Goal: Check status: Check status

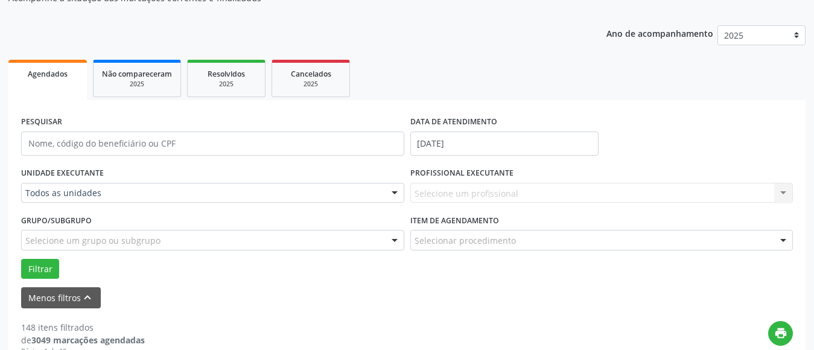
scroll to position [121, 0]
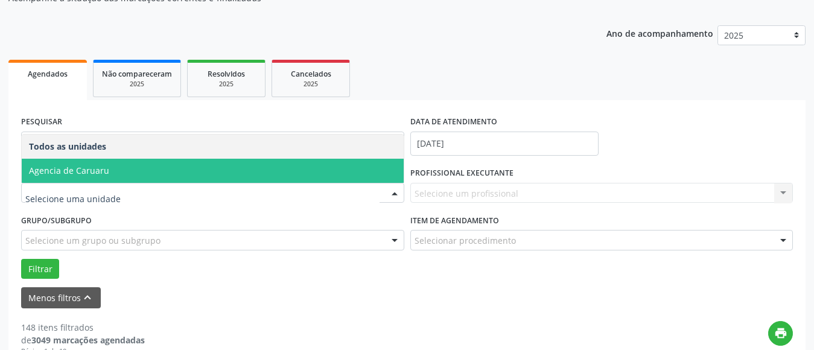
click at [145, 179] on span "Agencia de Caruaru" at bounding box center [213, 171] width 382 height 24
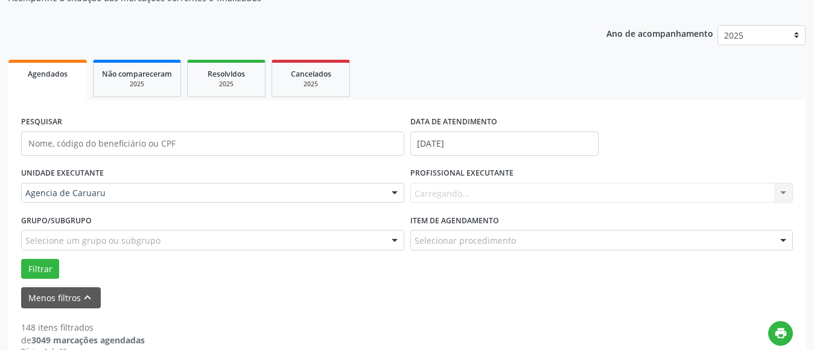
click at [444, 191] on div "Carregando... Nenhum resultado encontrado para: " " Não há nenhuma opção para s…" at bounding box center [601, 193] width 383 height 21
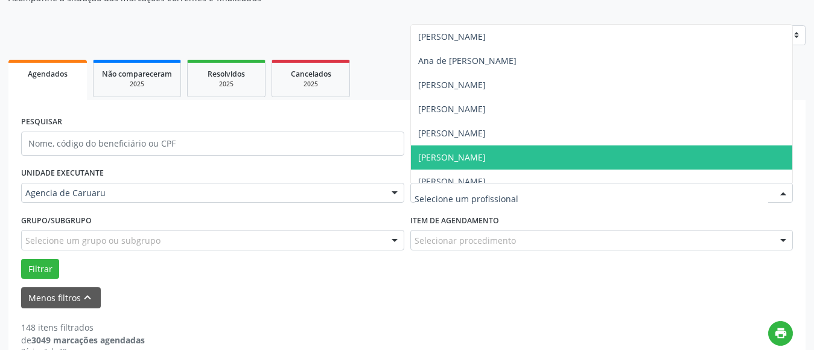
scroll to position [181, 0]
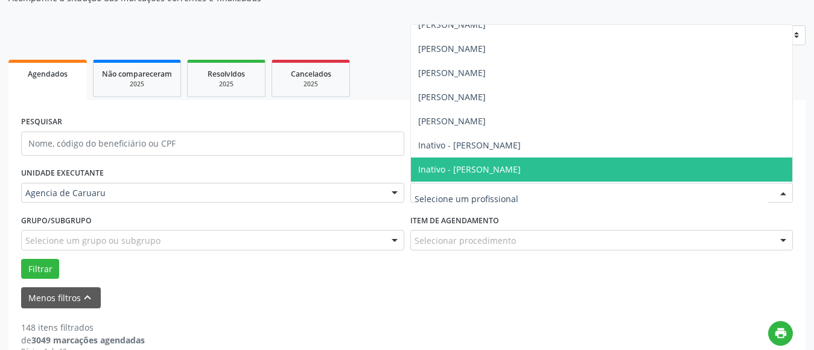
click at [283, 123] on div "PESQUISAR" at bounding box center [212, 138] width 389 height 51
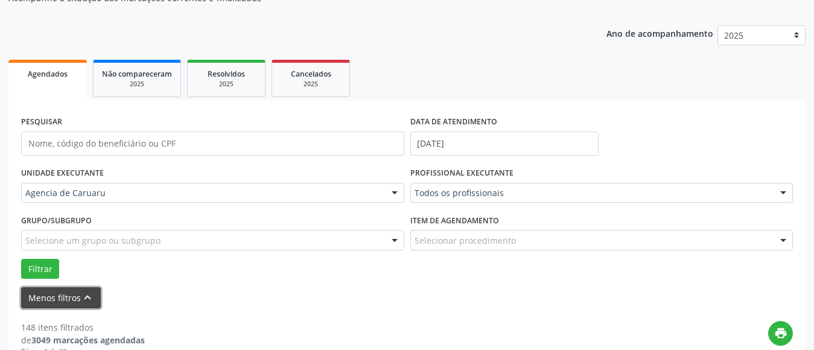
click at [75, 295] on button "Menos filtros keyboard_arrow_up" at bounding box center [61, 297] width 80 height 21
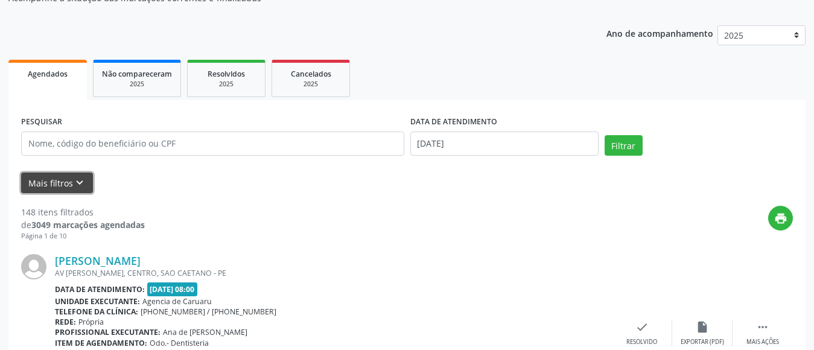
click at [83, 182] on icon "keyboard_arrow_down" at bounding box center [79, 182] width 13 height 13
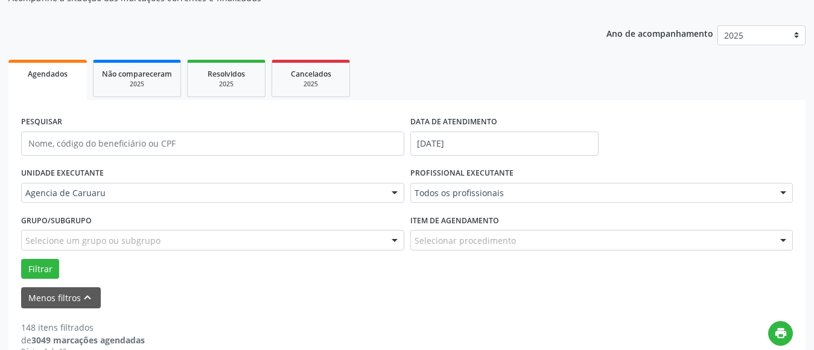
click at [153, 121] on div "PESQUISAR" at bounding box center [212, 138] width 389 height 51
click at [48, 292] on button "Menos filtros keyboard_arrow_up" at bounding box center [61, 297] width 80 height 21
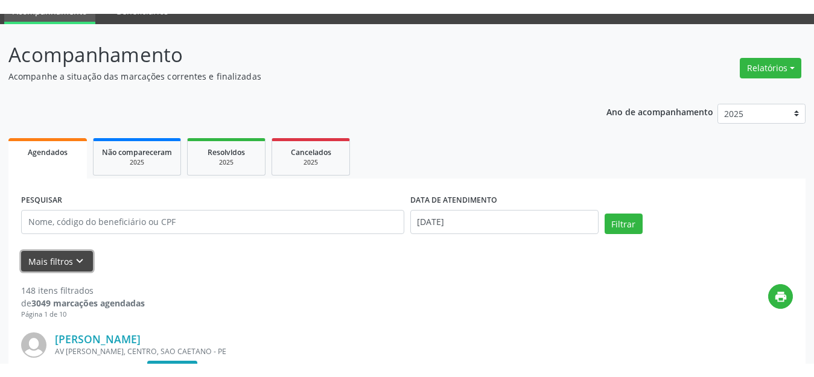
scroll to position [0, 0]
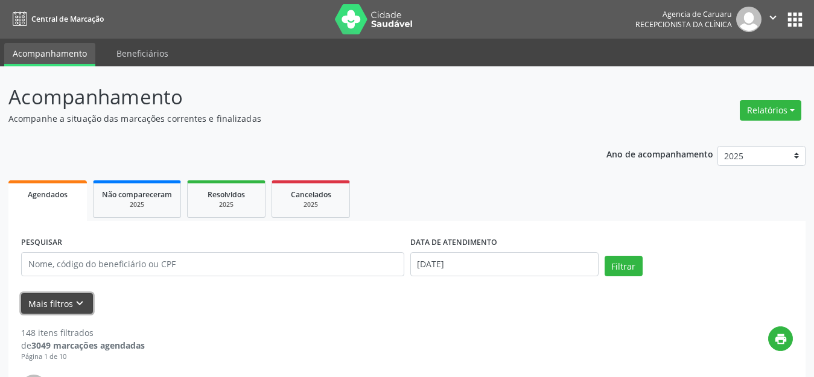
click at [78, 301] on icon "keyboard_arrow_down" at bounding box center [79, 303] width 13 height 13
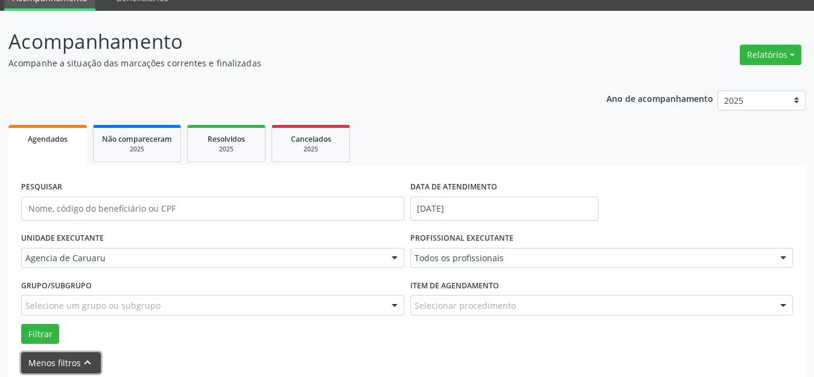
scroll to position [121, 0]
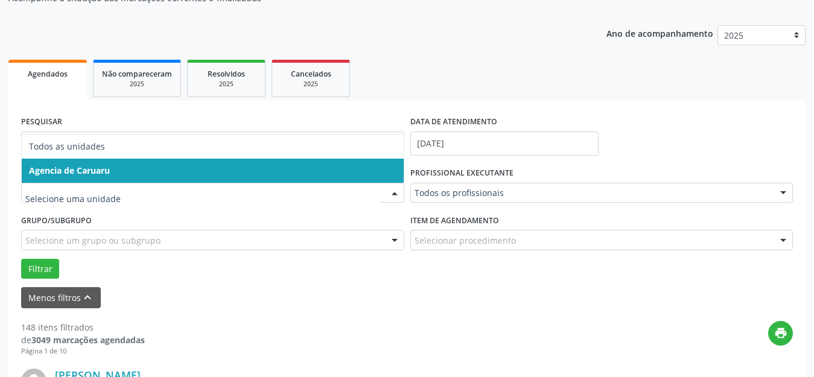
click at [136, 173] on span "Agencia de Caruaru" at bounding box center [213, 171] width 382 height 24
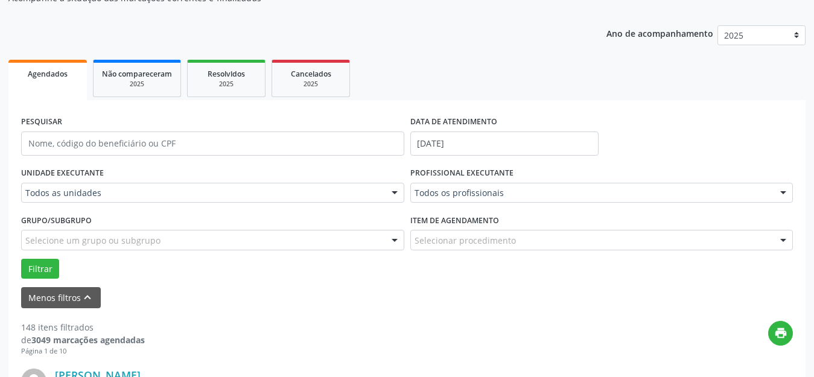
click at [183, 200] on div "Todos as unidades" at bounding box center [212, 193] width 383 height 21
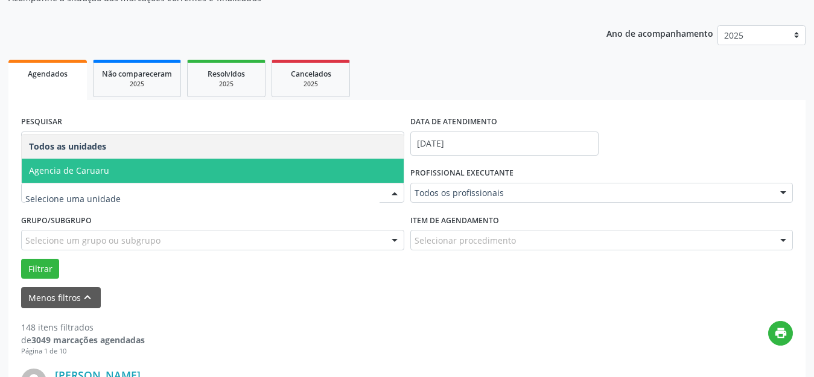
click at [130, 182] on span "Agencia de Caruaru" at bounding box center [213, 171] width 382 height 24
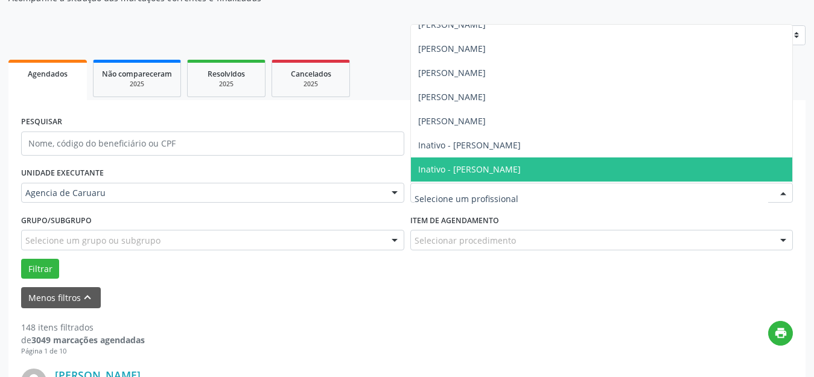
click at [531, 198] on input "text" at bounding box center [592, 199] width 354 height 24
click at [542, 196] on input "text" at bounding box center [592, 199] width 354 height 24
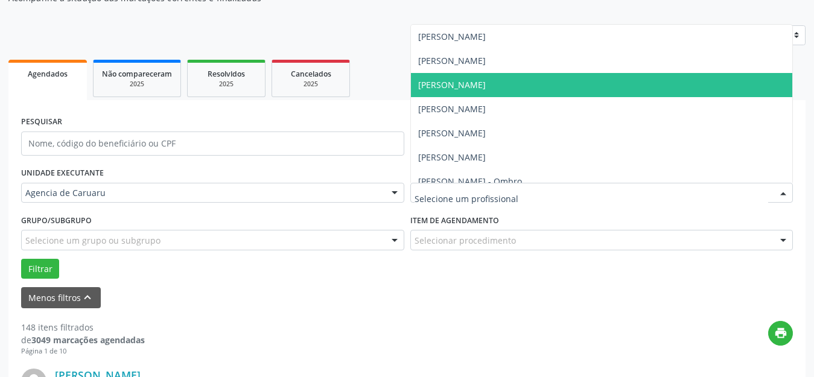
scroll to position [423, 0]
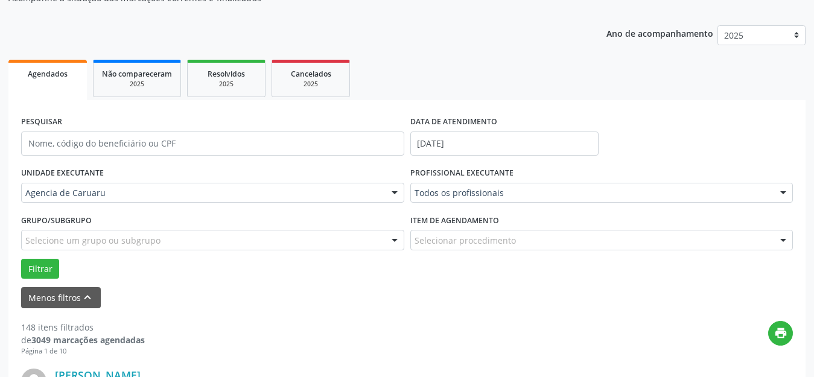
click at [536, 282] on form "PESQUISAR DATA DE ATENDIMENTO [DATE] UNIDADE EXECUTANTE Agencia de Caruaru Todo…" at bounding box center [407, 211] width 772 height 196
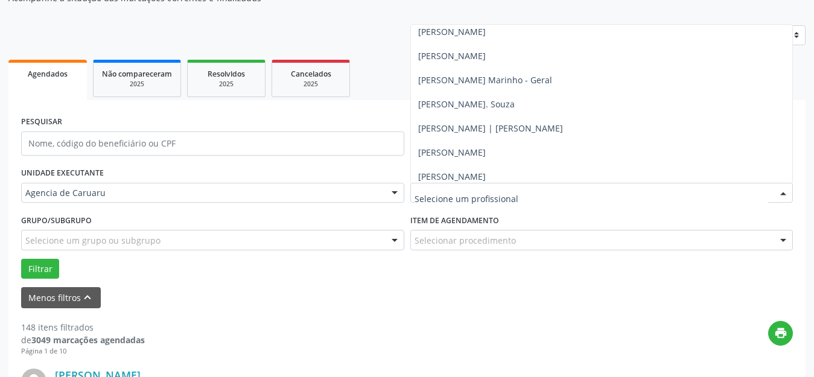
scroll to position [735, 0]
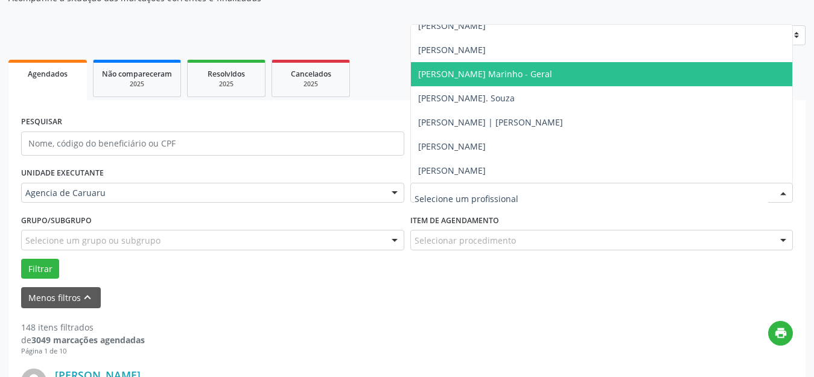
click at [496, 84] on span "[PERSON_NAME] Marinho - Geral" at bounding box center [602, 74] width 382 height 24
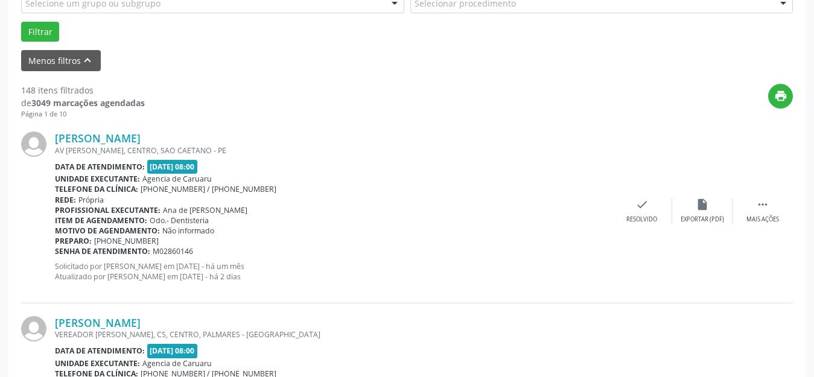
scroll to position [362, 0]
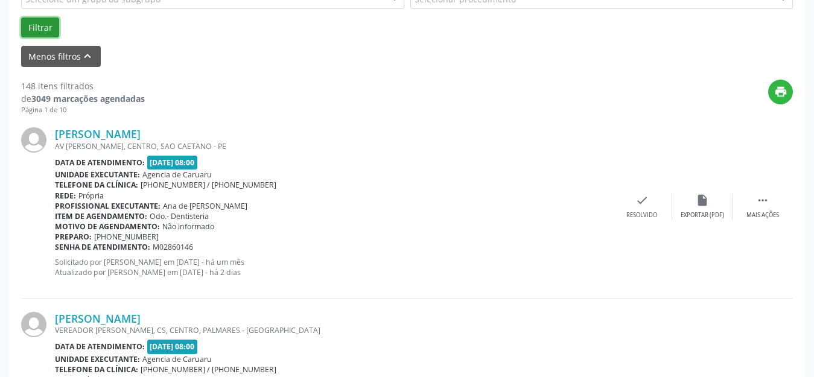
click at [38, 31] on button "Filtrar" at bounding box center [40, 28] width 38 height 21
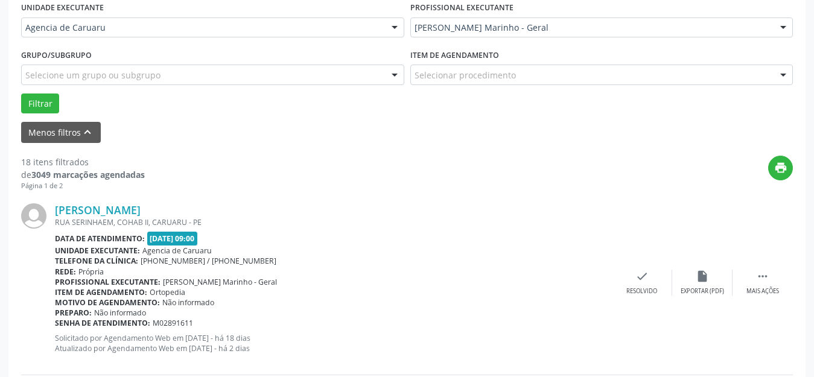
scroll to position [398, 0]
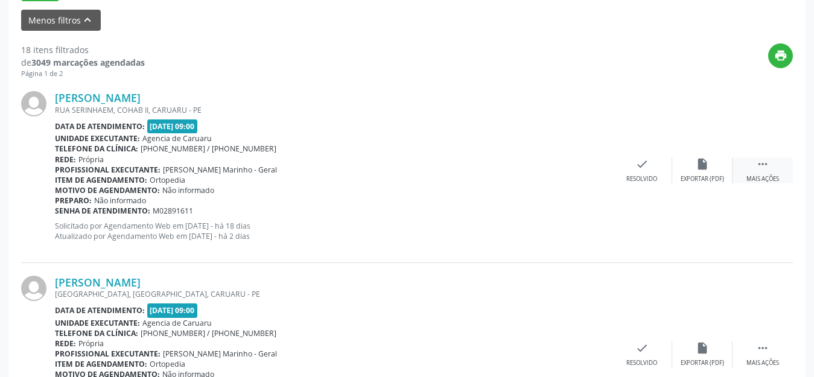
click at [750, 168] on div " Mais ações" at bounding box center [763, 171] width 60 height 26
click at [693, 142] on div "[PERSON_NAME] [GEOGRAPHIC_DATA], [GEOGRAPHIC_DATA], CARUARU - PE Data de atendi…" at bounding box center [407, 170] width 772 height 184
click at [629, 133] on div "[PERSON_NAME] [GEOGRAPHIC_DATA], [GEOGRAPHIC_DATA], CARUARU - PE Data de atendi…" at bounding box center [407, 170] width 772 height 184
click at [759, 161] on icon "" at bounding box center [762, 164] width 13 height 13
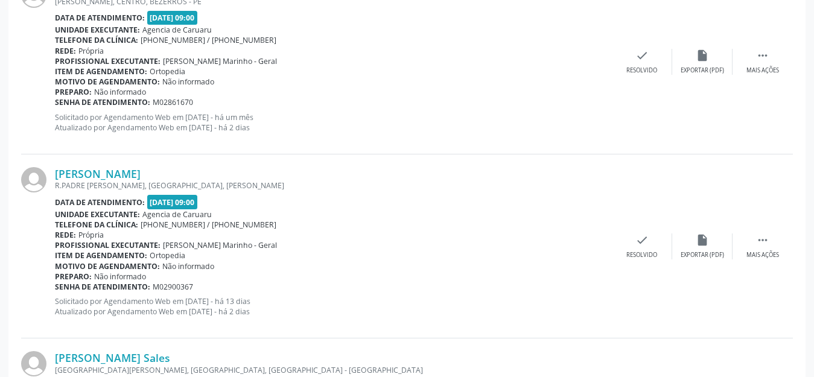
scroll to position [2451, 0]
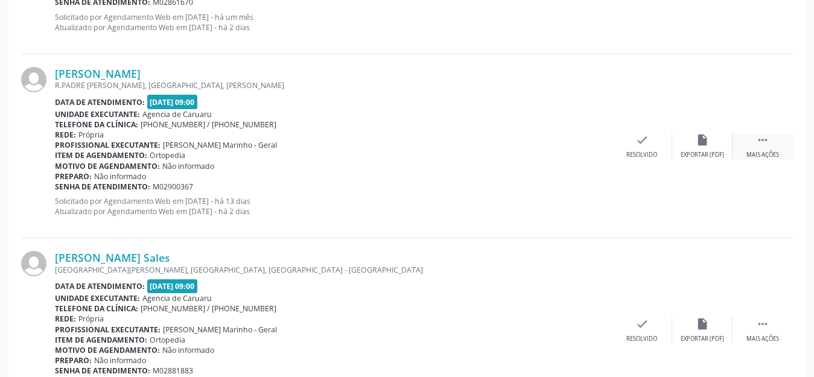
click at [771, 138] on div " Mais ações" at bounding box center [763, 146] width 60 height 26
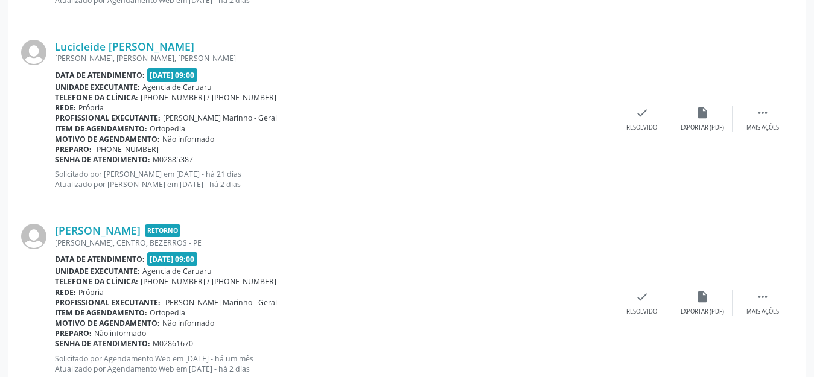
scroll to position [2089, 0]
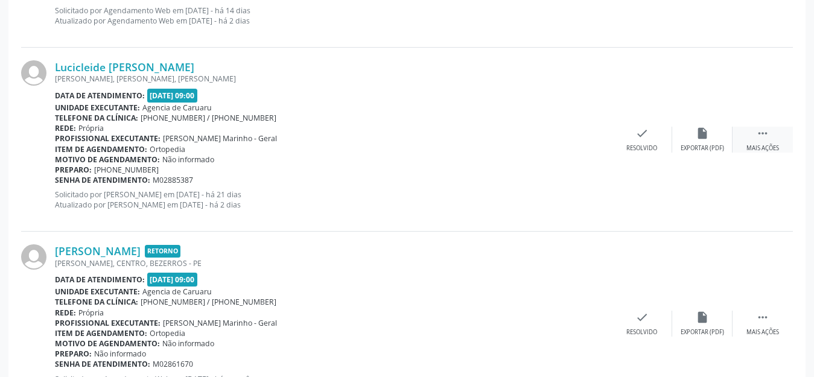
click at [764, 145] on div "Mais ações" at bounding box center [763, 148] width 33 height 8
click at [713, 136] on div "alarm_off Não compareceu" at bounding box center [702, 140] width 60 height 26
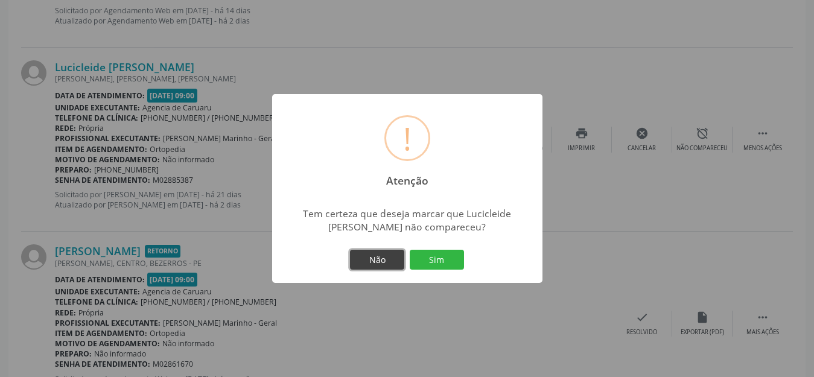
click at [387, 259] on button "Não" at bounding box center [377, 260] width 54 height 21
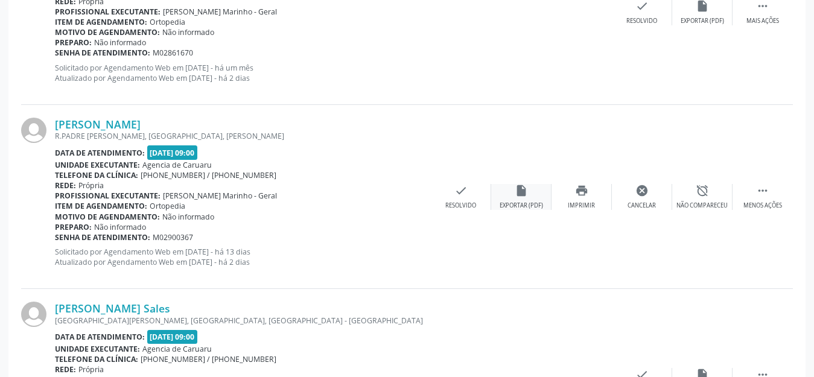
scroll to position [2390, 0]
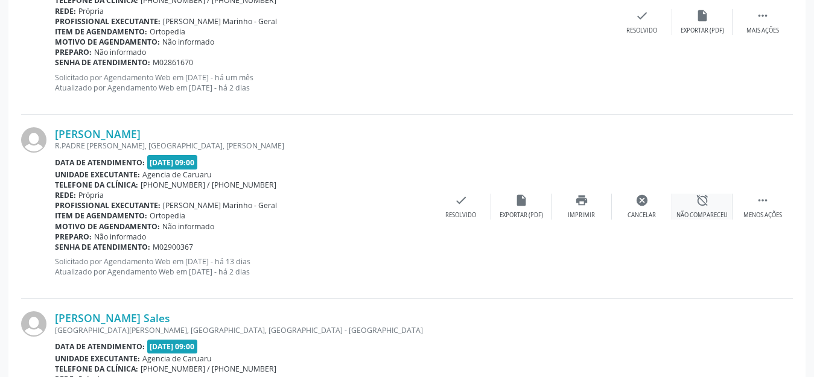
click at [689, 208] on div "alarm_off Não compareceu" at bounding box center [702, 207] width 60 height 26
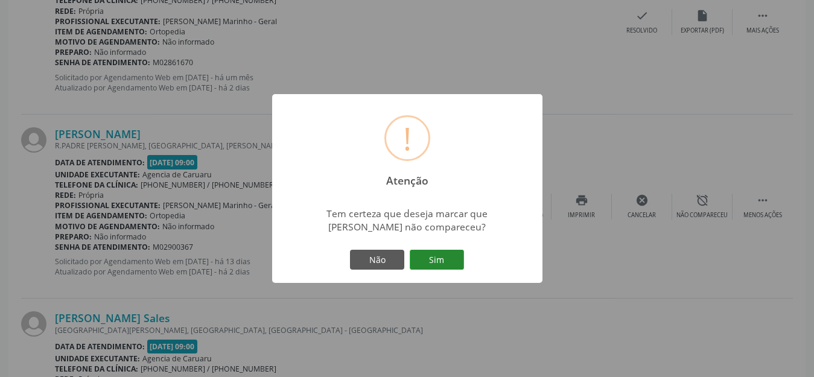
click at [432, 257] on button "Sim" at bounding box center [437, 260] width 54 height 21
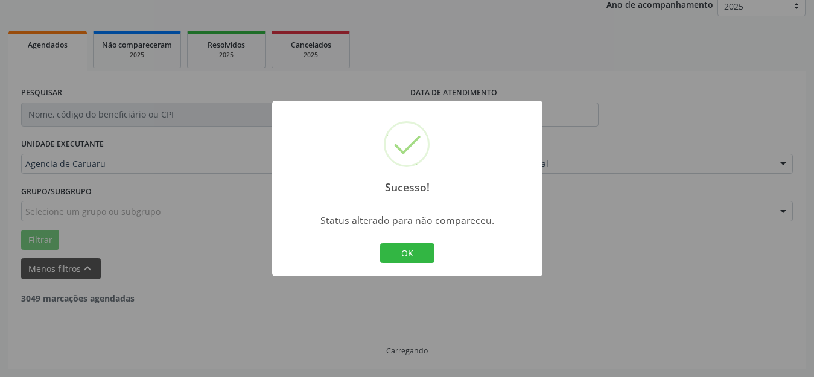
scroll to position [150, 0]
click at [414, 249] on button "OK" at bounding box center [407, 253] width 54 height 21
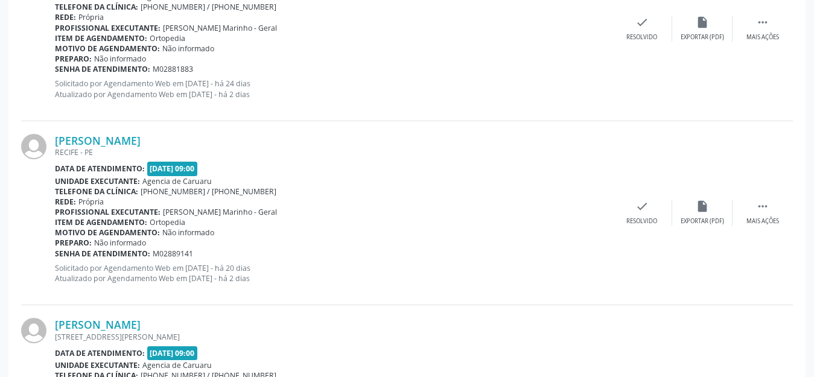
scroll to position [2571, 0]
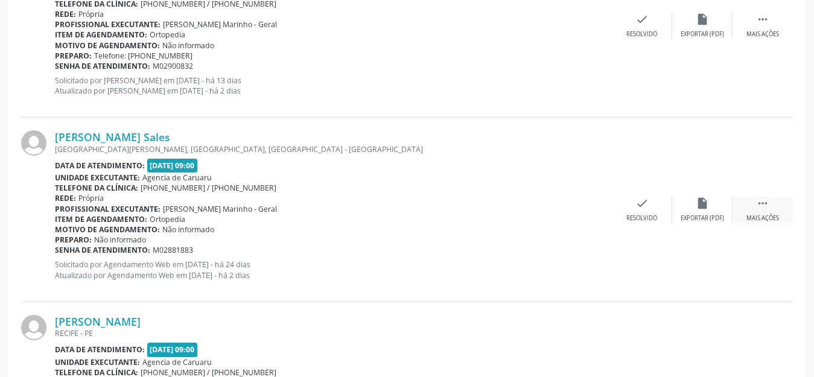
click at [755, 206] on div " Mais ações" at bounding box center [763, 210] width 60 height 26
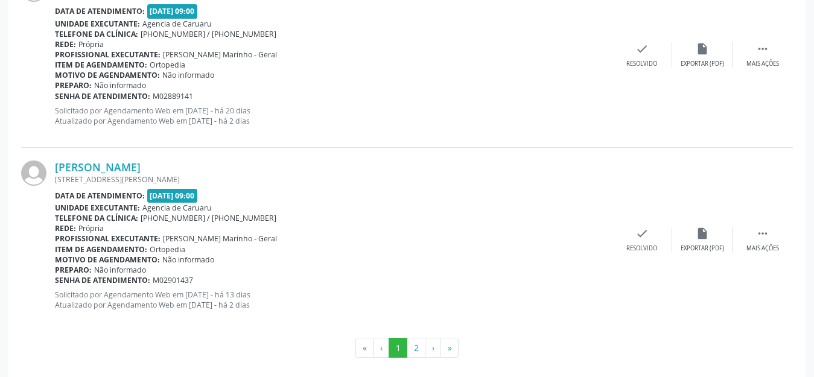
scroll to position [2919, 0]
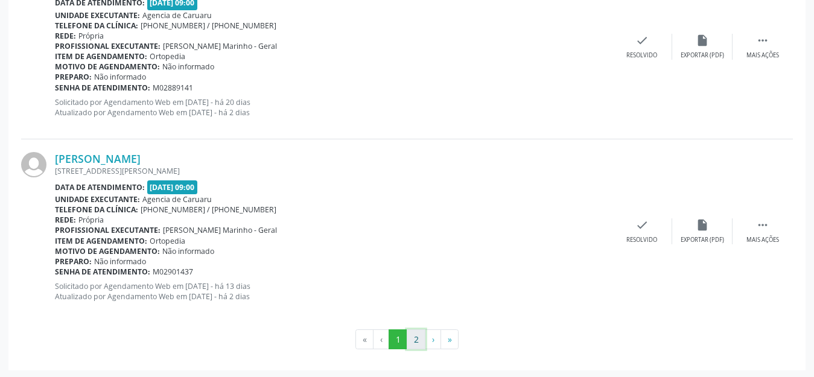
click at [412, 337] on button "2" at bounding box center [416, 340] width 19 height 21
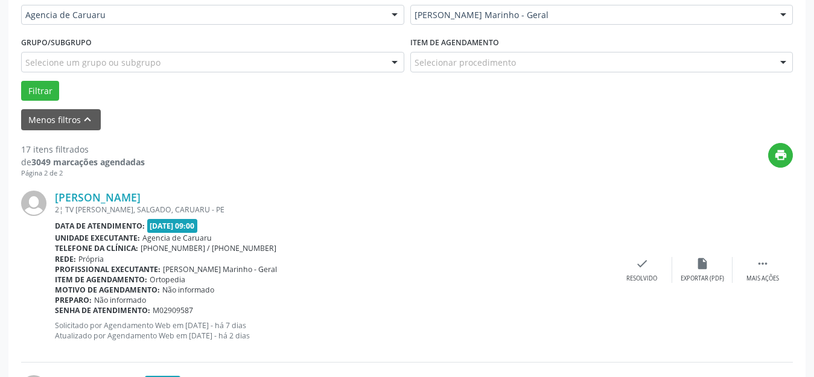
scroll to position [282, 0]
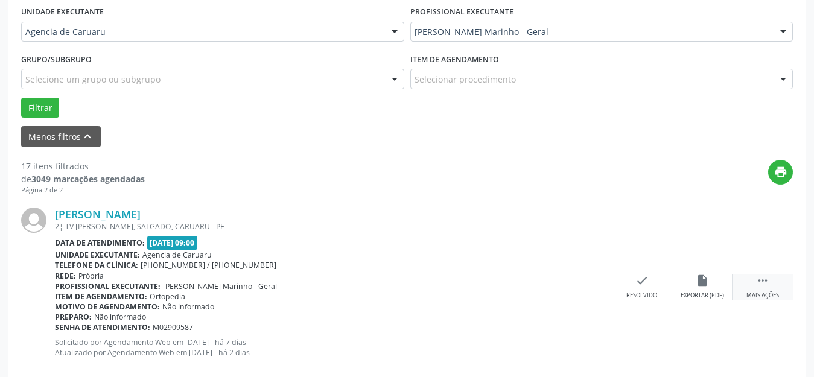
click at [761, 282] on icon "" at bounding box center [762, 280] width 13 height 13
click at [705, 289] on div "alarm_off Não compareceu" at bounding box center [702, 287] width 60 height 26
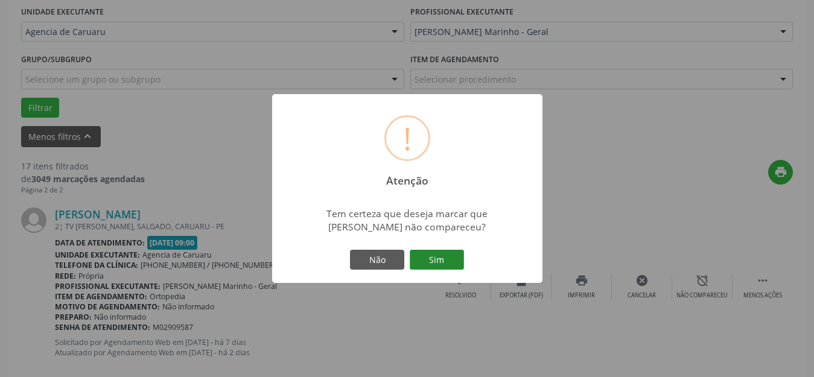
click at [444, 265] on button "Sim" at bounding box center [437, 260] width 54 height 21
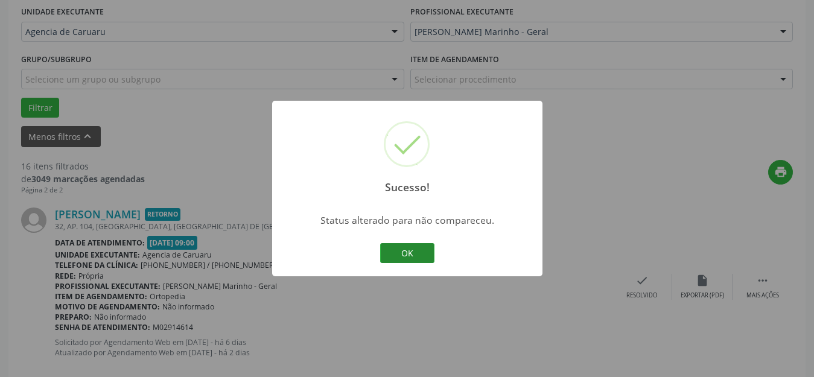
click at [419, 257] on button "OK" at bounding box center [407, 253] width 54 height 21
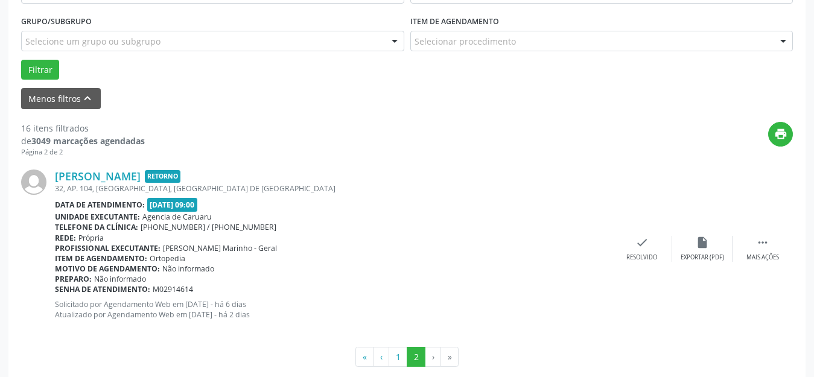
scroll to position [339, 0]
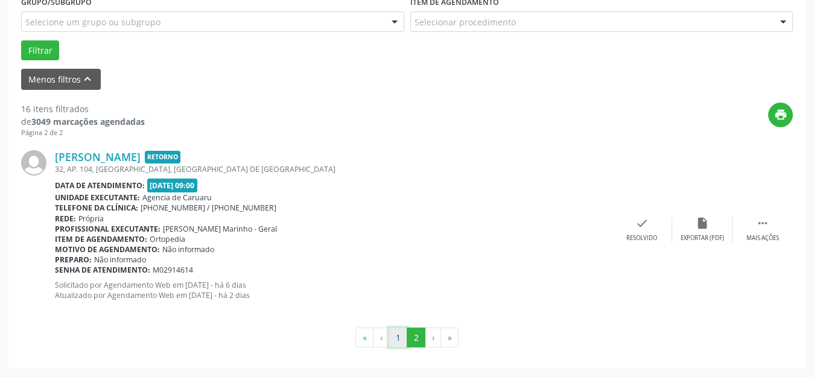
click at [398, 335] on button "1" at bounding box center [398, 338] width 19 height 21
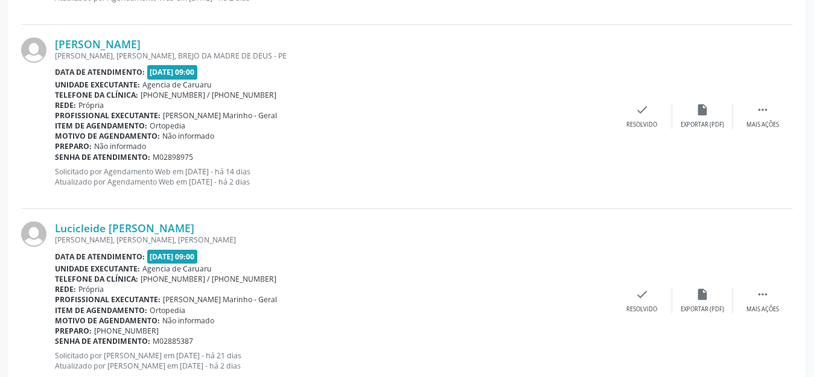
scroll to position [2090, 0]
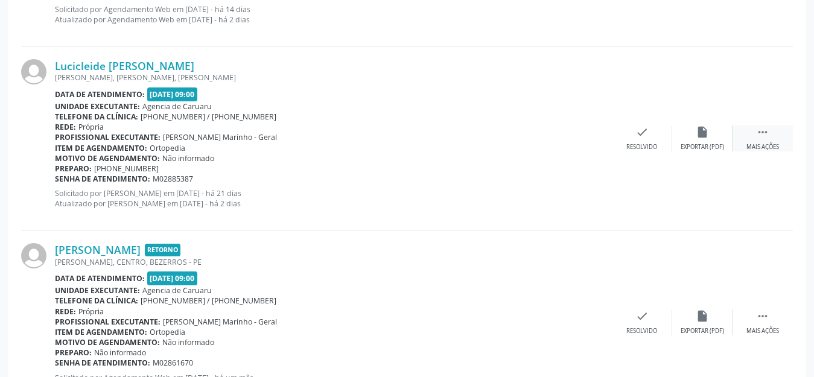
click at [763, 130] on icon "" at bounding box center [762, 132] width 13 height 13
click at [692, 144] on div "Não compareceu" at bounding box center [702, 147] width 51 height 8
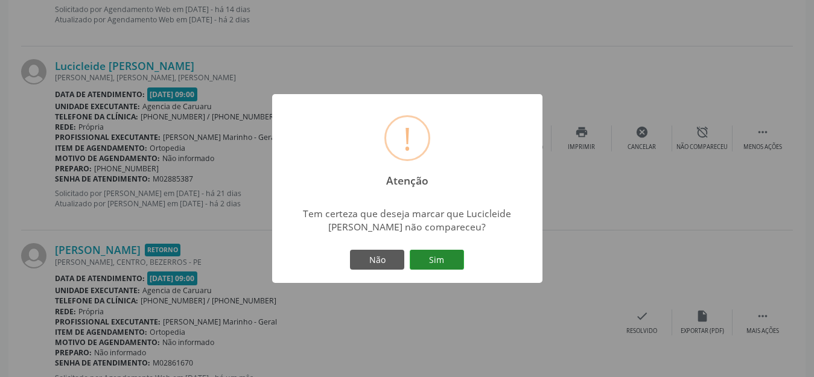
click at [430, 257] on button "Sim" at bounding box center [437, 260] width 54 height 21
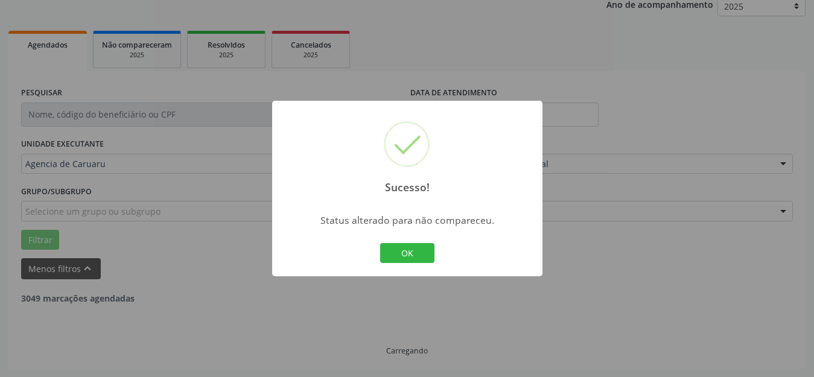
scroll to position [150, 0]
click at [426, 255] on button "OK" at bounding box center [407, 253] width 54 height 21
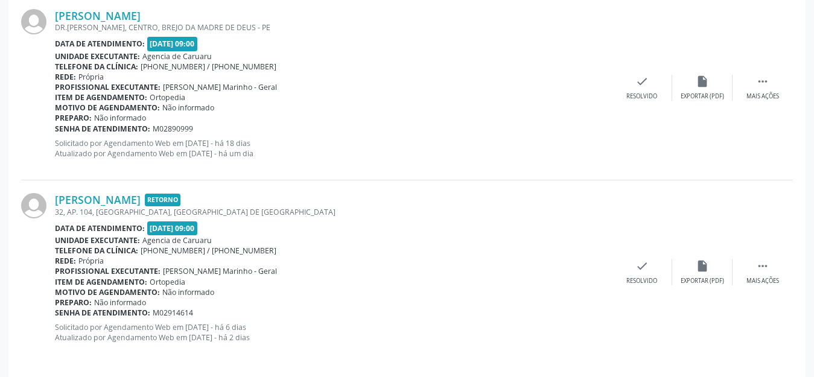
scroll to position [2884, 0]
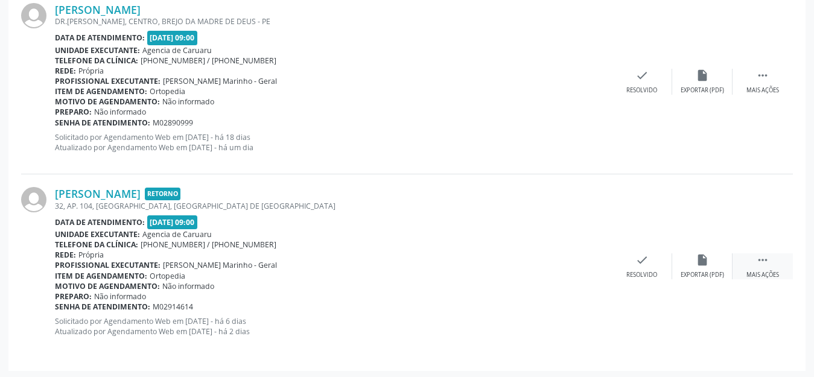
click at [764, 260] on icon "" at bounding box center [762, 260] width 13 height 13
click at [702, 273] on div "Não compareceu" at bounding box center [702, 275] width 51 height 8
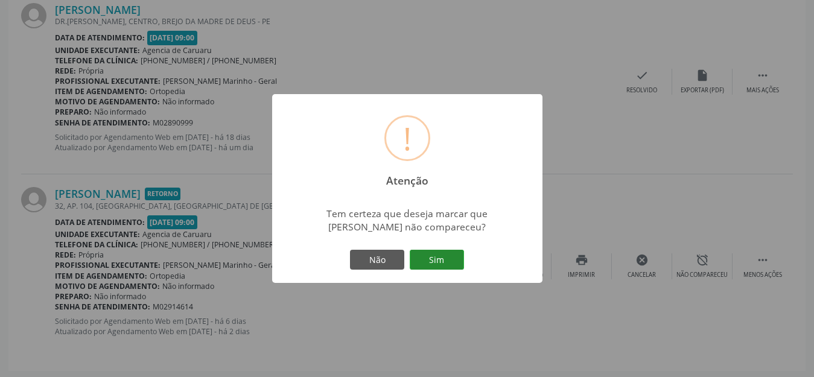
click at [447, 254] on button "Sim" at bounding box center [437, 260] width 54 height 21
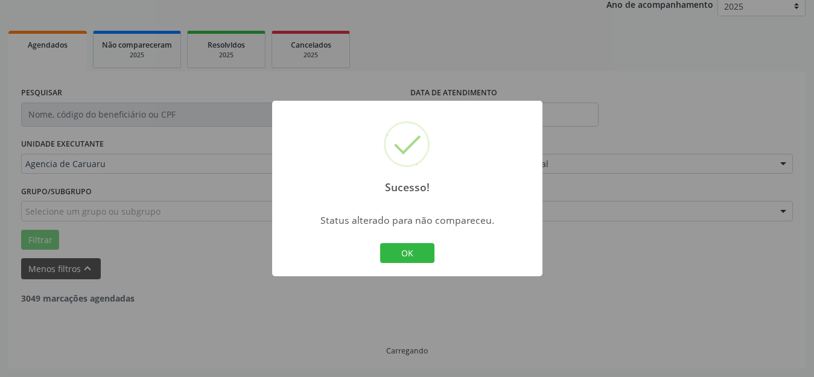
scroll to position [150, 0]
click at [424, 251] on button "OK" at bounding box center [407, 253] width 54 height 21
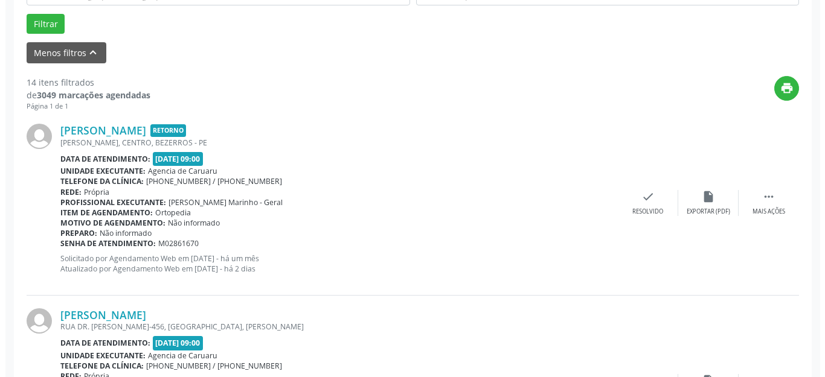
scroll to position [345, 0]
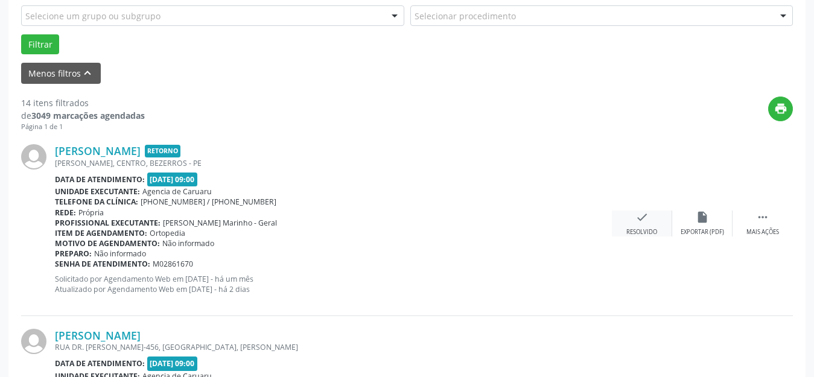
click at [645, 224] on div "check Resolvido" at bounding box center [642, 224] width 60 height 26
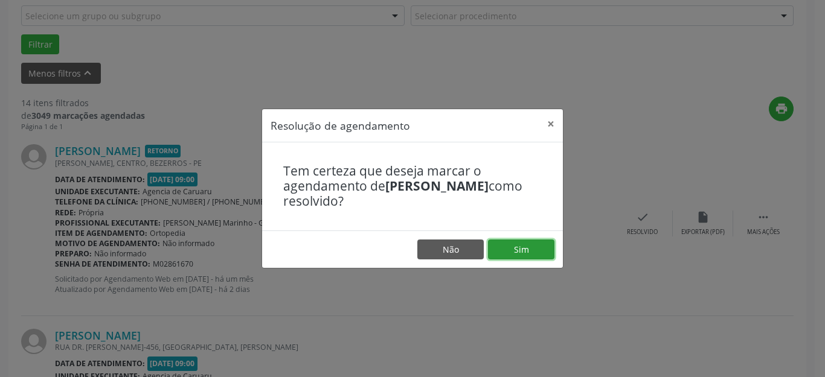
click at [531, 251] on button "Sim" at bounding box center [521, 250] width 66 height 21
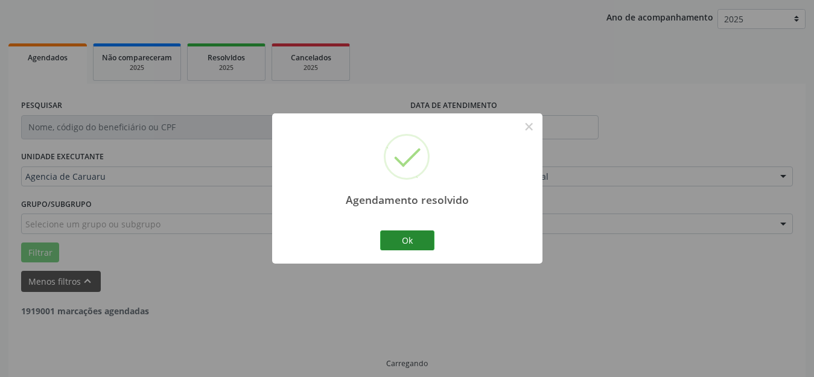
scroll to position [150, 0]
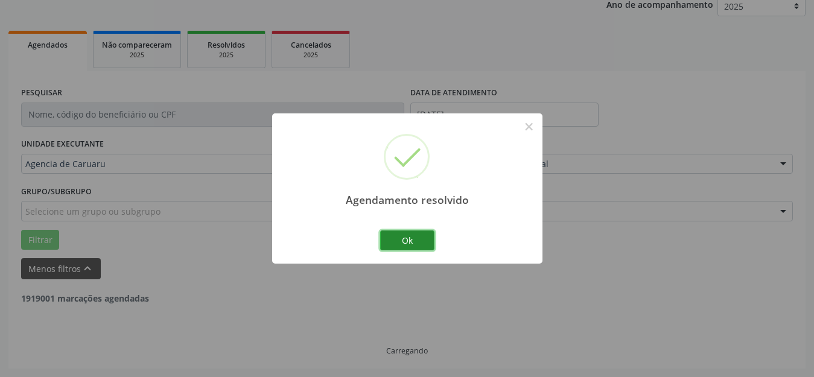
click at [424, 238] on button "Ok" at bounding box center [407, 241] width 54 height 21
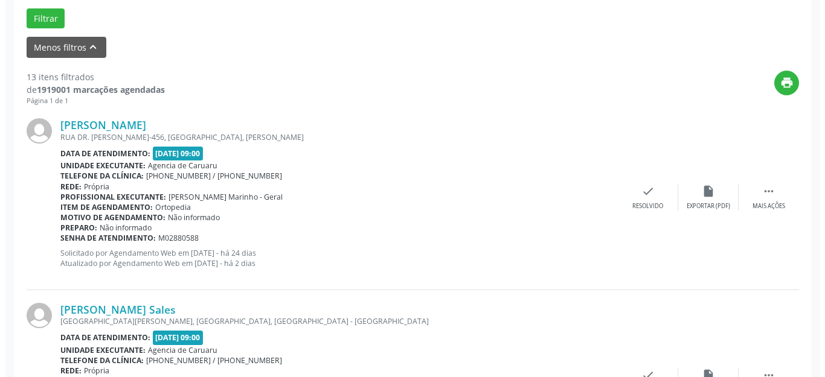
scroll to position [452, 0]
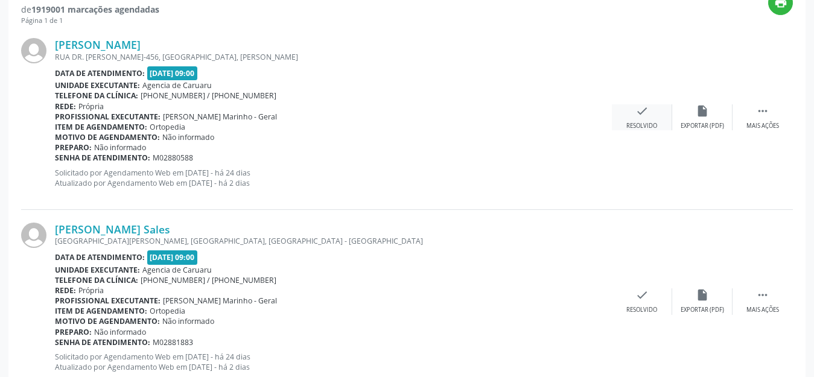
click at [646, 122] on div "Resolvido" at bounding box center [642, 126] width 31 height 8
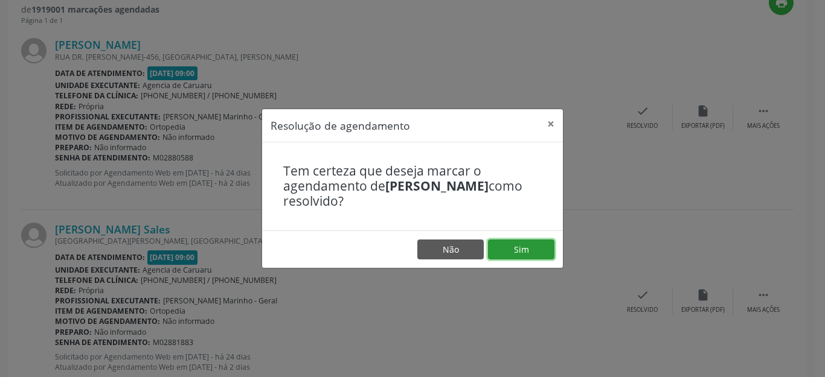
click at [516, 252] on button "Sim" at bounding box center [521, 250] width 66 height 21
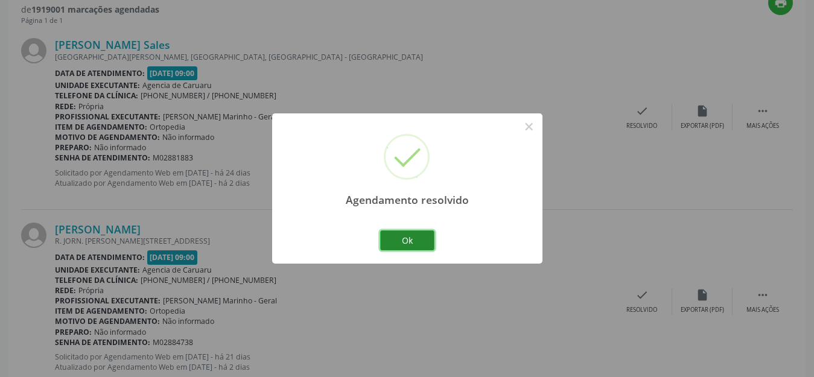
click at [401, 244] on button "Ok" at bounding box center [407, 241] width 54 height 21
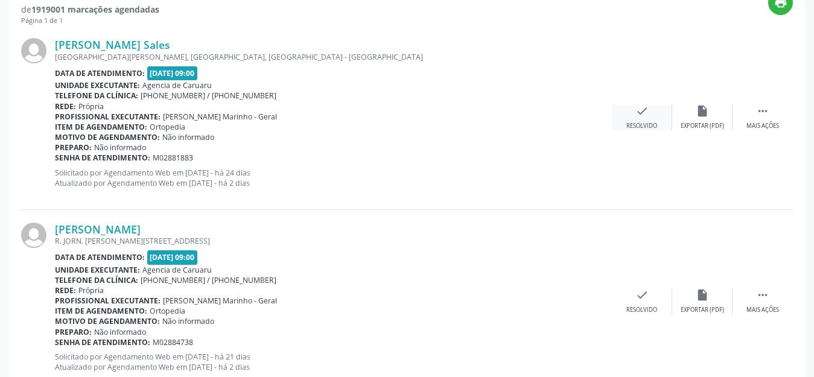
click at [640, 111] on icon "check" at bounding box center [642, 110] width 13 height 13
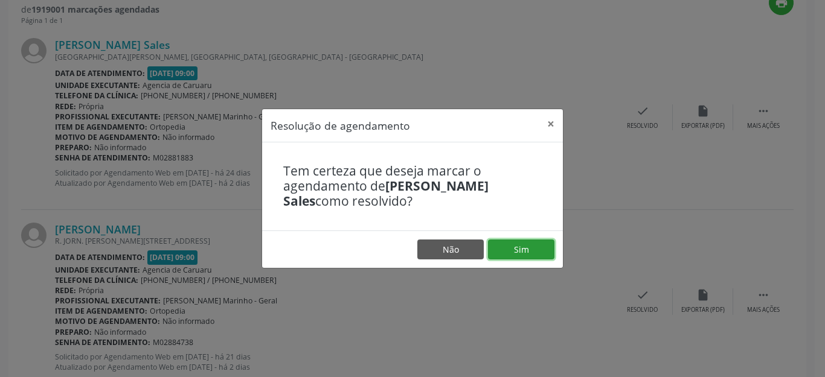
click at [511, 241] on button "Sim" at bounding box center [521, 250] width 66 height 21
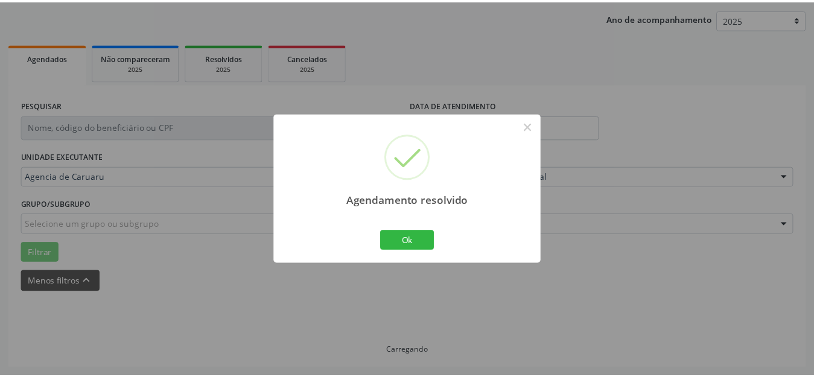
scroll to position [150, 0]
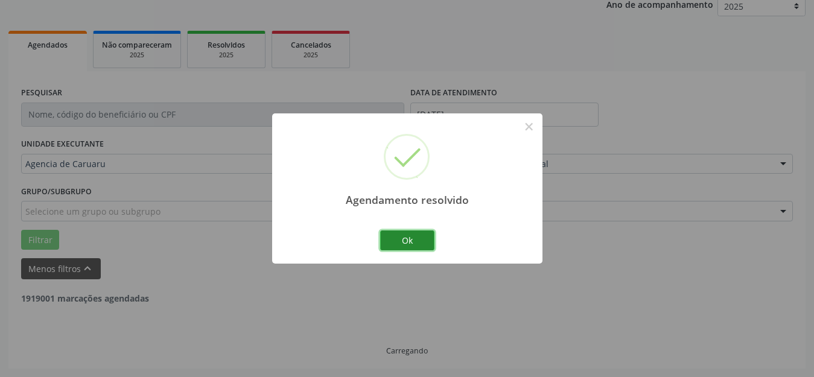
click at [401, 236] on button "Ok" at bounding box center [407, 241] width 54 height 21
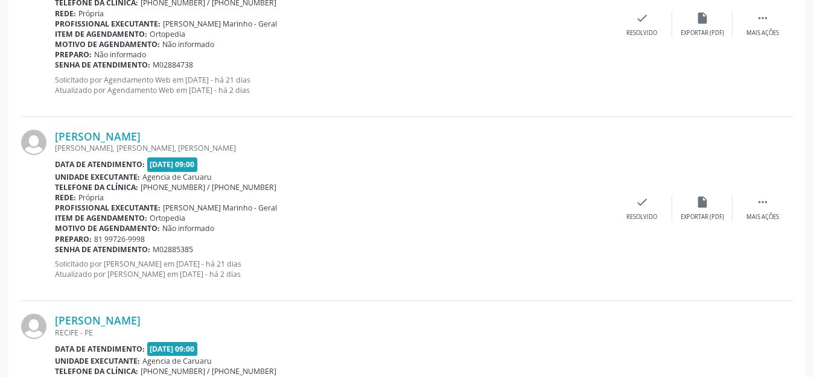
scroll to position [543, 0]
click at [762, 209] on icon "" at bounding box center [762, 203] width 13 height 13
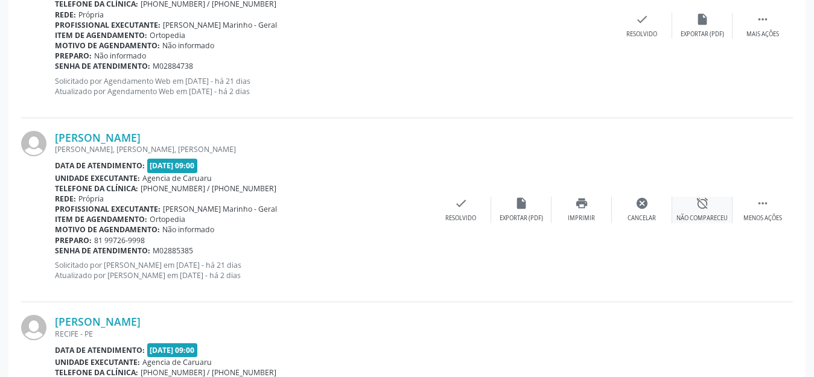
click at [694, 219] on div "Não compareceu" at bounding box center [702, 218] width 51 height 8
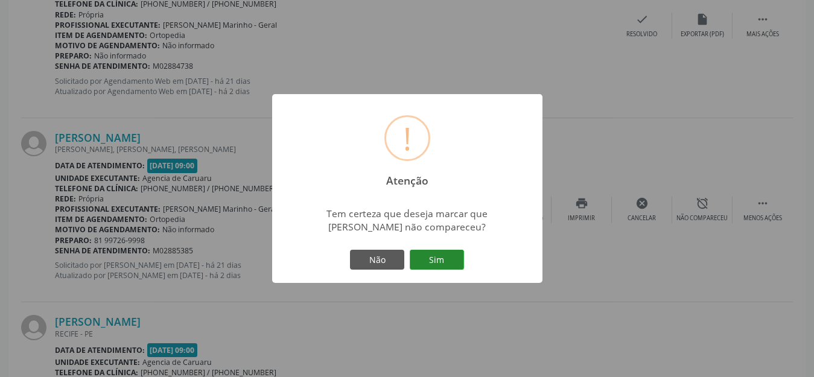
click at [450, 266] on button "Sim" at bounding box center [437, 260] width 54 height 21
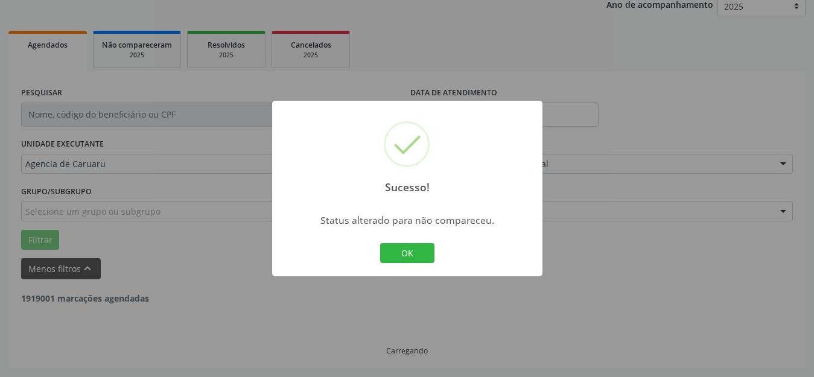
scroll to position [150, 0]
click at [429, 257] on button "OK" at bounding box center [407, 253] width 54 height 21
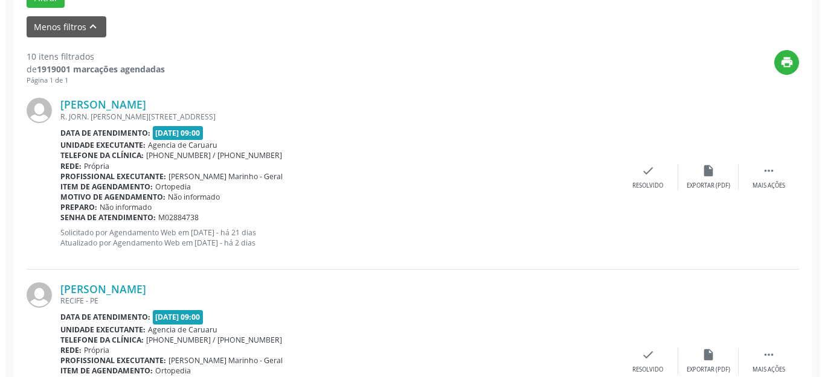
scroll to position [302, 0]
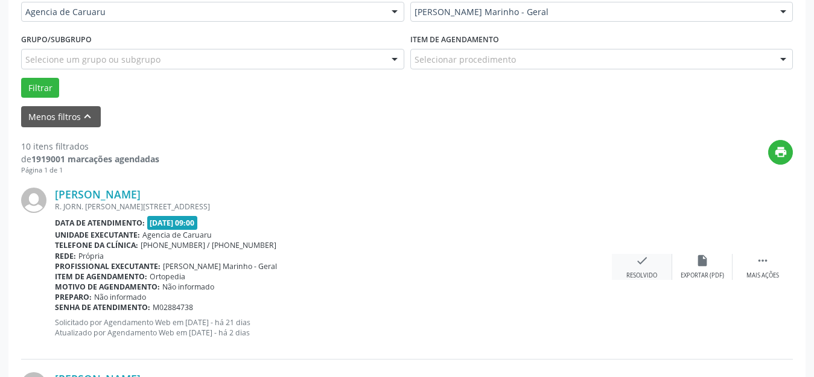
click at [637, 262] on icon "check" at bounding box center [642, 260] width 13 height 13
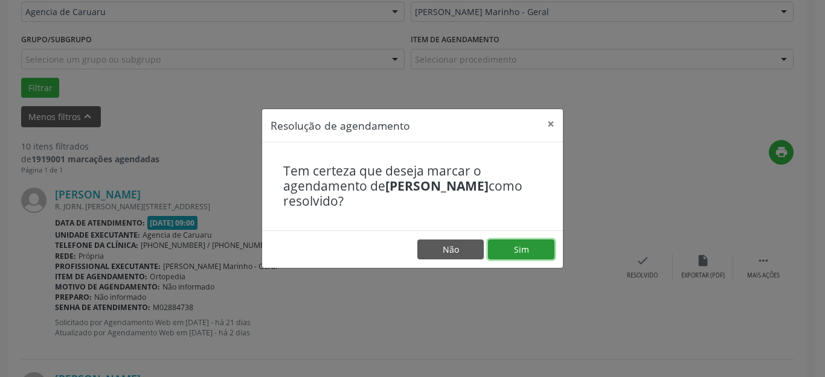
click at [502, 257] on button "Sim" at bounding box center [521, 250] width 66 height 21
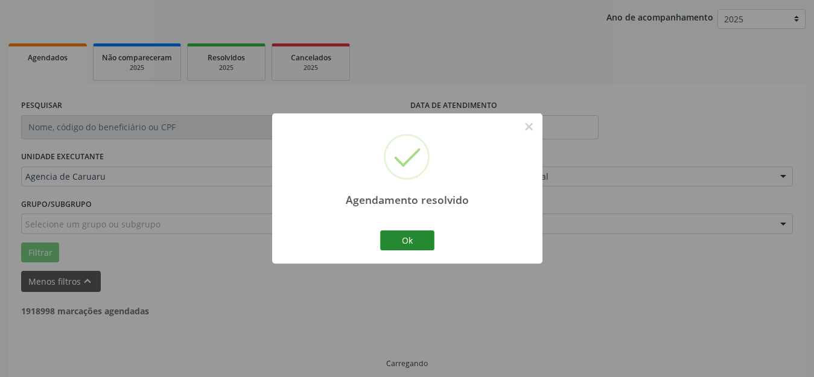
scroll to position [150, 0]
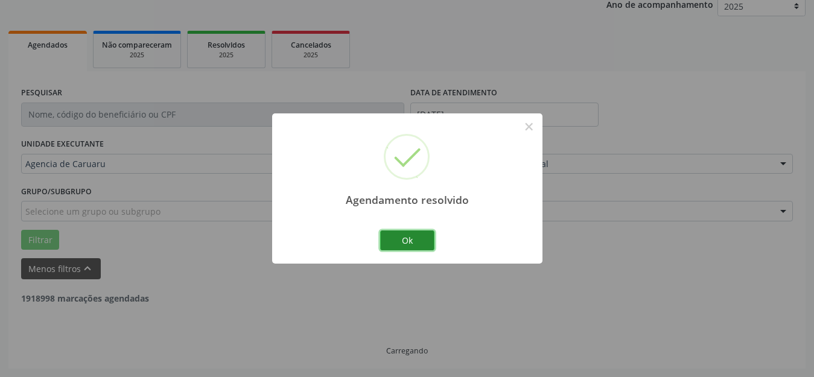
click at [404, 237] on button "Ok" at bounding box center [407, 241] width 54 height 21
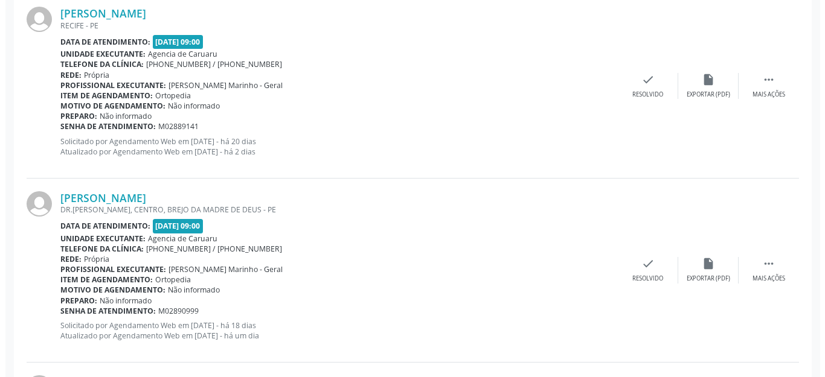
scroll to position [724, 0]
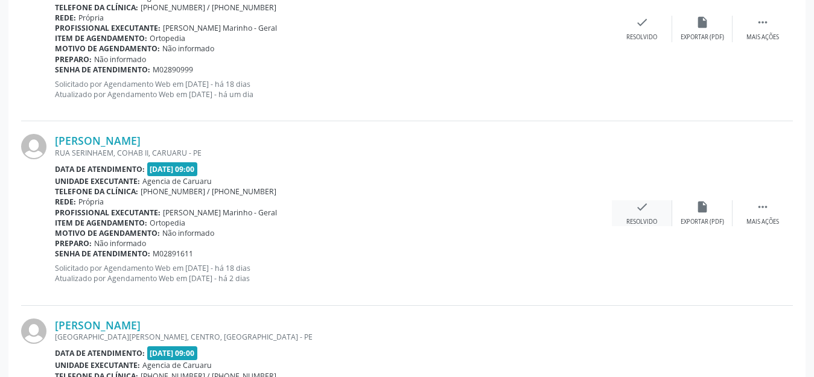
click at [646, 207] on icon "check" at bounding box center [642, 206] width 13 height 13
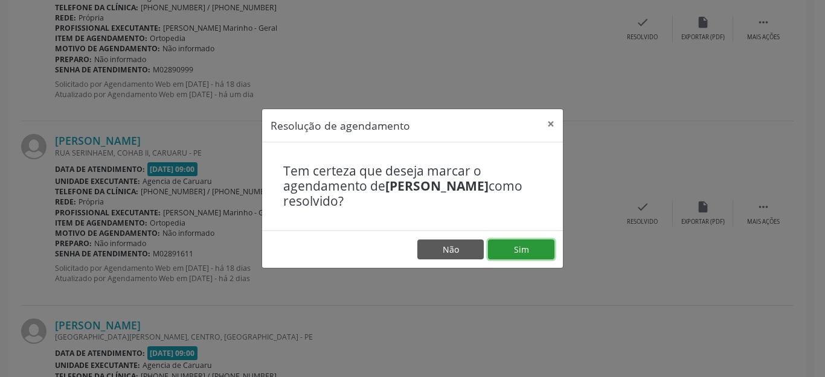
click at [520, 254] on button "Sim" at bounding box center [521, 250] width 66 height 21
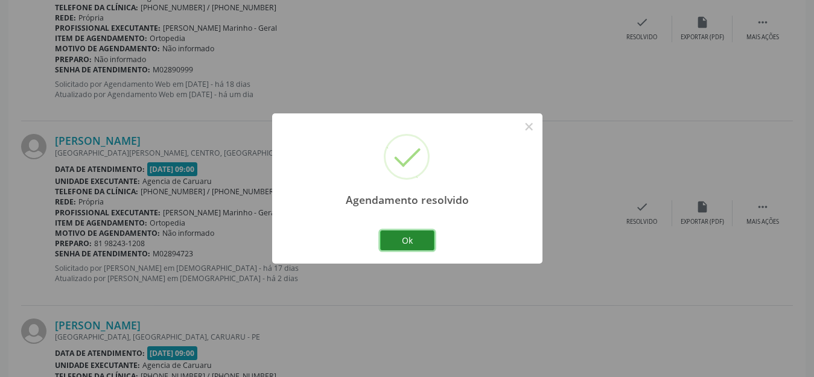
click at [415, 249] on button "Ok" at bounding box center [407, 241] width 54 height 21
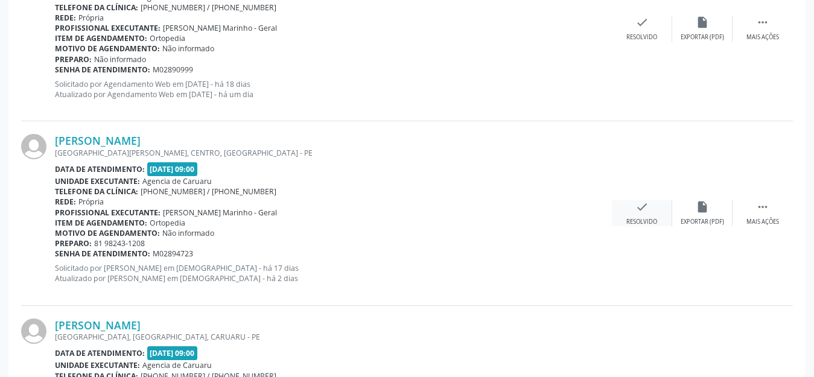
click at [639, 212] on icon "check" at bounding box center [642, 206] width 13 height 13
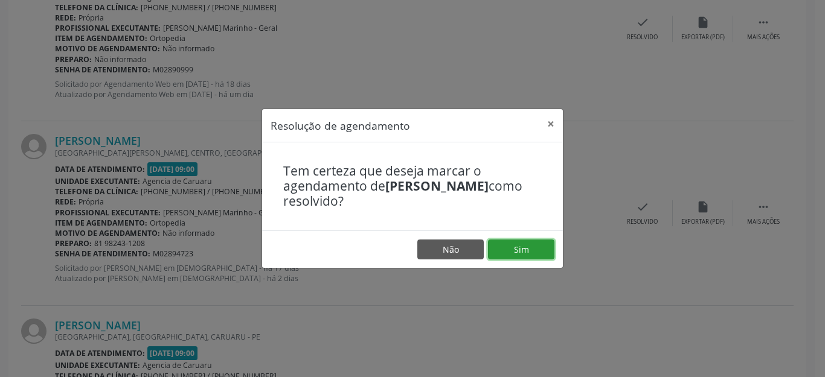
click at [520, 249] on button "Sim" at bounding box center [521, 250] width 66 height 21
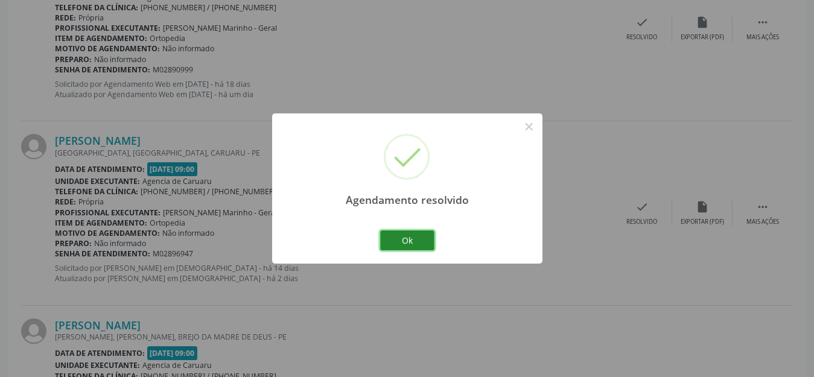
click at [423, 241] on button "Ok" at bounding box center [407, 241] width 54 height 21
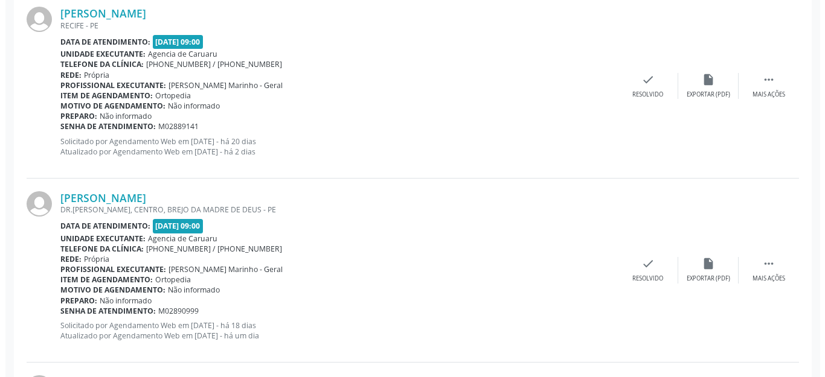
scroll to position [362, 0]
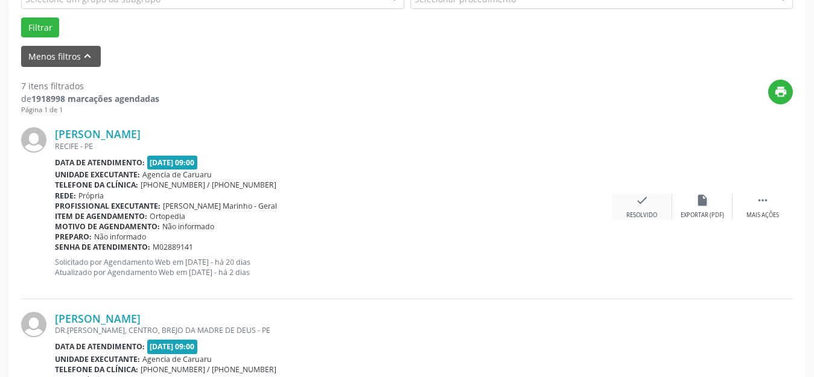
click at [636, 202] on icon "check" at bounding box center [642, 200] width 13 height 13
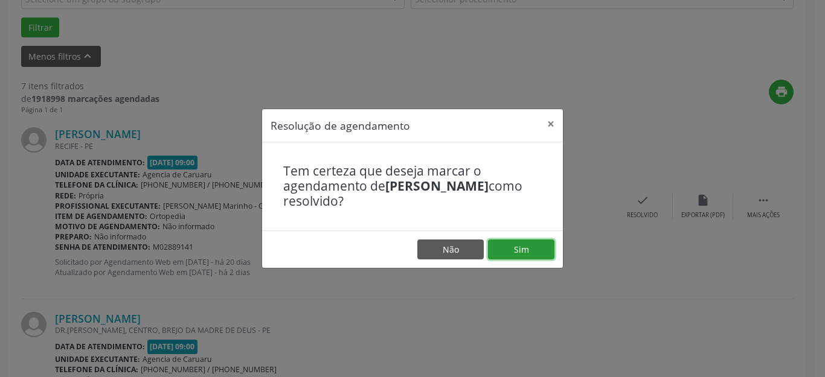
click at [496, 248] on button "Sim" at bounding box center [521, 250] width 66 height 21
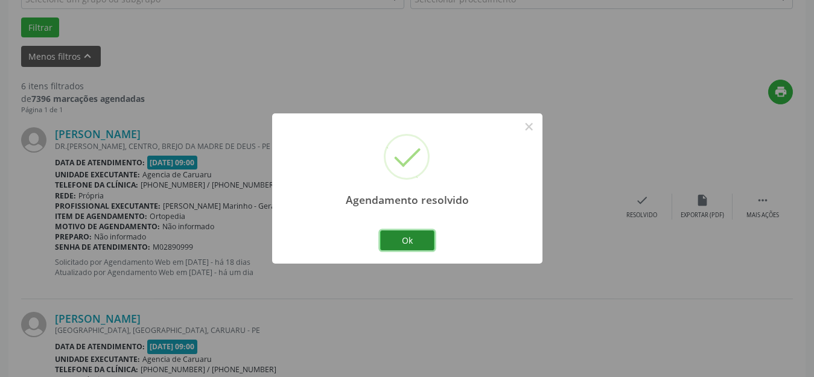
click at [420, 246] on button "Ok" at bounding box center [407, 241] width 54 height 21
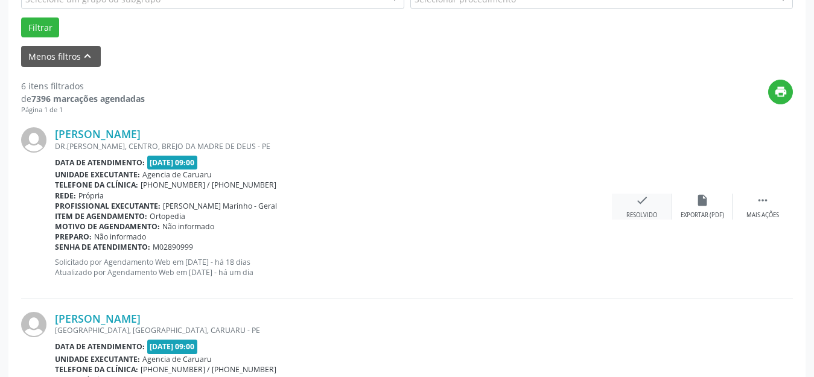
click at [636, 200] on icon "check" at bounding box center [642, 200] width 13 height 13
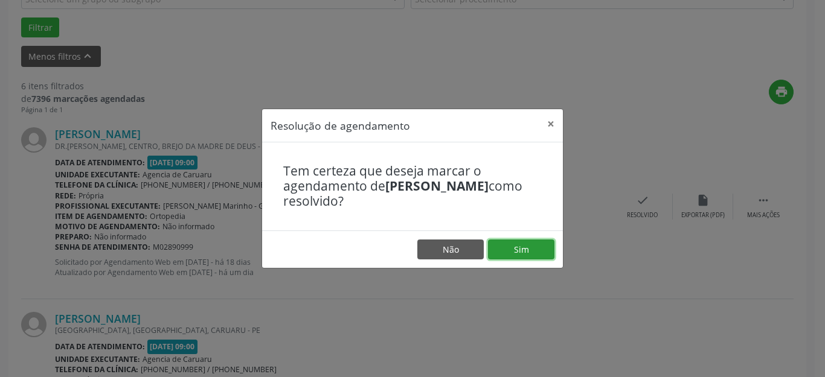
click at [524, 249] on button "Sim" at bounding box center [521, 250] width 66 height 21
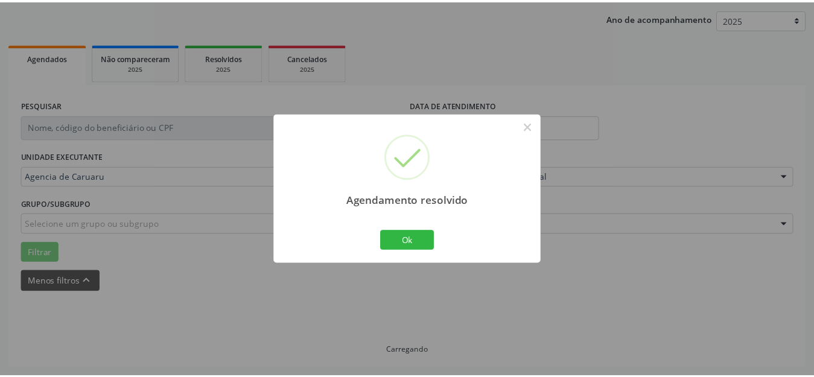
scroll to position [137, 0]
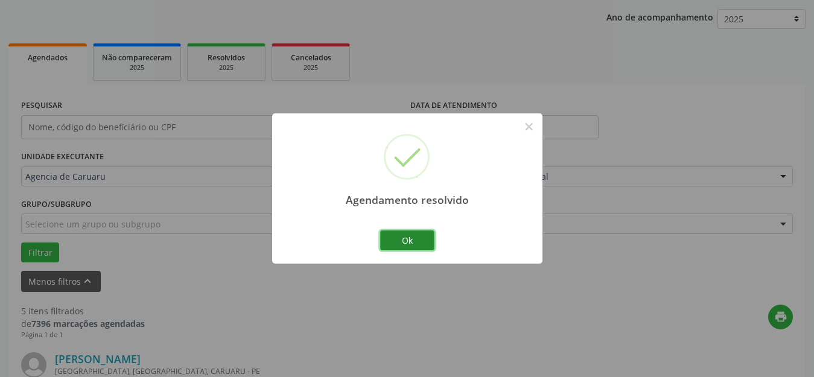
click at [388, 235] on button "Ok" at bounding box center [407, 241] width 54 height 21
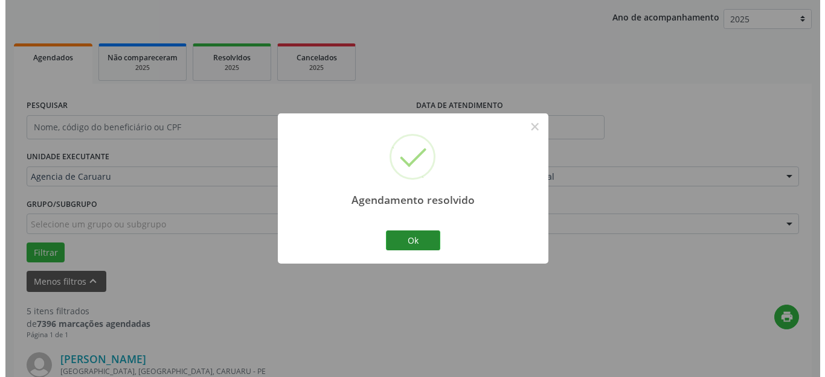
scroll to position [362, 0]
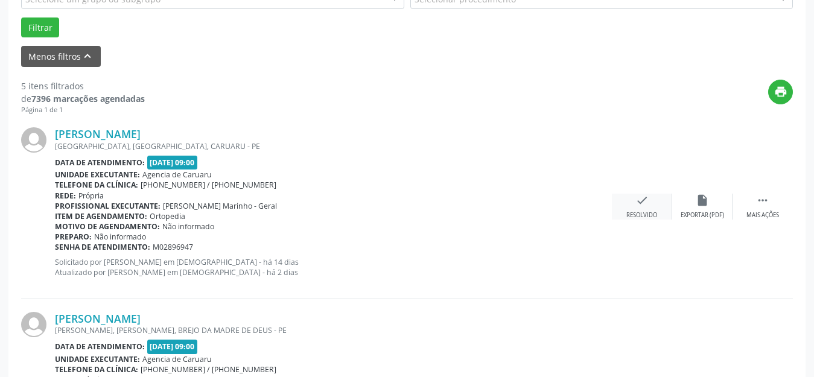
click at [636, 199] on icon "check" at bounding box center [642, 200] width 13 height 13
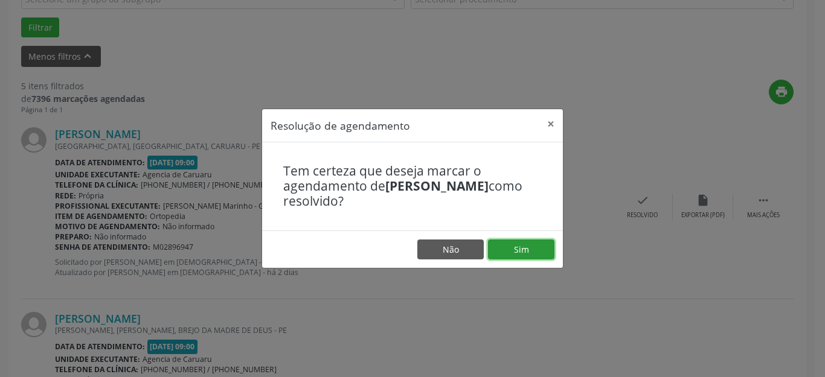
click at [521, 253] on button "Sim" at bounding box center [521, 250] width 66 height 21
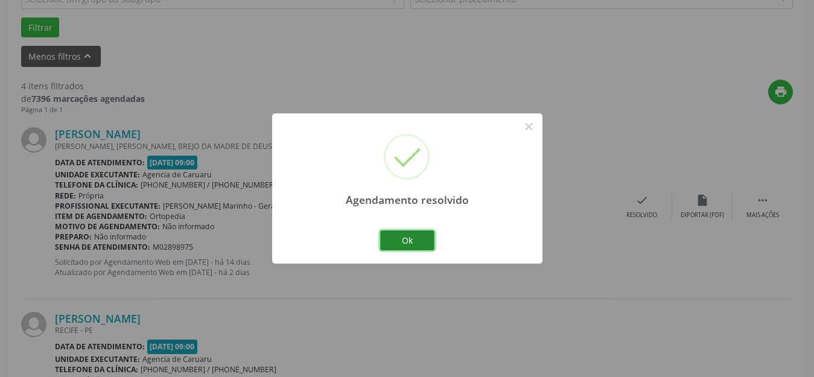
click at [422, 240] on button "Ok" at bounding box center [407, 241] width 54 height 21
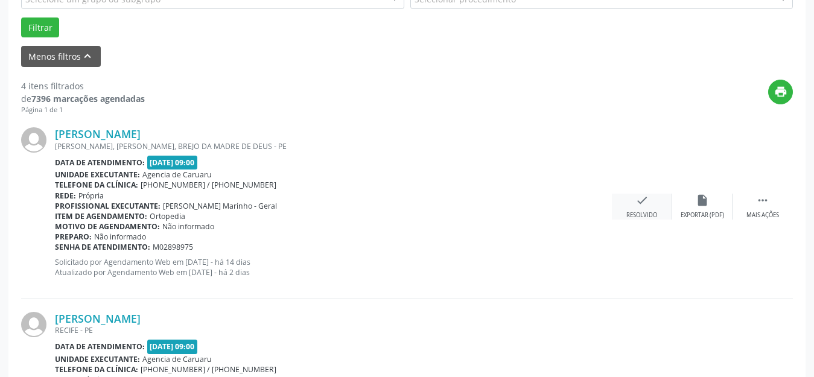
click at [637, 206] on icon "check" at bounding box center [642, 200] width 13 height 13
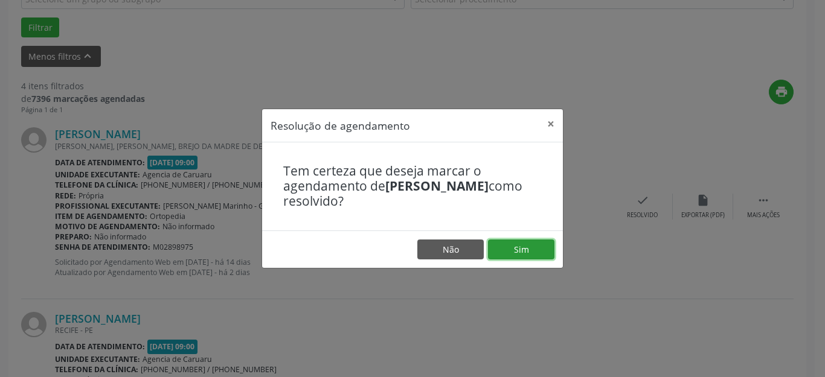
click at [537, 251] on button "Sim" at bounding box center [521, 250] width 66 height 21
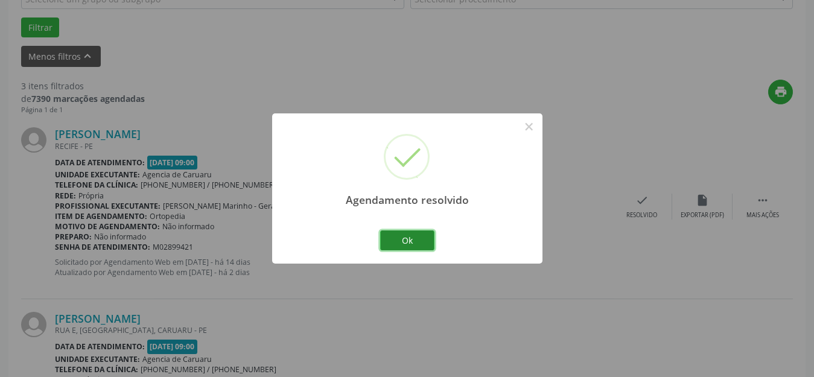
click at [403, 237] on button "Ok" at bounding box center [407, 241] width 54 height 21
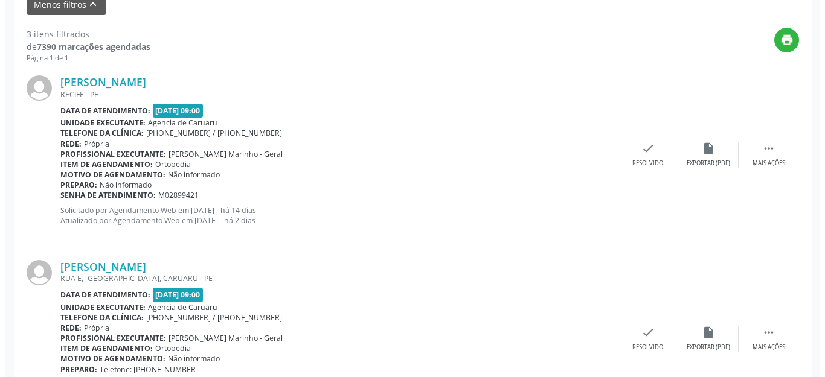
scroll to position [483, 0]
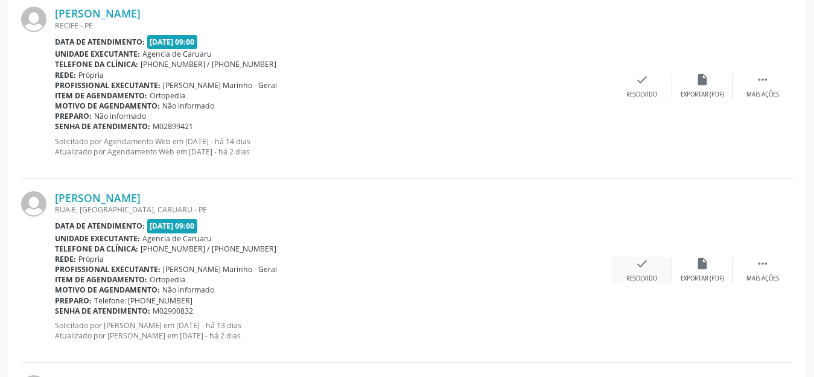
click at [640, 266] on icon "check" at bounding box center [642, 263] width 13 height 13
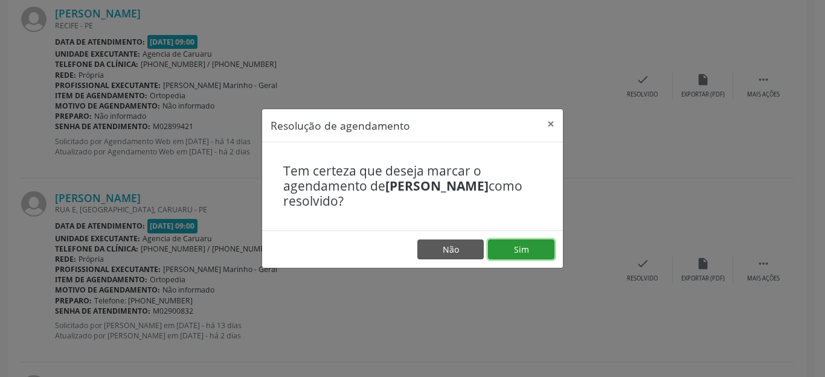
click at [515, 249] on button "Sim" at bounding box center [521, 250] width 66 height 21
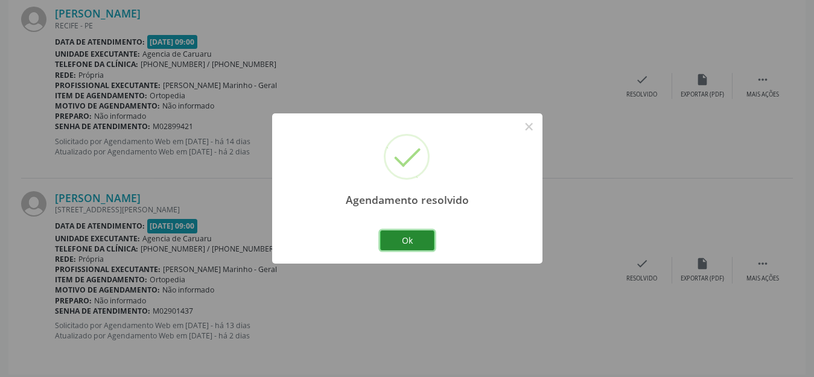
click at [420, 242] on button "Ok" at bounding box center [407, 241] width 54 height 21
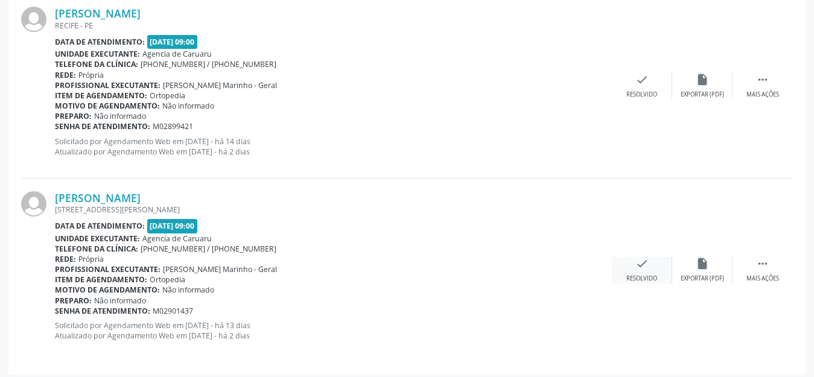
click at [642, 267] on icon "check" at bounding box center [642, 263] width 13 height 13
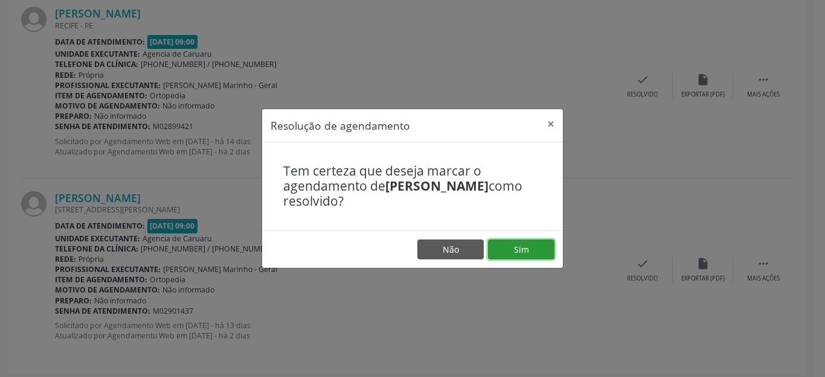
click at [500, 251] on button "Sim" at bounding box center [521, 250] width 66 height 21
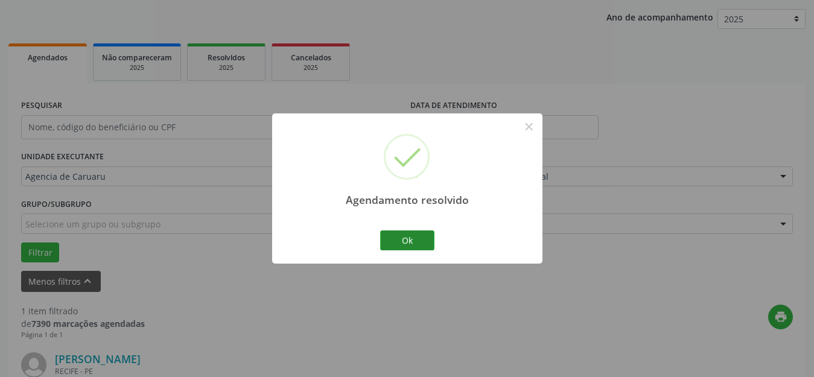
scroll to position [305, 0]
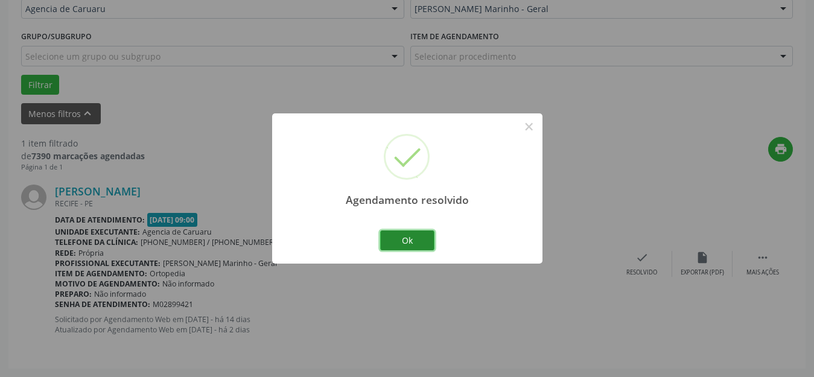
click at [408, 243] on button "Ok" at bounding box center [407, 241] width 54 height 21
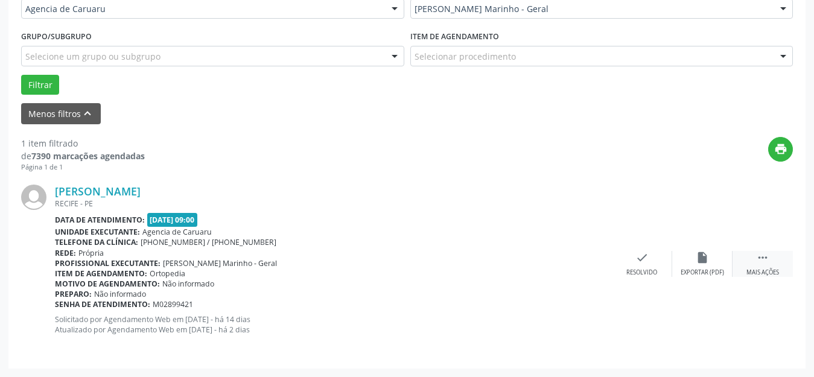
click at [763, 260] on icon "" at bounding box center [762, 257] width 13 height 13
click at [698, 259] on icon "alarm_off" at bounding box center [702, 257] width 13 height 13
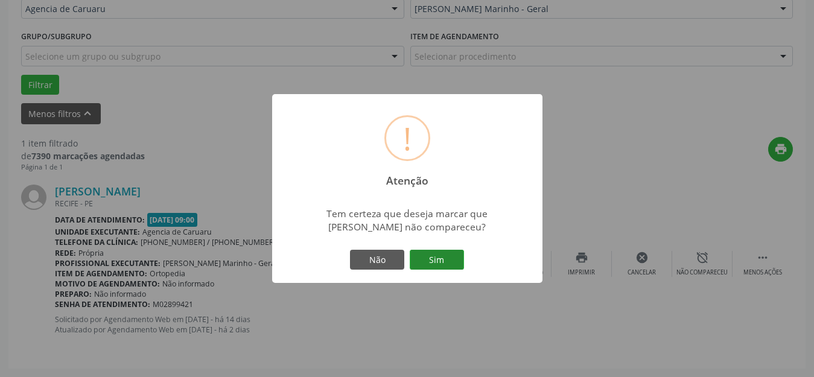
click at [447, 250] on button "Sim" at bounding box center [437, 260] width 54 height 21
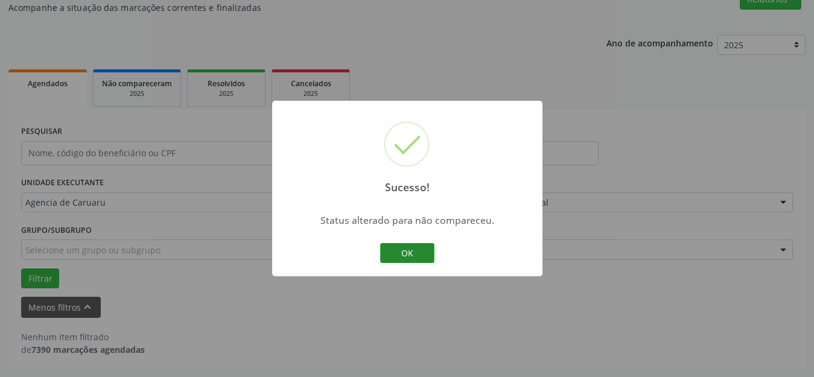
scroll to position [111, 0]
click at [424, 252] on button "OK" at bounding box center [407, 253] width 54 height 21
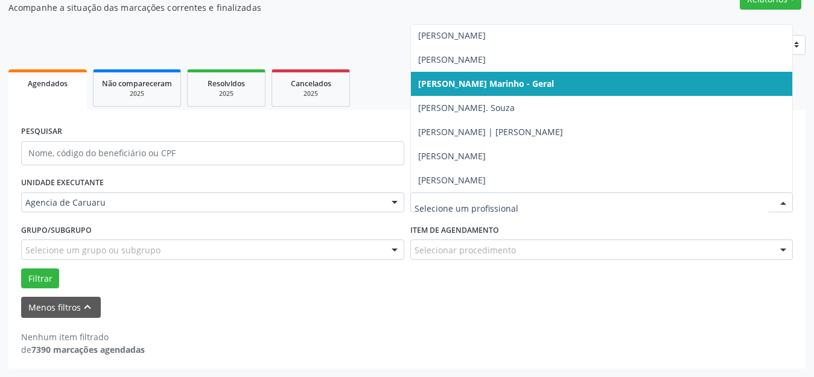
click at [782, 203] on div at bounding box center [783, 203] width 18 height 21
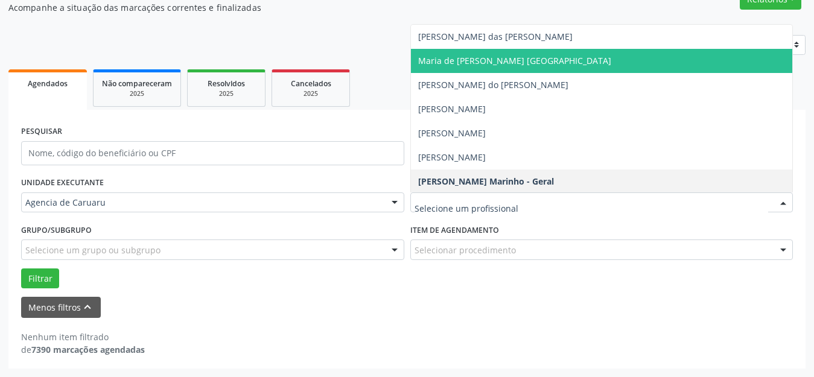
scroll to position [544, 0]
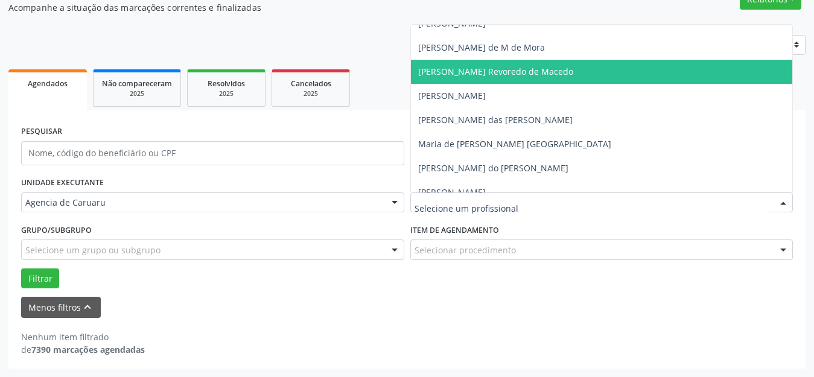
click at [564, 75] on span "[PERSON_NAME] Revoredo de Macedo" at bounding box center [495, 71] width 155 height 11
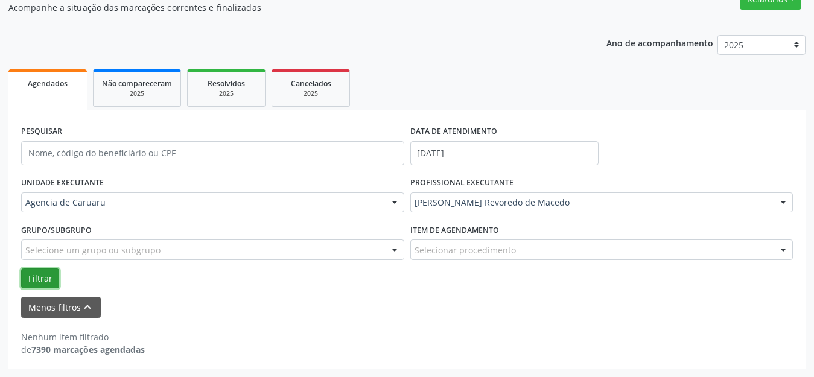
click at [31, 275] on button "Filtrar" at bounding box center [40, 279] width 38 height 21
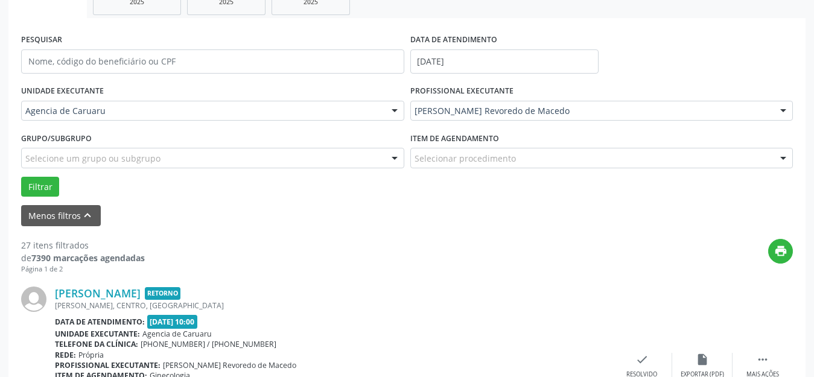
scroll to position [232, 0]
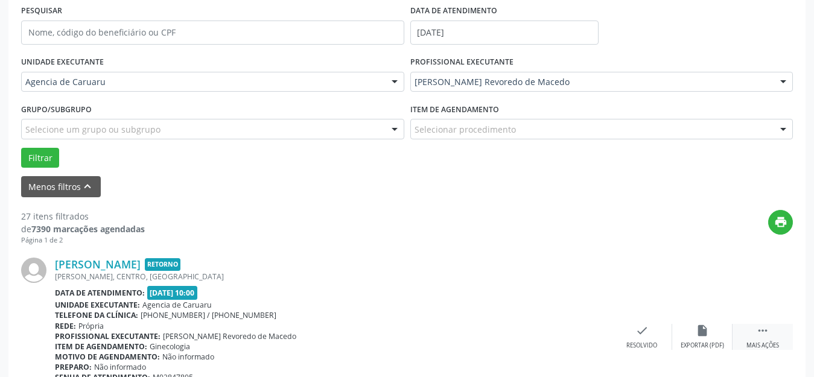
click at [761, 334] on icon "" at bounding box center [762, 330] width 13 height 13
click at [553, 217] on div "print" at bounding box center [469, 228] width 648 height 36
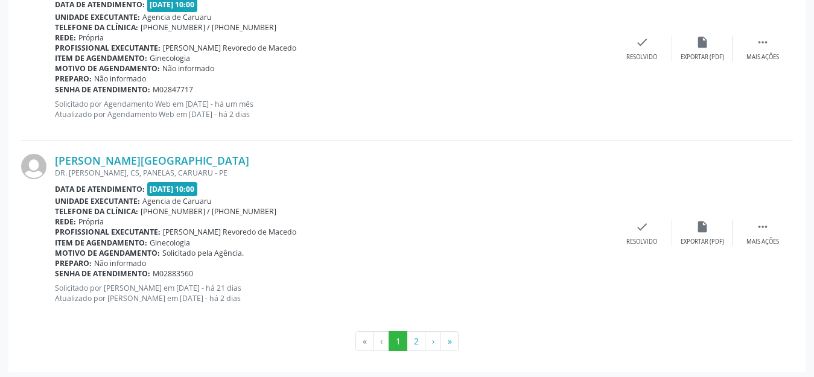
scroll to position [2919, 0]
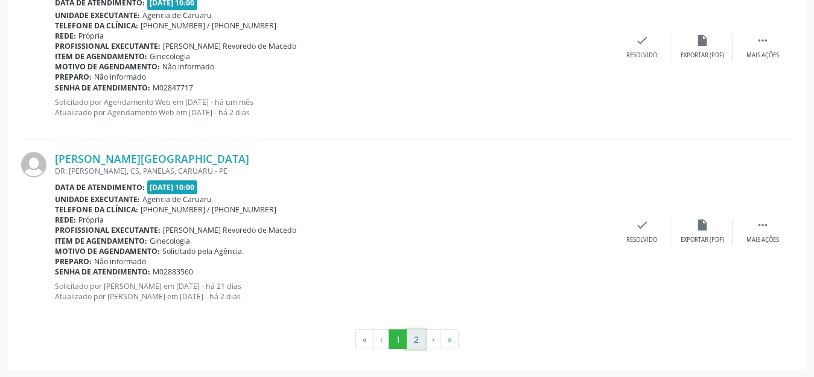
click at [415, 339] on button "2" at bounding box center [416, 340] width 19 height 21
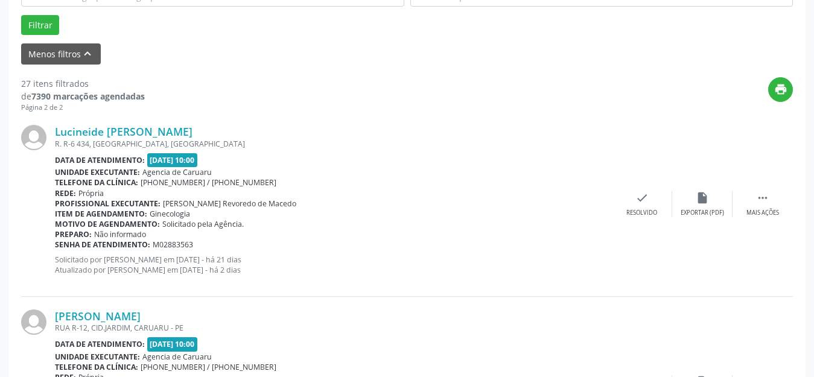
scroll to position [494, 0]
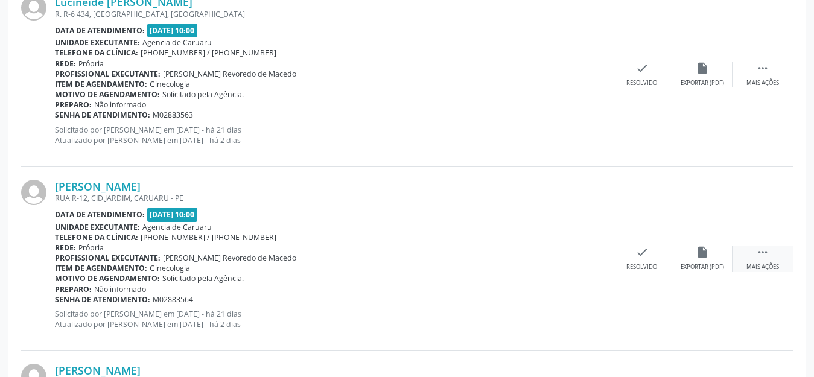
click at [766, 255] on icon "" at bounding box center [762, 252] width 13 height 13
click at [696, 256] on icon "alarm_off" at bounding box center [702, 252] width 13 height 13
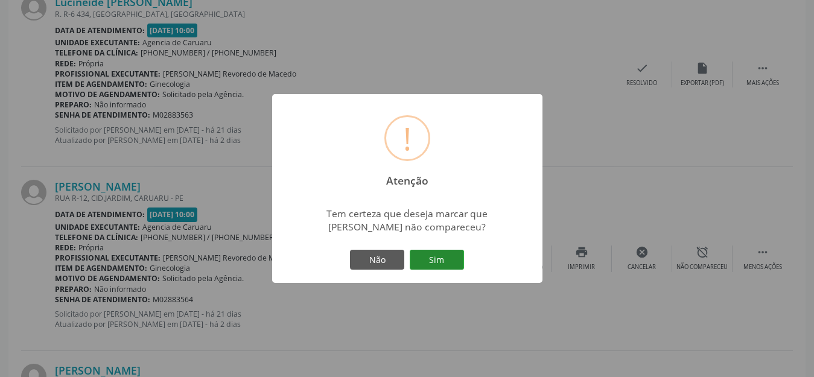
click at [447, 265] on button "Sim" at bounding box center [437, 260] width 54 height 21
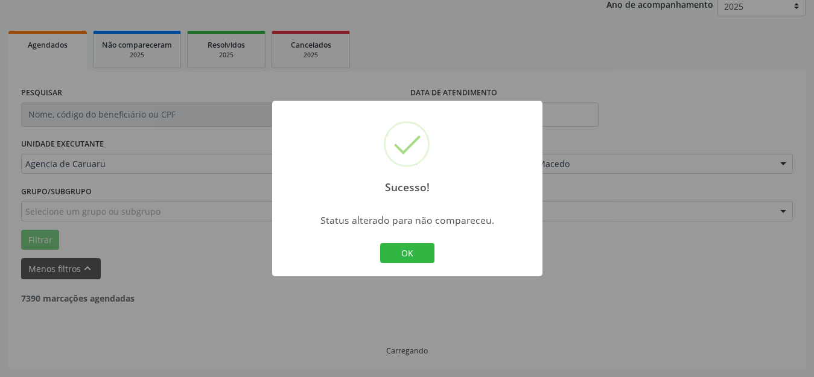
scroll to position [150, 0]
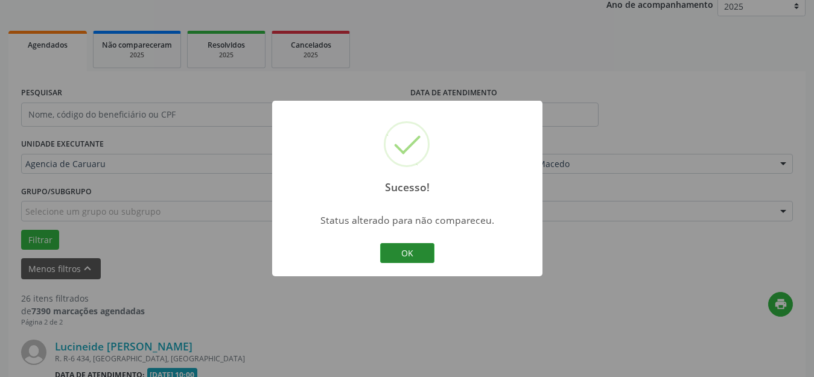
click at [419, 256] on button "OK" at bounding box center [407, 253] width 54 height 21
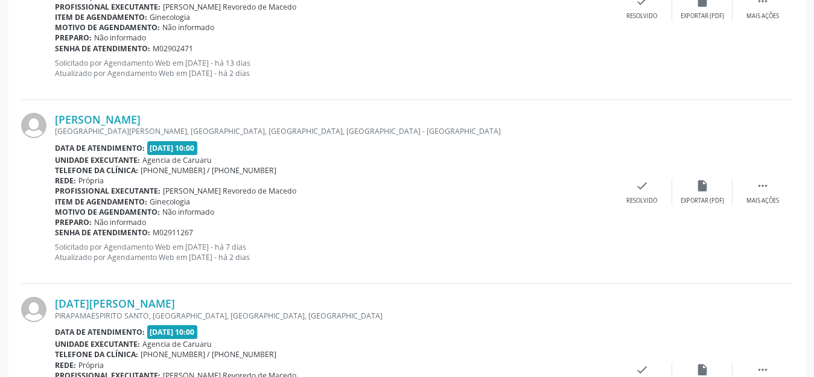
scroll to position [2064, 0]
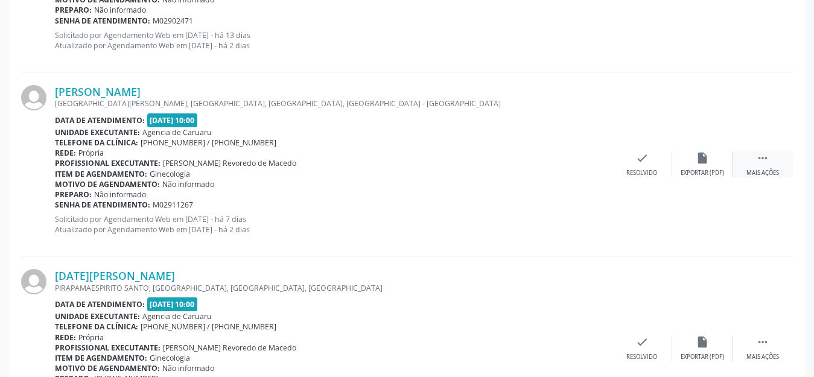
click at [760, 159] on icon "" at bounding box center [762, 158] width 13 height 13
click at [690, 161] on div "alarm_off Não compareceu" at bounding box center [702, 165] width 60 height 26
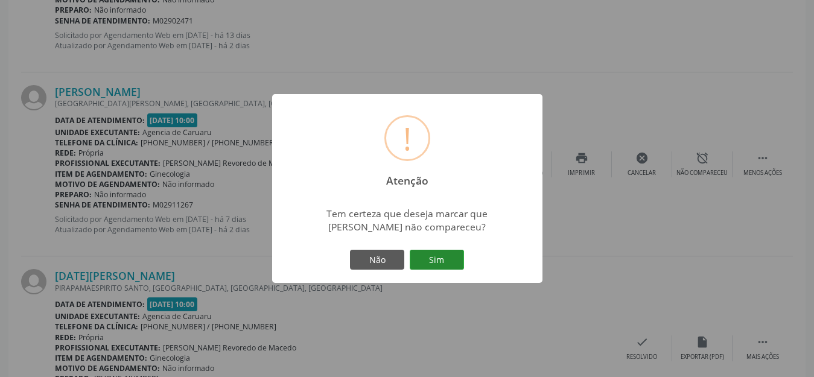
click at [449, 266] on button "Sim" at bounding box center [437, 260] width 54 height 21
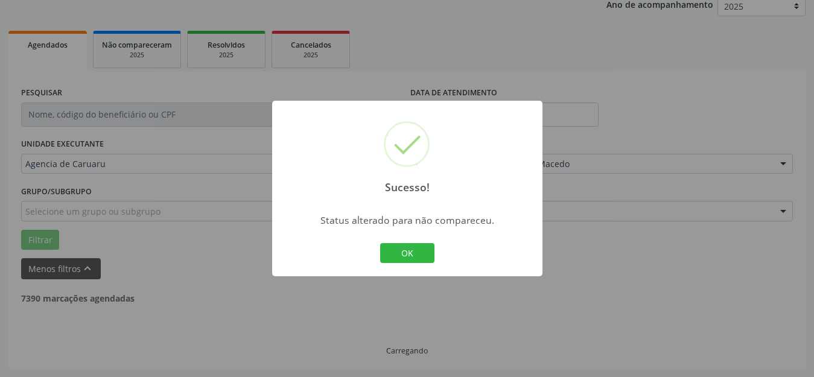
scroll to position [150, 0]
click at [416, 256] on button "OK" at bounding box center [407, 253] width 54 height 21
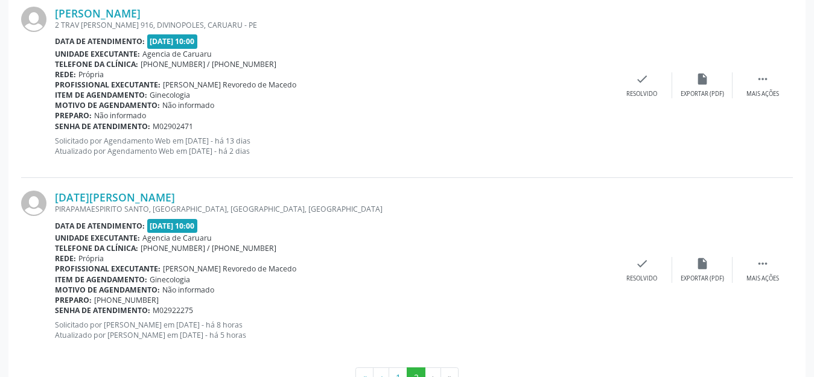
scroll to position [1997, 0]
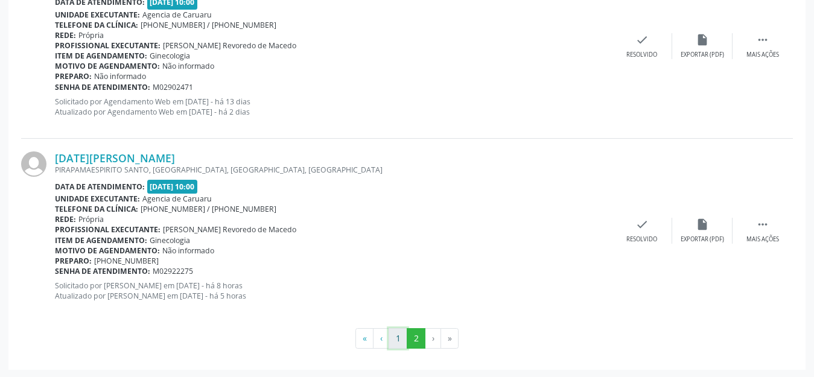
click at [395, 337] on button "1" at bounding box center [398, 338] width 19 height 21
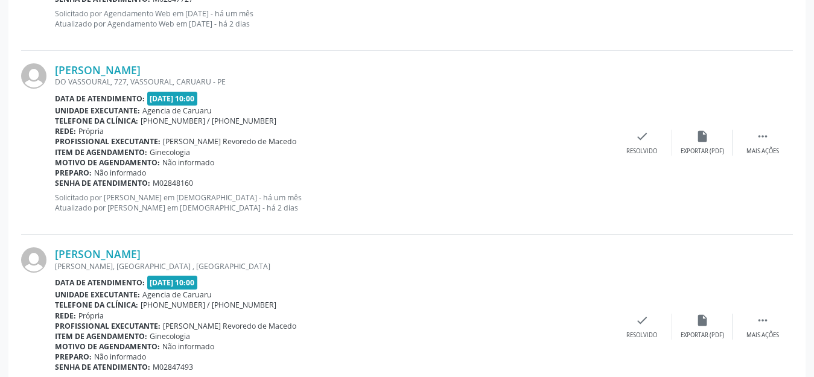
scroll to position [1152, 0]
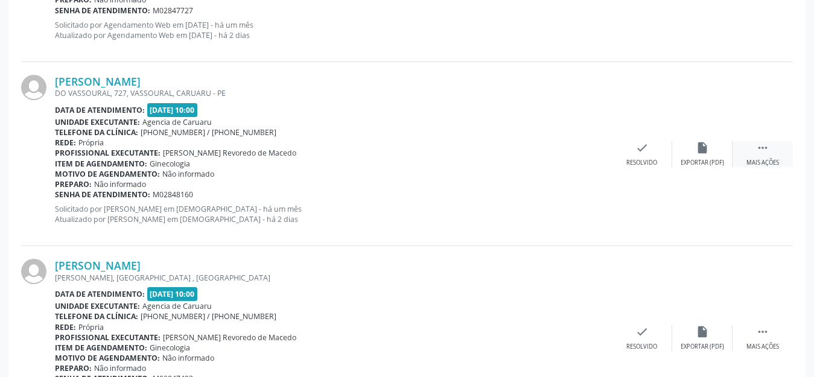
click at [762, 146] on icon "" at bounding box center [762, 147] width 13 height 13
click at [699, 156] on div "alarm_off Não compareceu" at bounding box center [702, 154] width 60 height 26
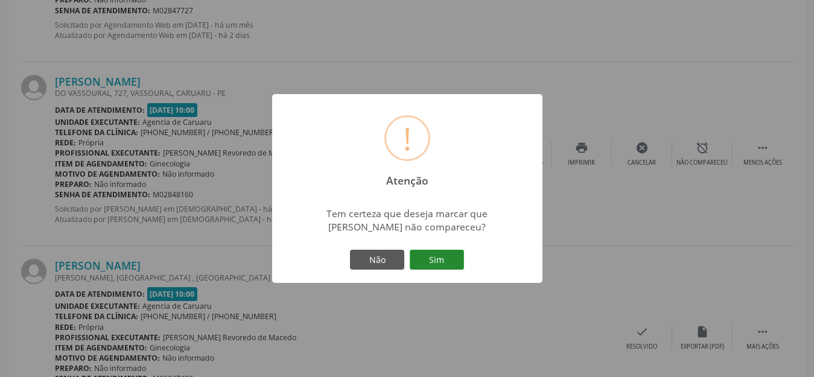
click at [446, 264] on button "Sim" at bounding box center [437, 260] width 54 height 21
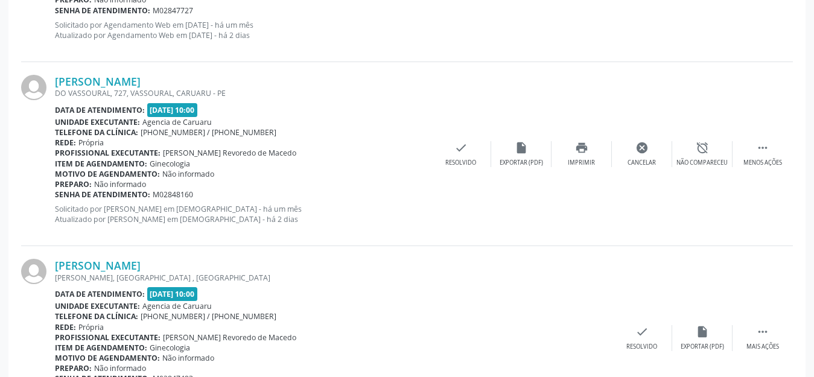
scroll to position [150, 0]
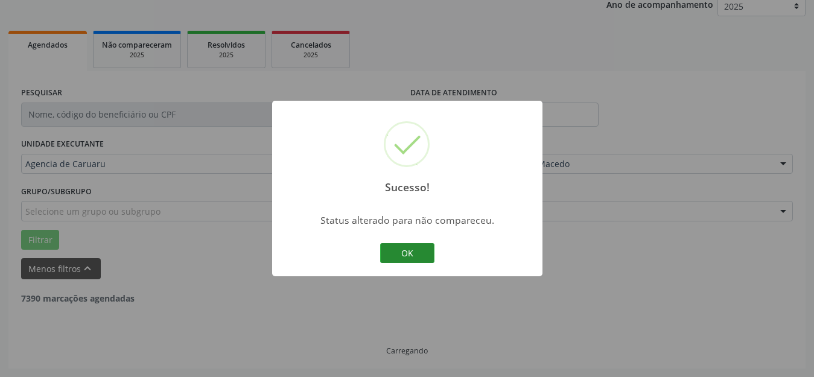
click at [423, 255] on button "OK" at bounding box center [407, 253] width 54 height 21
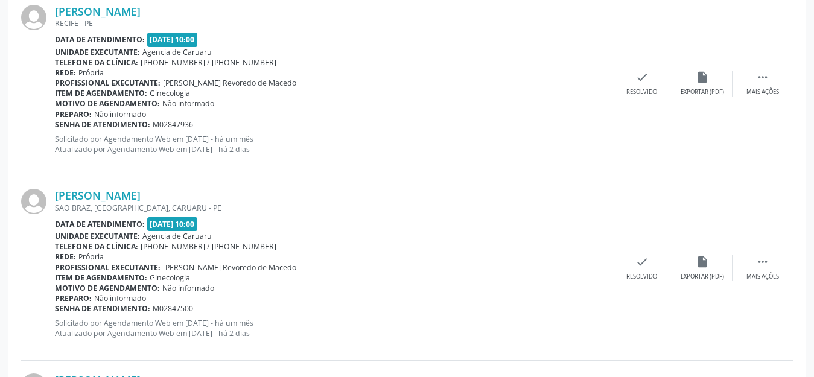
scroll to position [488, 0]
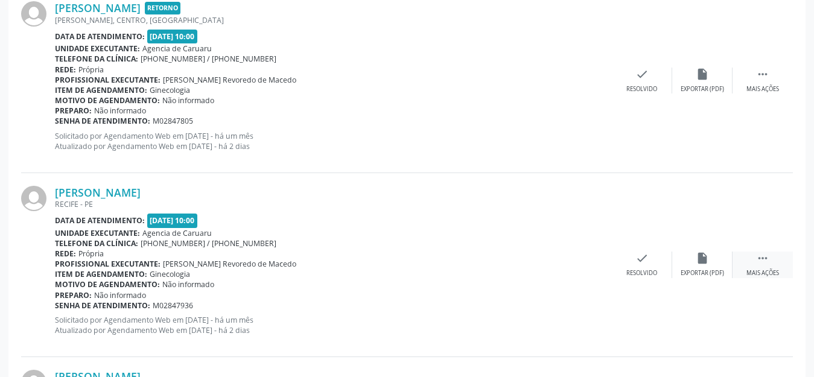
click at [765, 257] on icon "" at bounding box center [762, 258] width 13 height 13
click at [695, 261] on div "alarm_off Não compareceu" at bounding box center [702, 265] width 60 height 26
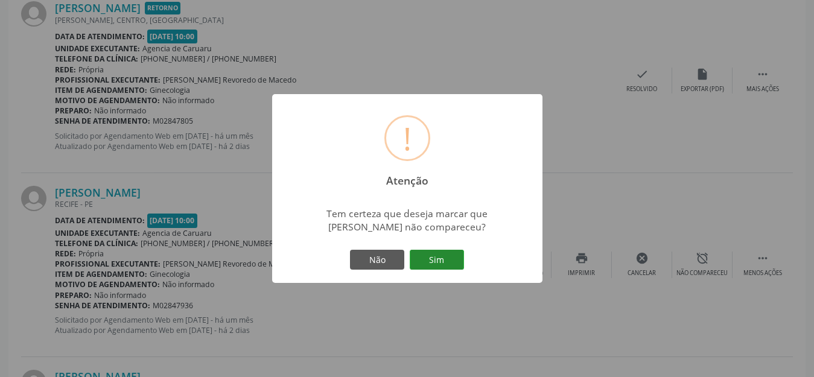
click at [434, 263] on button "Sim" at bounding box center [437, 260] width 54 height 21
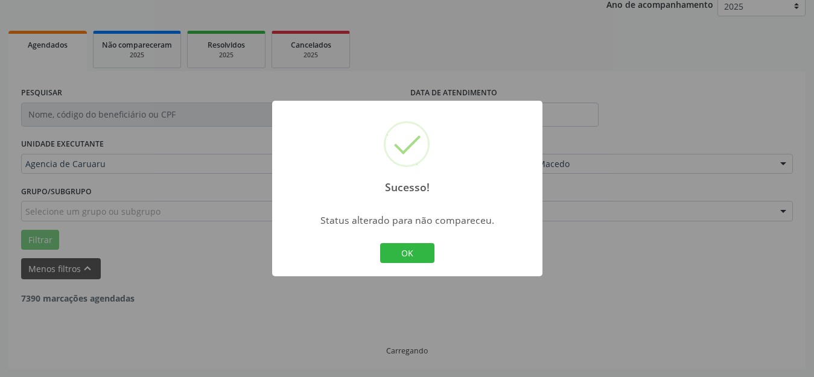
scroll to position [150, 0]
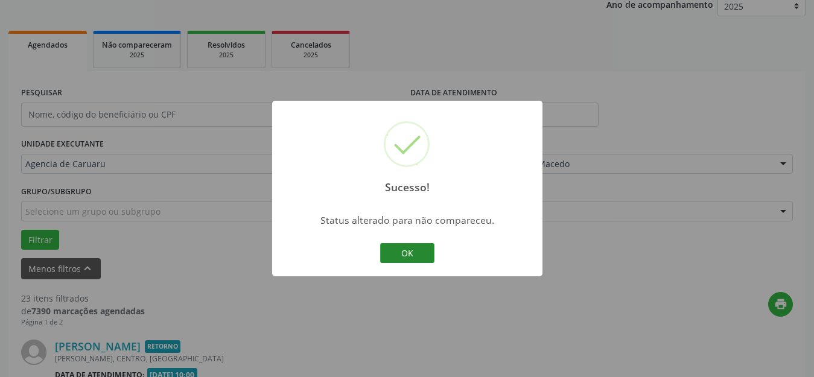
click at [413, 257] on button "OK" at bounding box center [407, 253] width 54 height 21
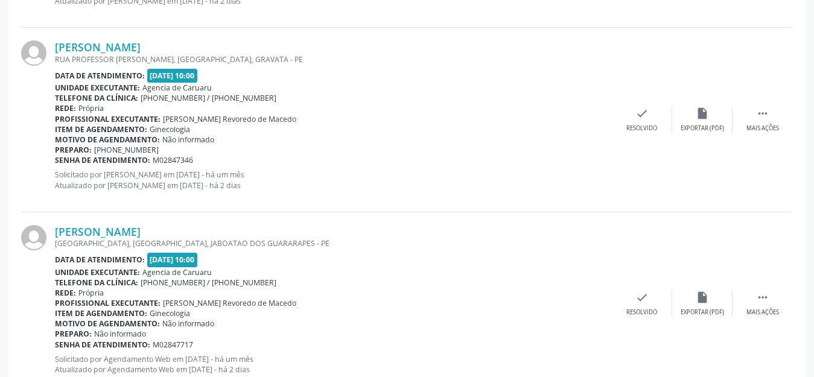
scroll to position [2722, 0]
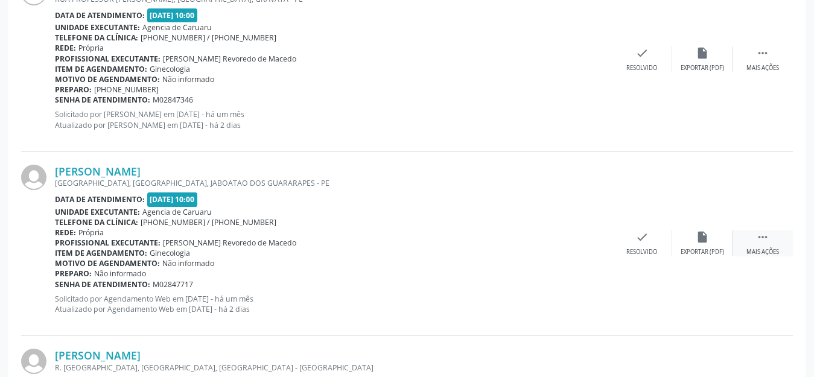
click at [762, 239] on icon "" at bounding box center [762, 237] width 13 height 13
click at [691, 248] on div "Não compareceu" at bounding box center [702, 252] width 51 height 8
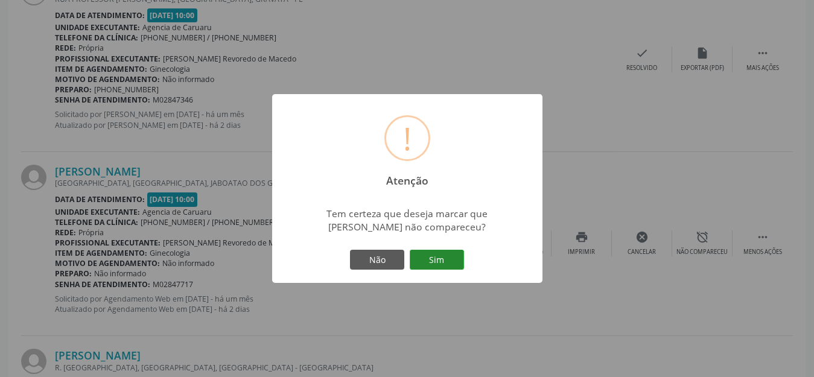
click at [448, 254] on button "Sim" at bounding box center [437, 260] width 54 height 21
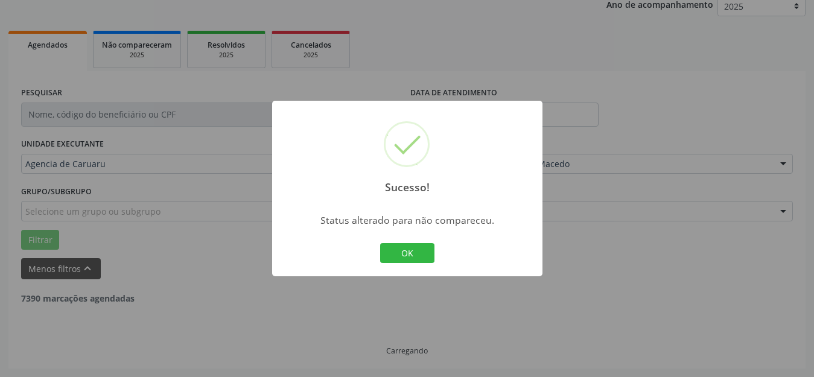
scroll to position [150, 0]
click at [404, 254] on button "OK" at bounding box center [407, 253] width 54 height 21
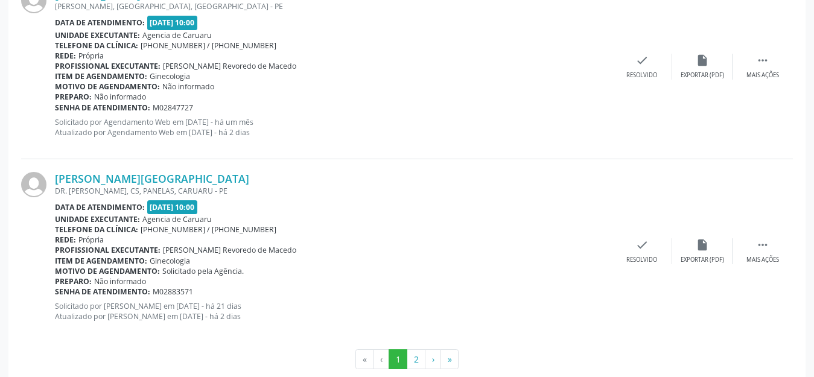
scroll to position [2919, 0]
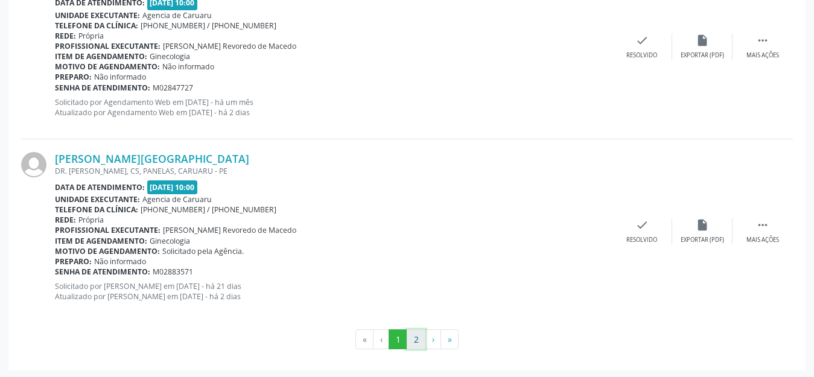
click at [422, 342] on button "2" at bounding box center [416, 340] width 19 height 21
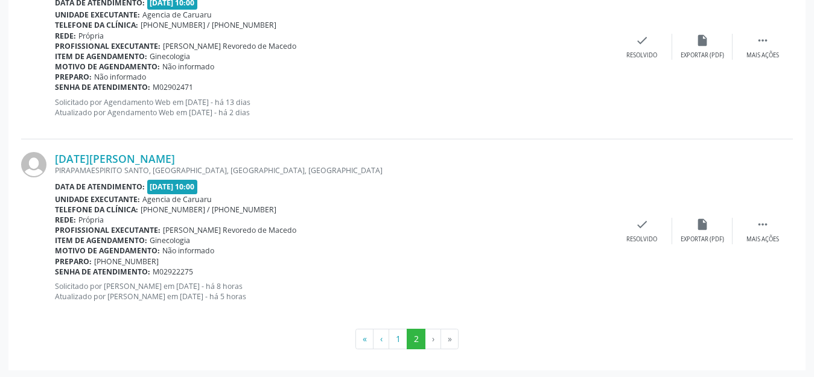
scroll to position [1444, 0]
click at [394, 334] on button "1" at bounding box center [398, 338] width 19 height 21
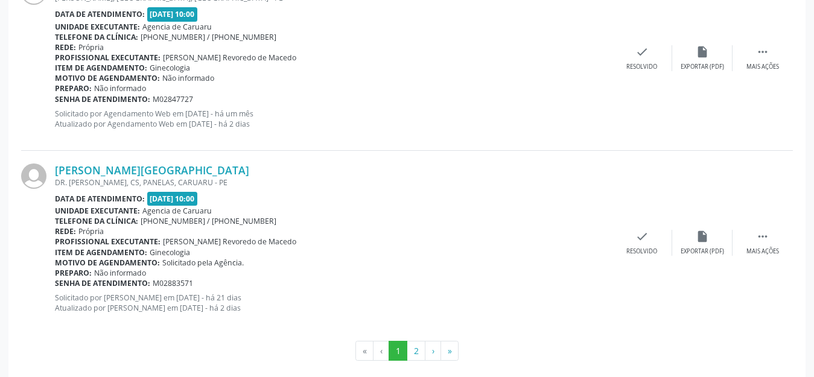
scroll to position [2919, 0]
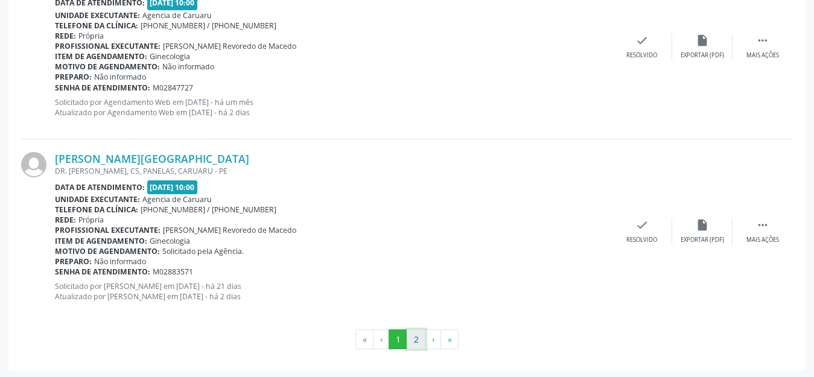
click at [415, 335] on button "2" at bounding box center [416, 340] width 19 height 21
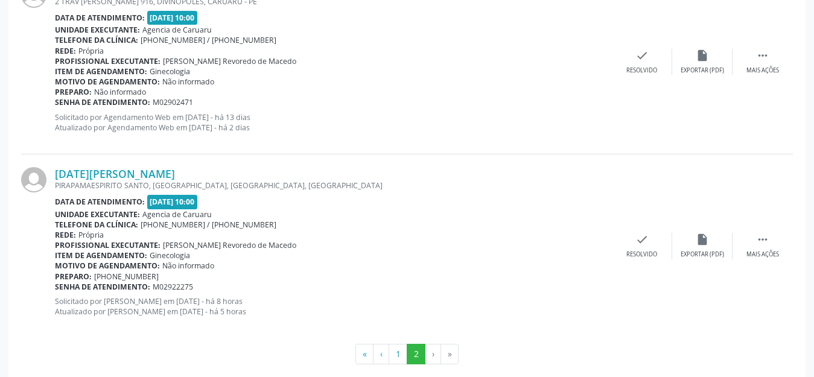
scroll to position [1444, 0]
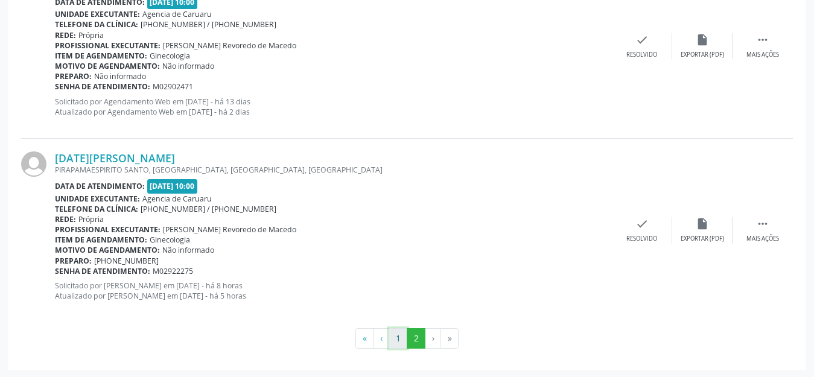
click at [399, 345] on button "1" at bounding box center [398, 338] width 19 height 21
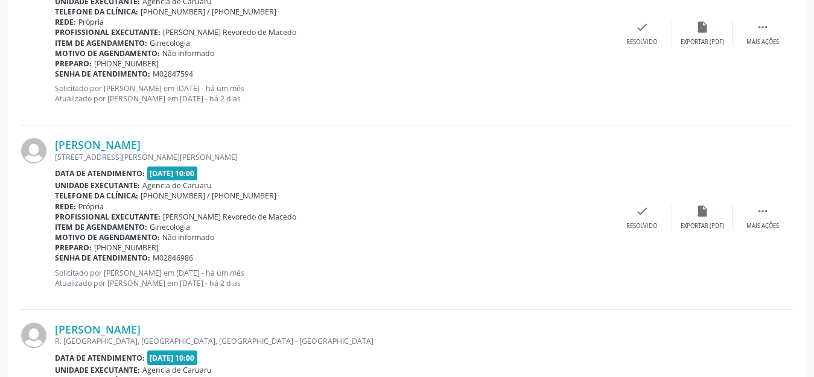
scroll to position [2169, 0]
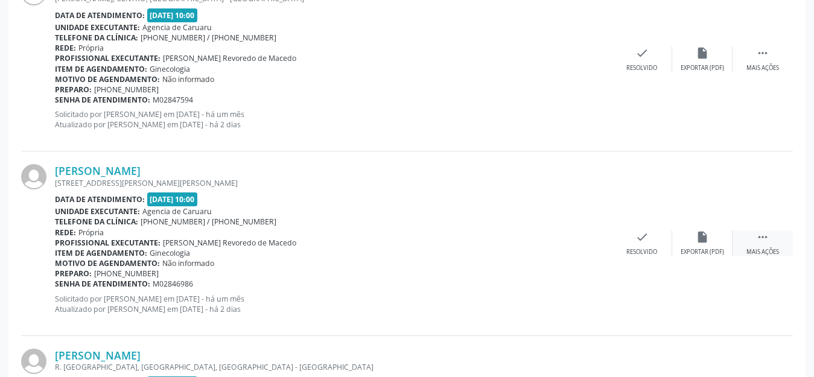
click at [766, 243] on div " Mais ações" at bounding box center [763, 244] width 60 height 26
click at [701, 240] on icon "alarm_off" at bounding box center [702, 237] width 13 height 13
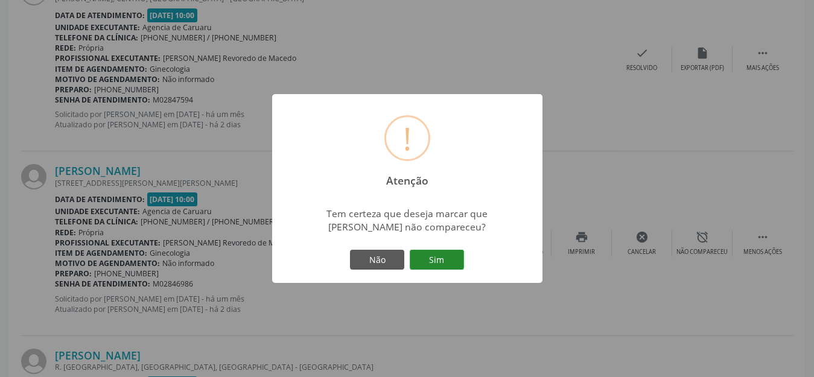
click at [446, 258] on button "Sim" at bounding box center [437, 260] width 54 height 21
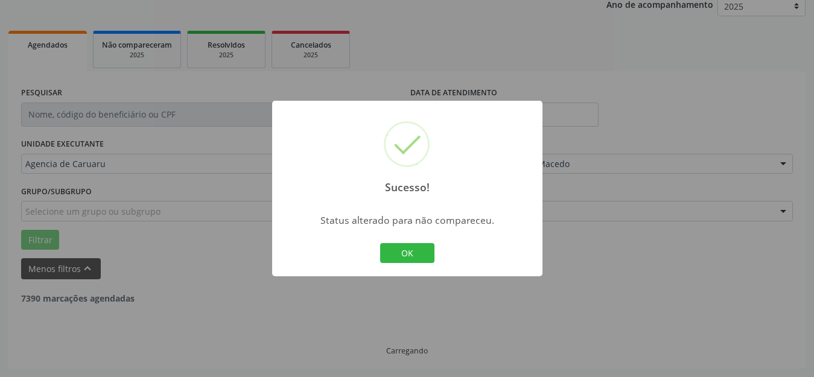
scroll to position [150, 0]
click at [425, 252] on button "OK" at bounding box center [407, 253] width 54 height 21
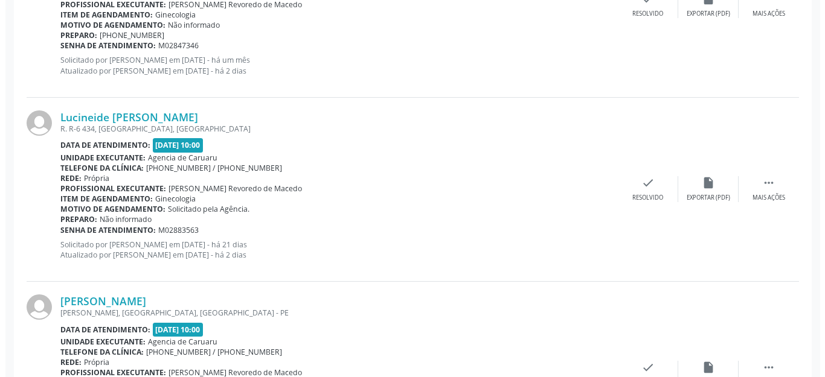
scroll to position [1871, 0]
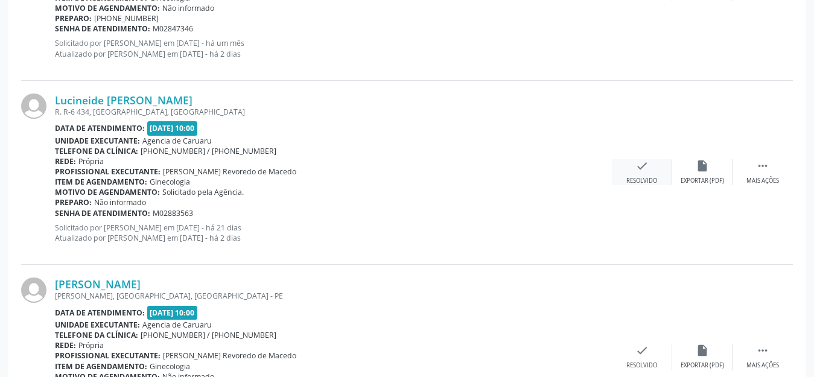
click at [640, 170] on icon "check" at bounding box center [642, 165] width 13 height 13
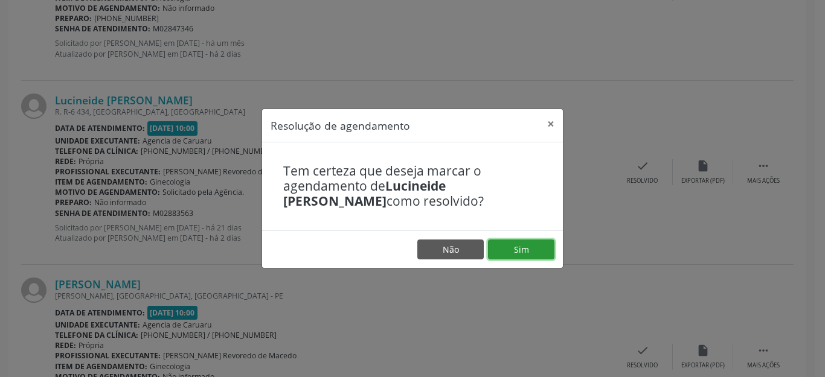
click at [523, 246] on button "Sim" at bounding box center [521, 250] width 66 height 21
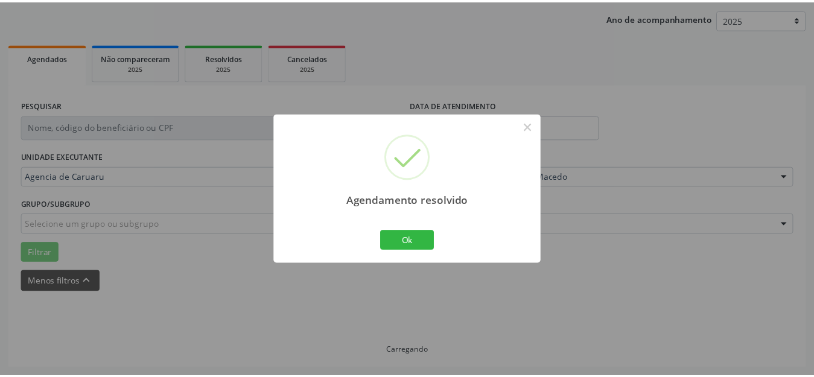
scroll to position [150, 0]
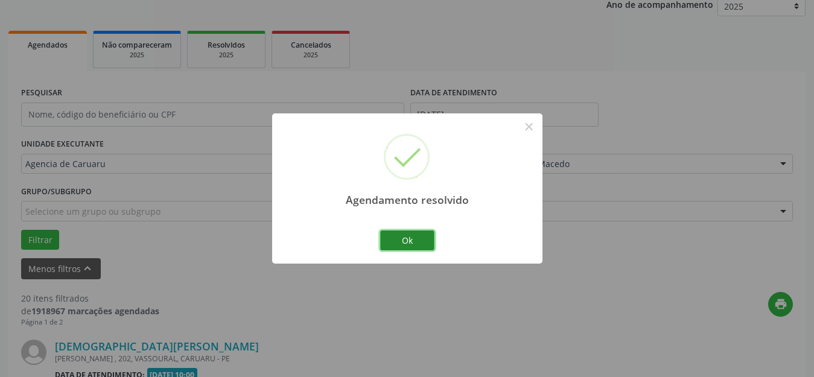
click at [408, 239] on button "Ok" at bounding box center [407, 241] width 54 height 21
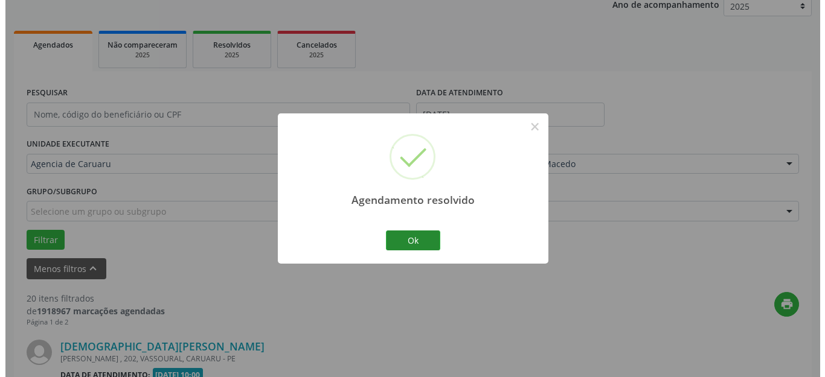
scroll to position [1871, 0]
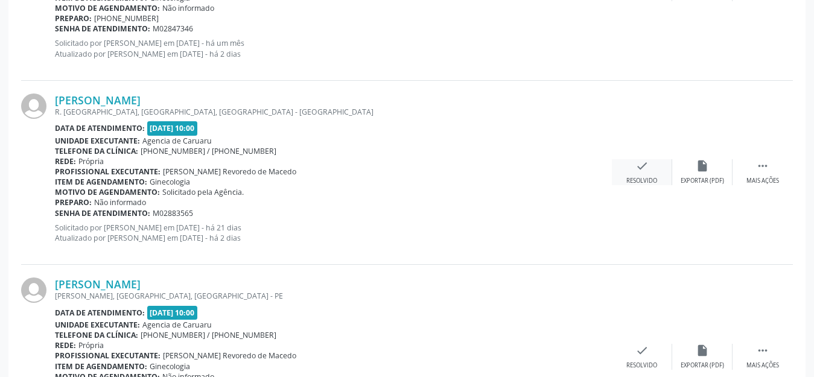
click at [637, 167] on icon "check" at bounding box center [642, 165] width 13 height 13
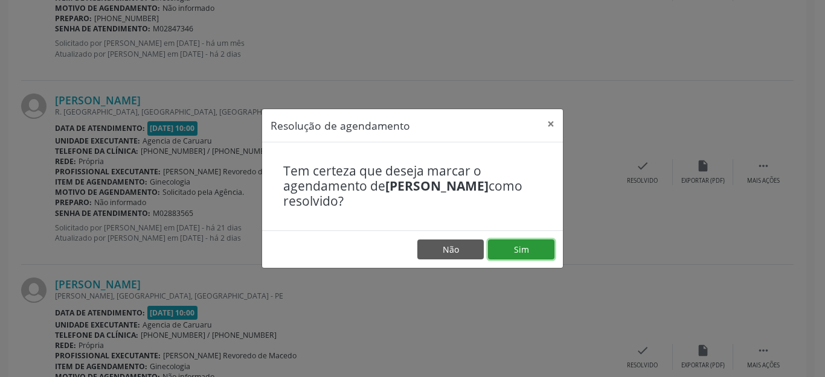
click at [516, 248] on button "Sim" at bounding box center [521, 250] width 66 height 21
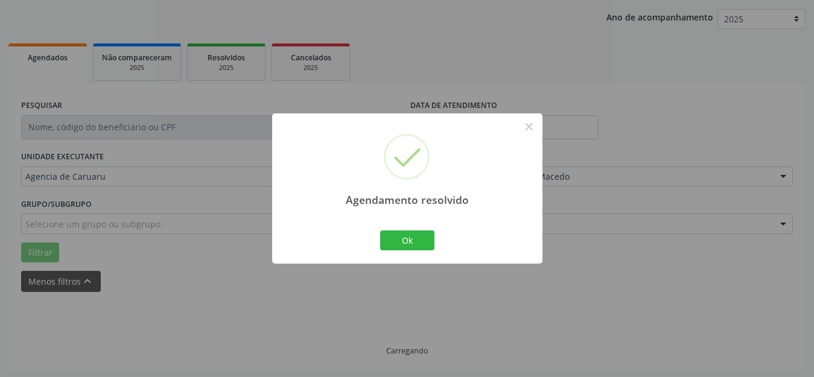
scroll to position [150, 0]
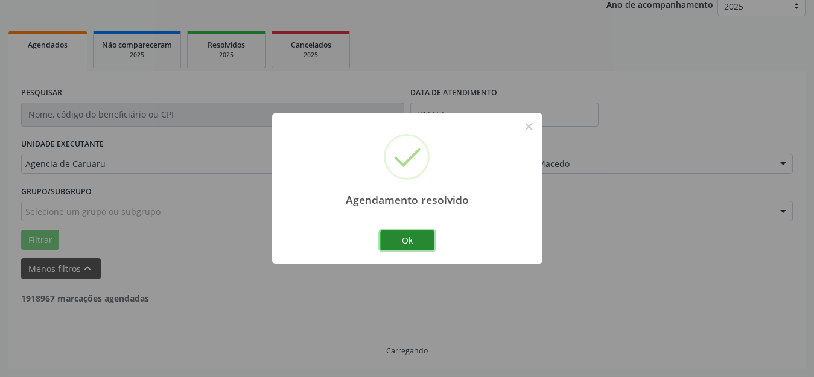
click at [407, 247] on button "Ok" at bounding box center [407, 241] width 54 height 21
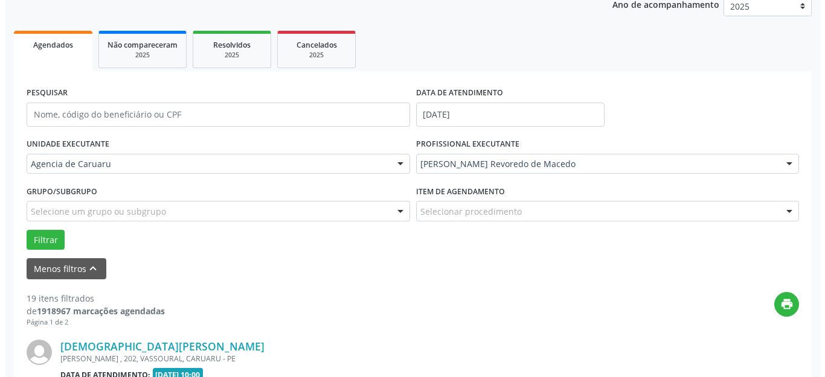
scroll to position [1871, 0]
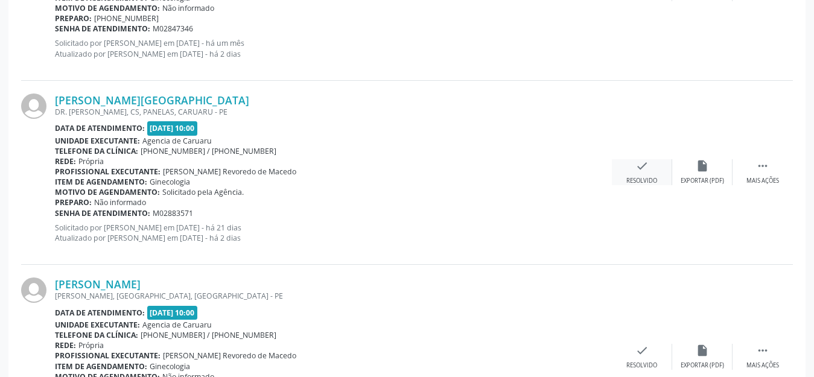
click at [639, 166] on icon "check" at bounding box center [642, 165] width 13 height 13
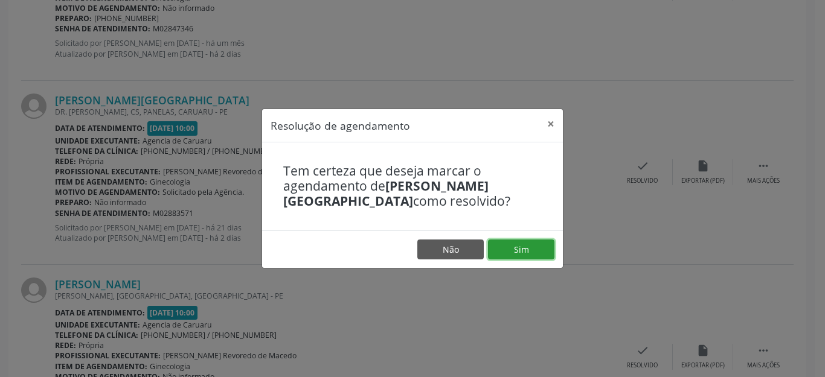
click at [529, 243] on button "Sim" at bounding box center [521, 250] width 66 height 21
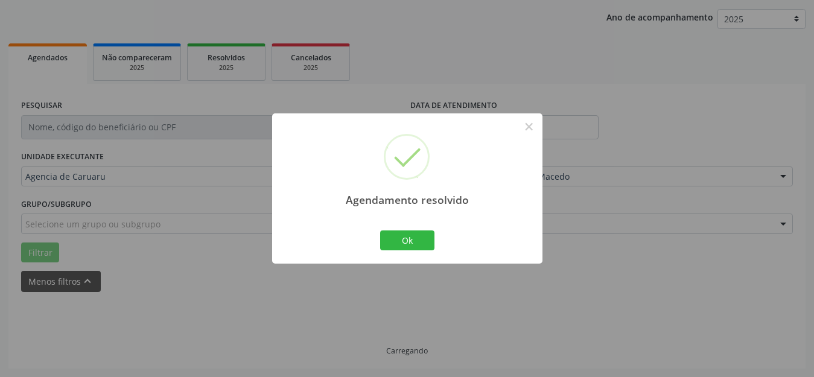
scroll to position [150, 0]
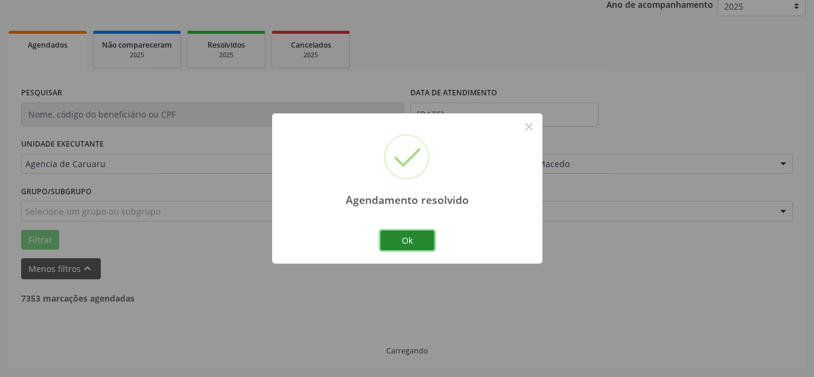
click at [405, 241] on button "Ok" at bounding box center [407, 241] width 54 height 21
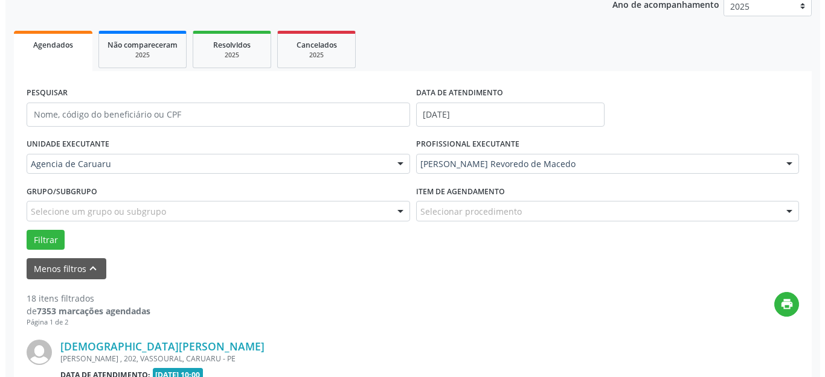
scroll to position [1871, 0]
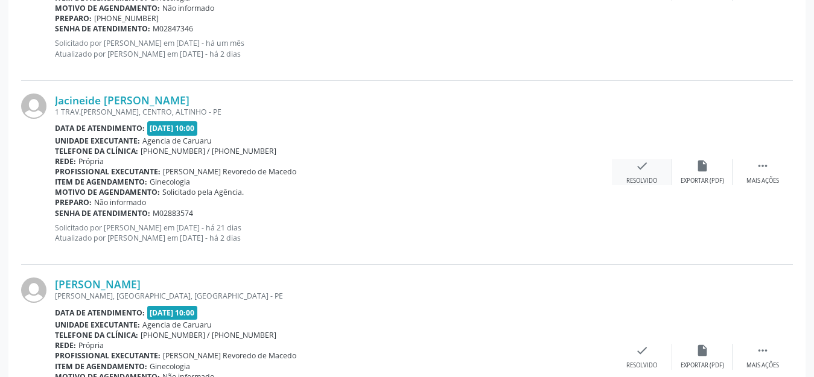
click at [639, 168] on icon "check" at bounding box center [642, 165] width 13 height 13
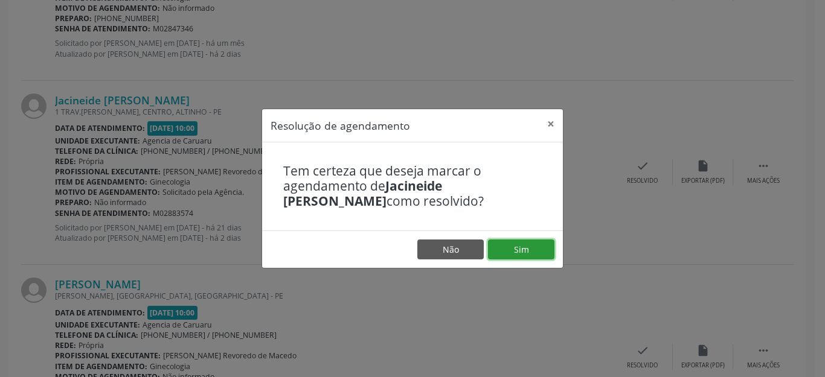
click at [531, 246] on button "Sim" at bounding box center [521, 250] width 66 height 21
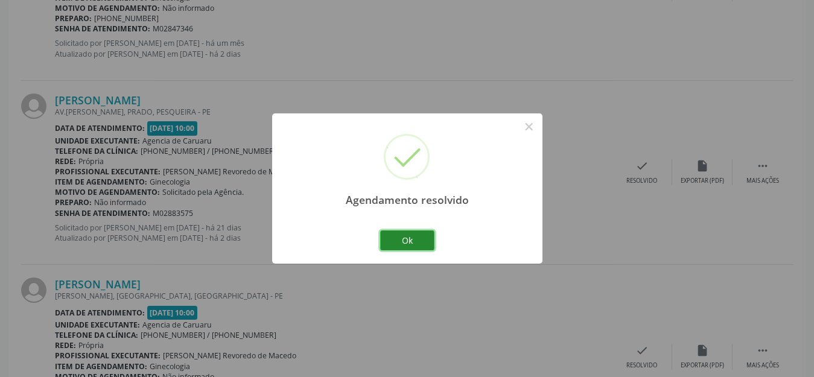
click at [394, 241] on button "Ok" at bounding box center [407, 241] width 54 height 21
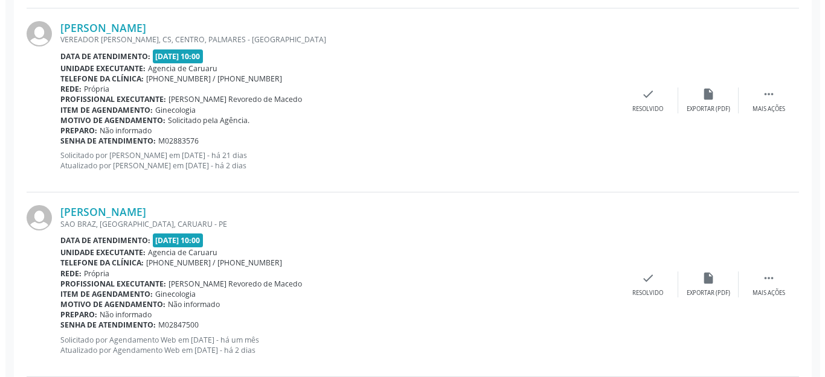
scroll to position [1087, 0]
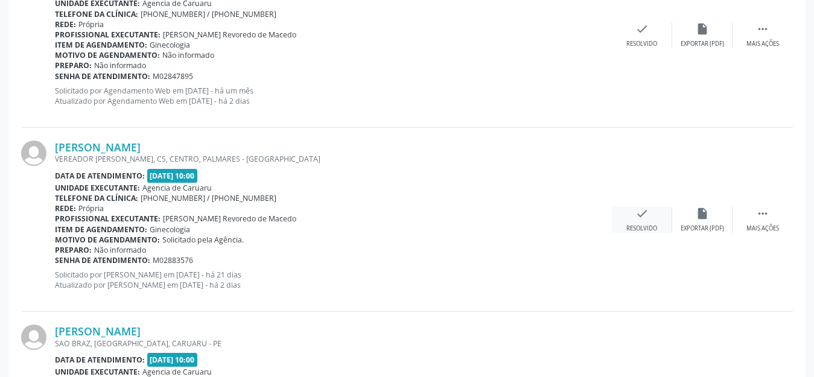
click at [640, 225] on div "Resolvido" at bounding box center [642, 229] width 31 height 8
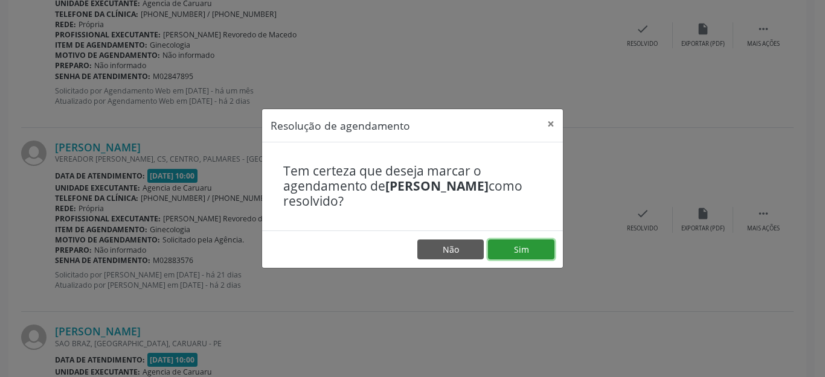
click at [527, 246] on button "Sim" at bounding box center [521, 250] width 66 height 21
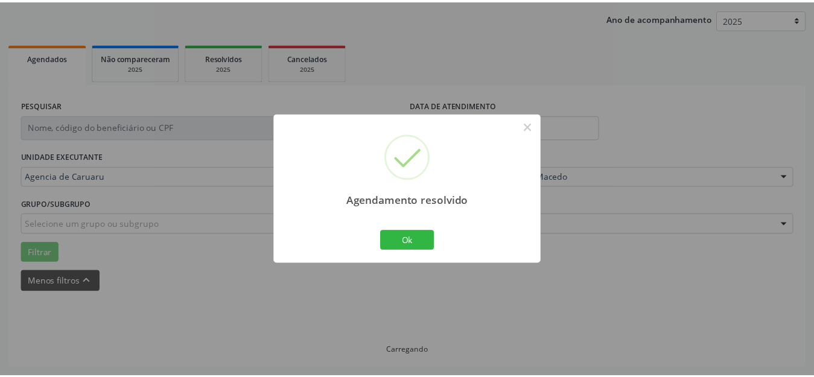
scroll to position [137, 0]
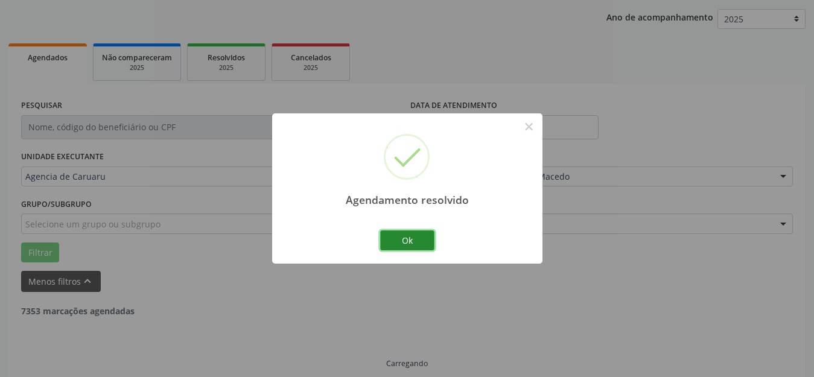
click at [389, 236] on button "Ok" at bounding box center [407, 241] width 54 height 21
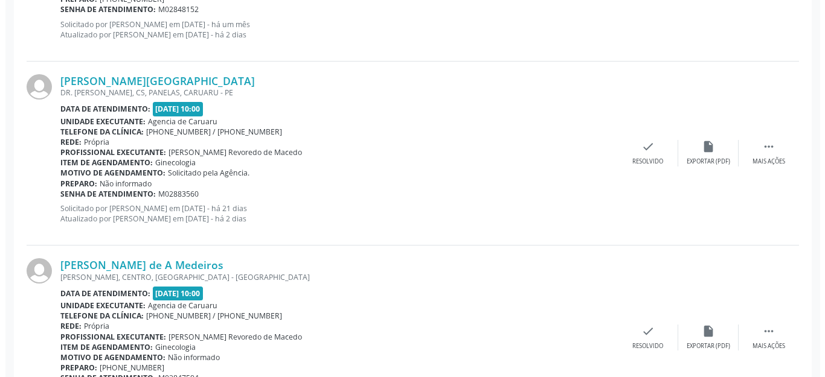
scroll to position [483, 0]
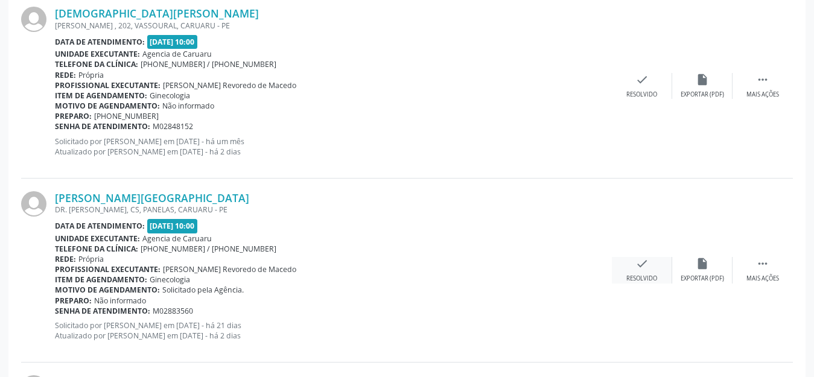
click at [637, 267] on icon "check" at bounding box center [642, 263] width 13 height 13
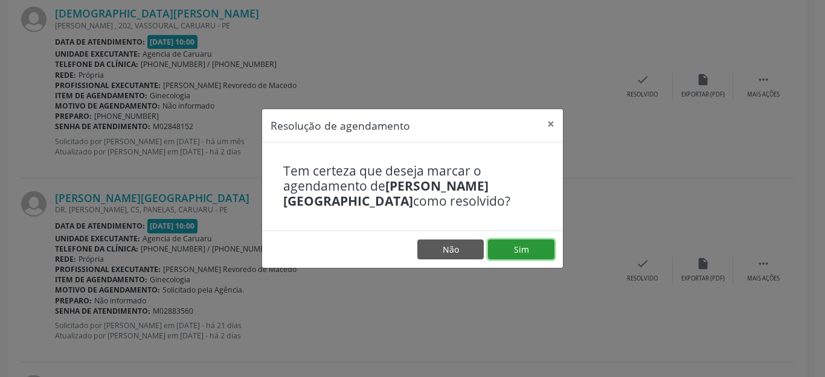
click at [536, 254] on button "Sim" at bounding box center [521, 250] width 66 height 21
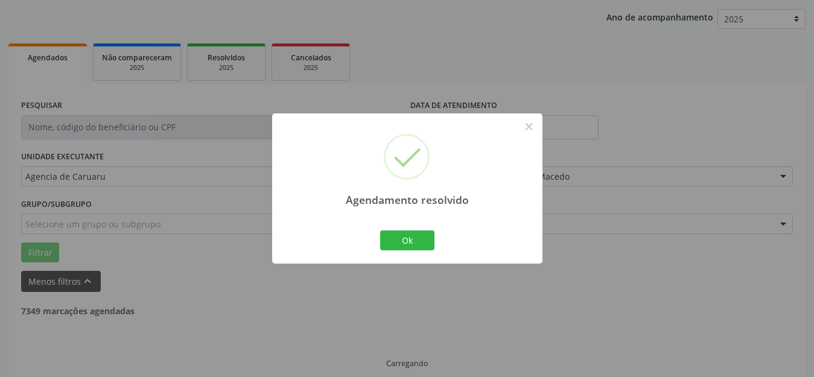
scroll to position [150, 0]
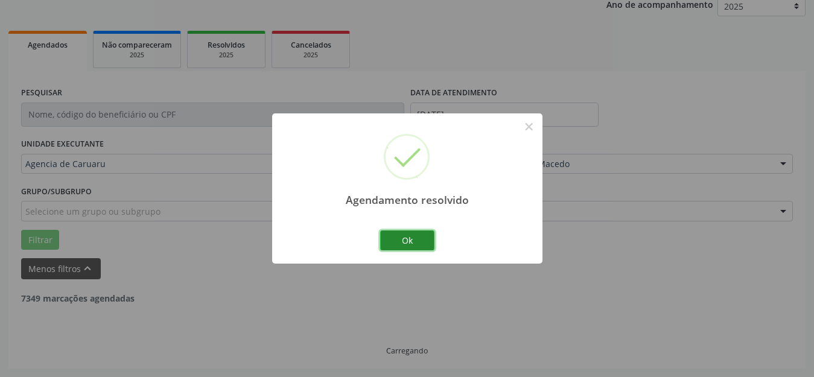
click at [410, 241] on button "Ok" at bounding box center [407, 241] width 54 height 21
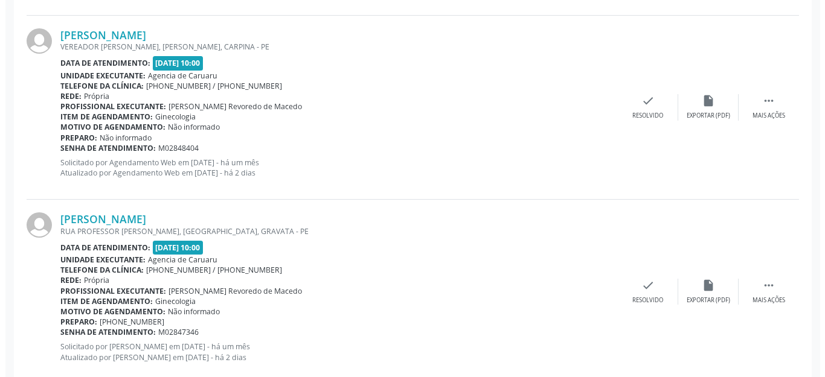
scroll to position [1449, 0]
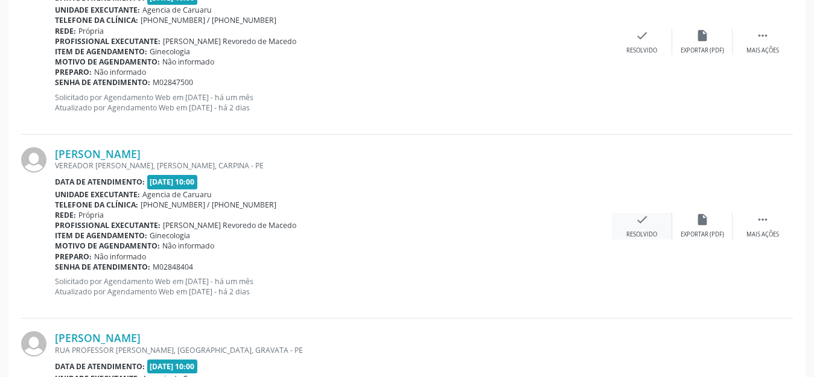
click at [640, 220] on icon "check" at bounding box center [642, 219] width 13 height 13
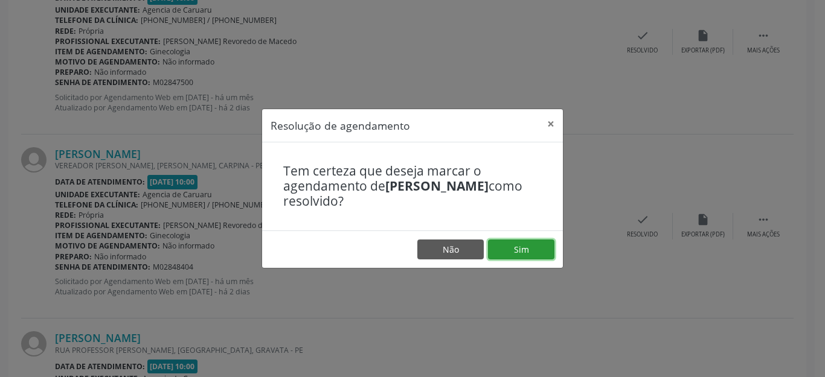
click at [533, 251] on button "Sim" at bounding box center [521, 250] width 66 height 21
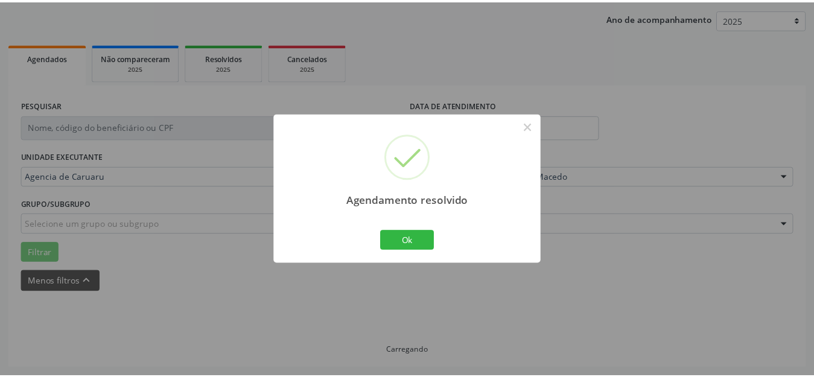
scroll to position [150, 0]
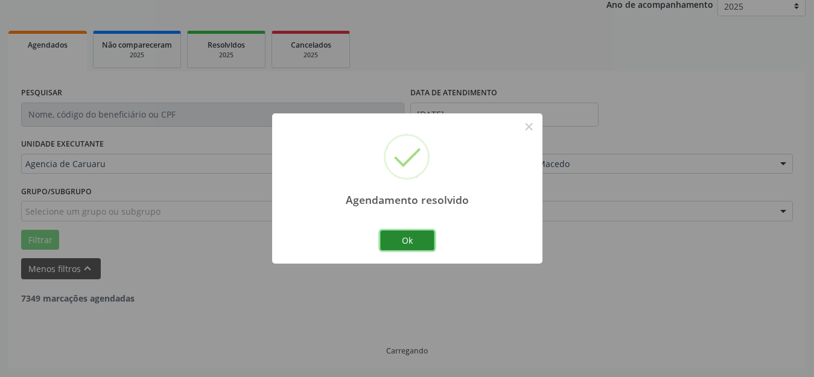
click at [392, 241] on button "Ok" at bounding box center [407, 241] width 54 height 21
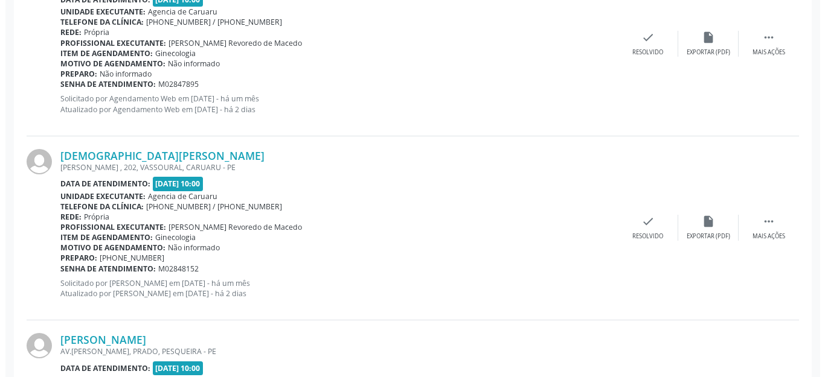
scroll to position [1811, 0]
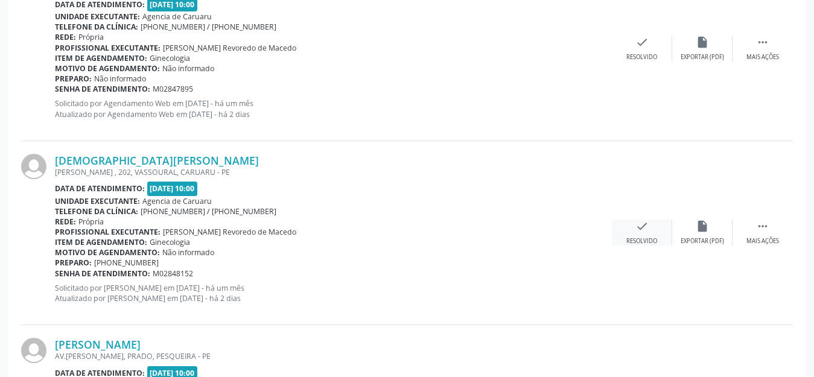
click at [641, 231] on icon "check" at bounding box center [642, 226] width 13 height 13
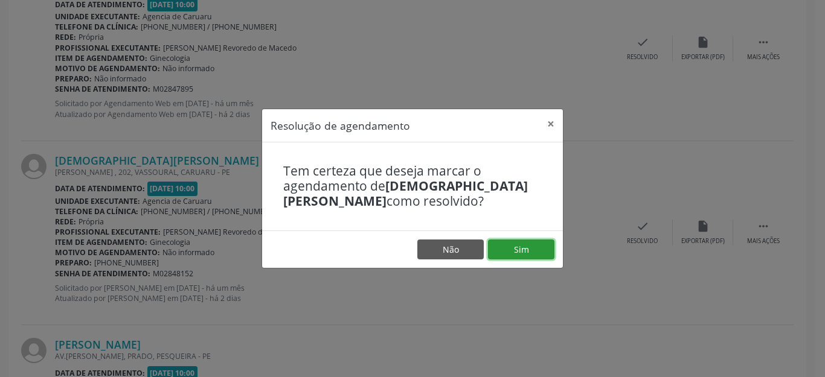
click at [522, 249] on button "Sim" at bounding box center [521, 250] width 66 height 21
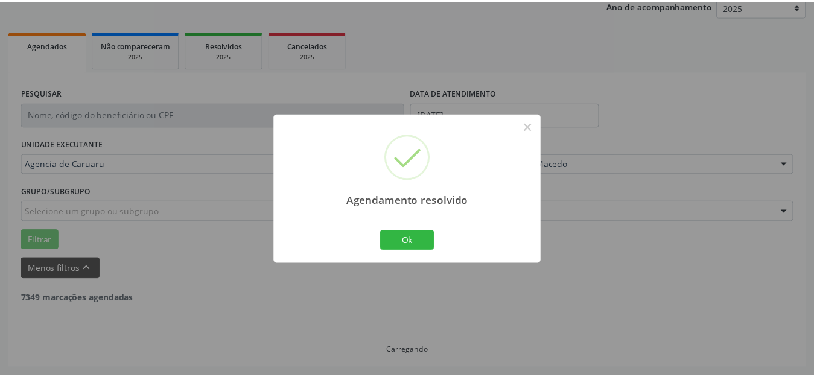
scroll to position [150, 0]
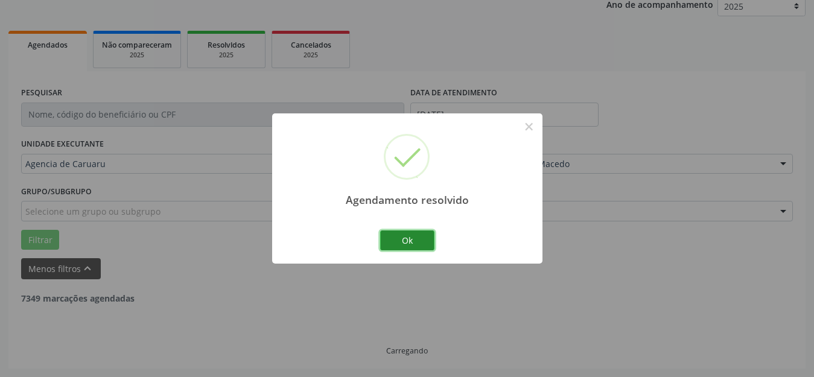
click at [410, 244] on button "Ok" at bounding box center [407, 241] width 54 height 21
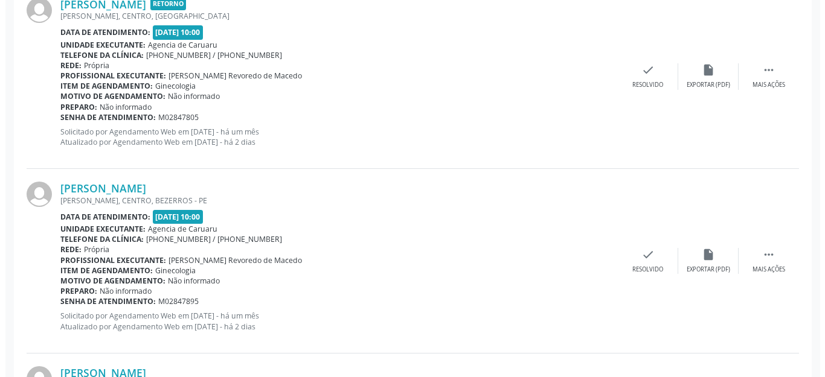
scroll to position [1569, 0]
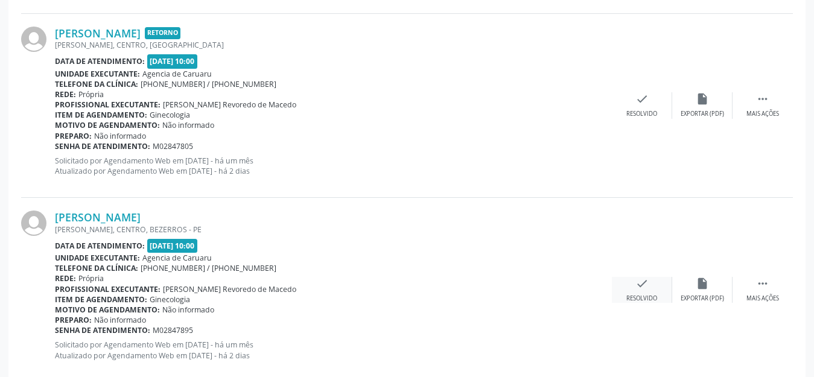
click at [643, 285] on icon "check" at bounding box center [642, 283] width 13 height 13
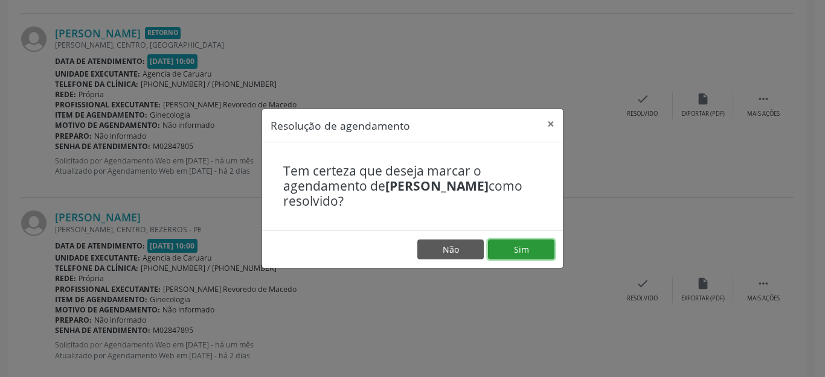
click at [522, 255] on button "Sim" at bounding box center [521, 250] width 66 height 21
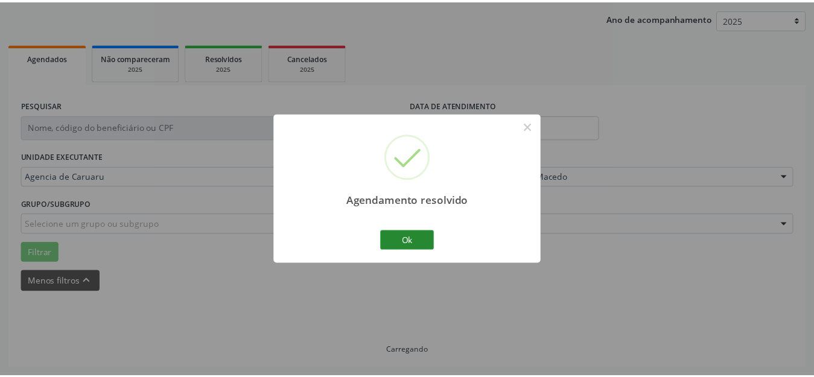
scroll to position [150, 0]
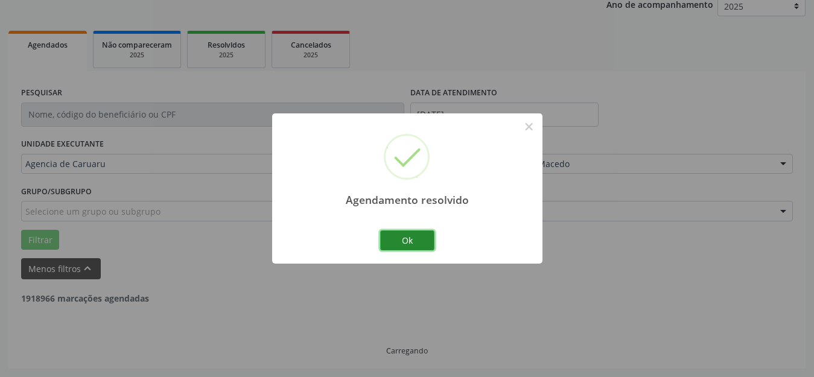
click at [407, 244] on button "Ok" at bounding box center [407, 241] width 54 height 21
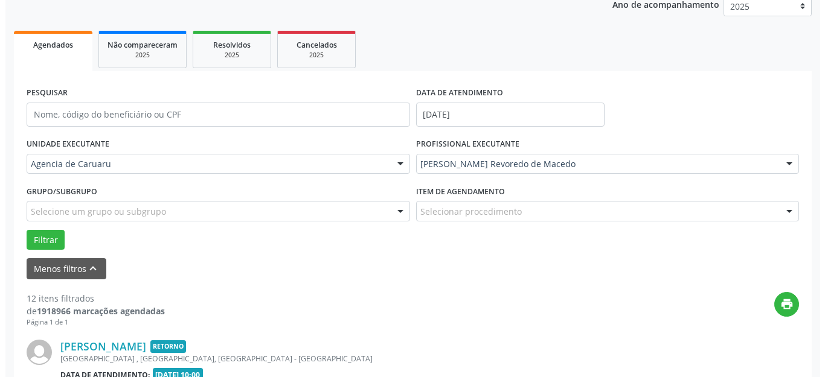
scroll to position [1569, 0]
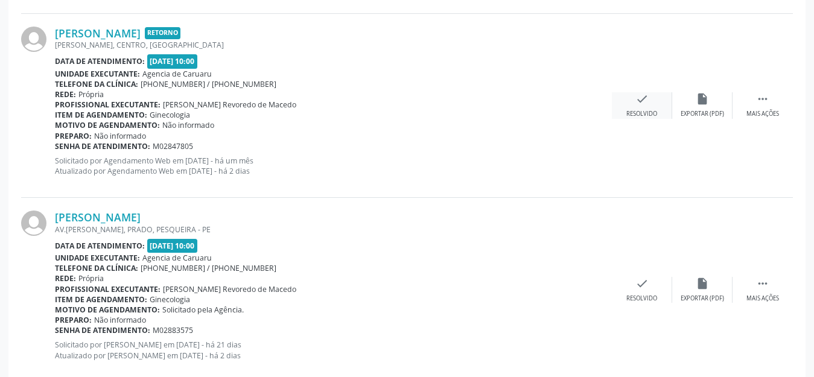
click at [638, 105] on icon "check" at bounding box center [642, 98] width 13 height 13
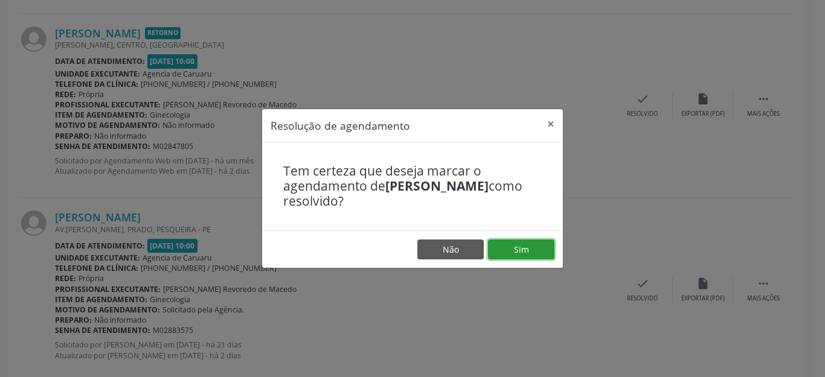
click at [520, 244] on button "Sim" at bounding box center [521, 250] width 66 height 21
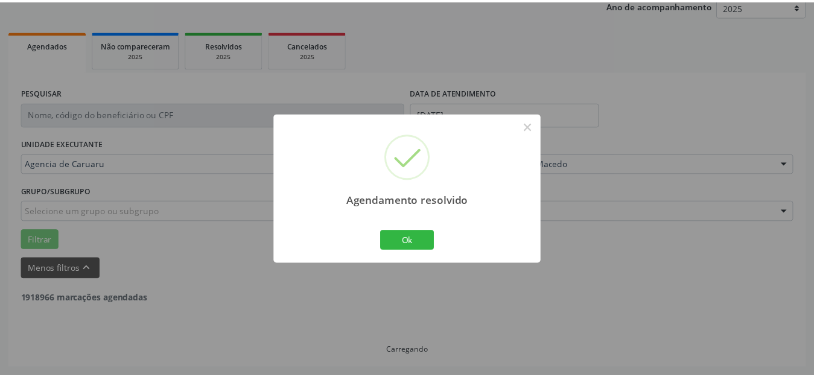
scroll to position [150, 0]
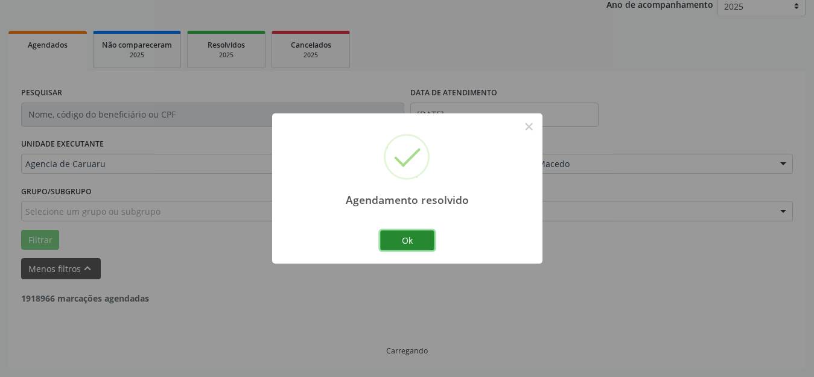
click at [409, 237] on button "Ok" at bounding box center [407, 241] width 54 height 21
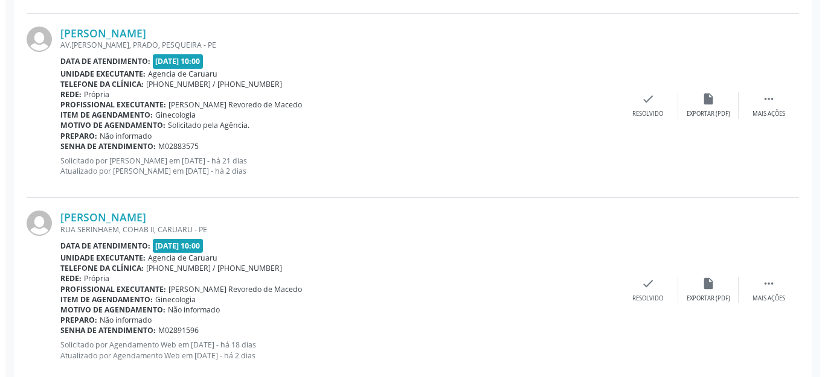
scroll to position [1630, 0]
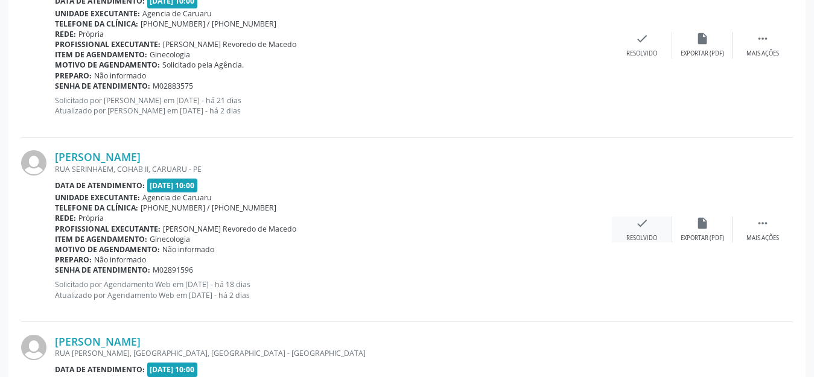
click at [637, 226] on icon "check" at bounding box center [642, 223] width 13 height 13
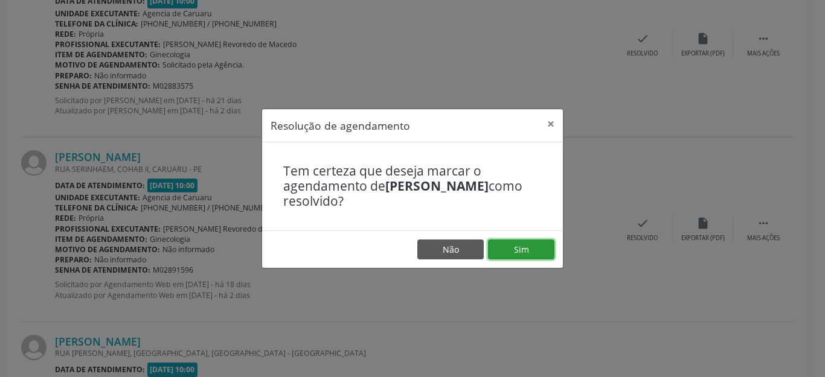
click at [529, 252] on button "Sim" at bounding box center [521, 250] width 66 height 21
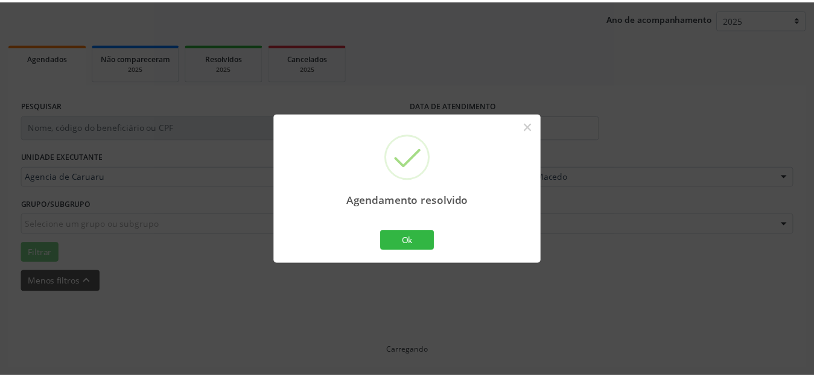
scroll to position [150, 0]
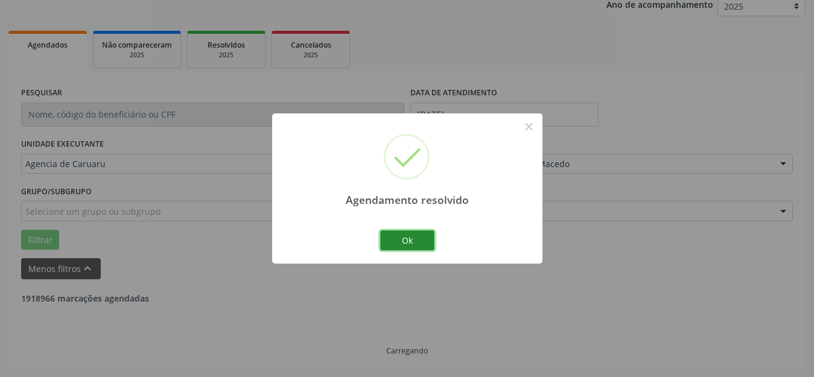
click at [407, 235] on button "Ok" at bounding box center [407, 241] width 54 height 21
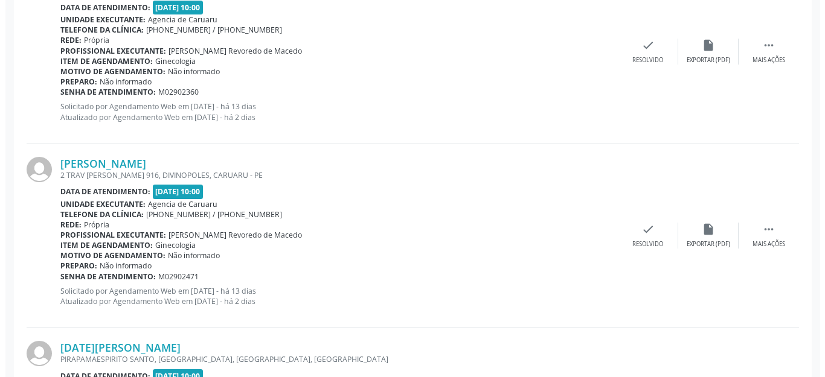
scroll to position [1811, 0]
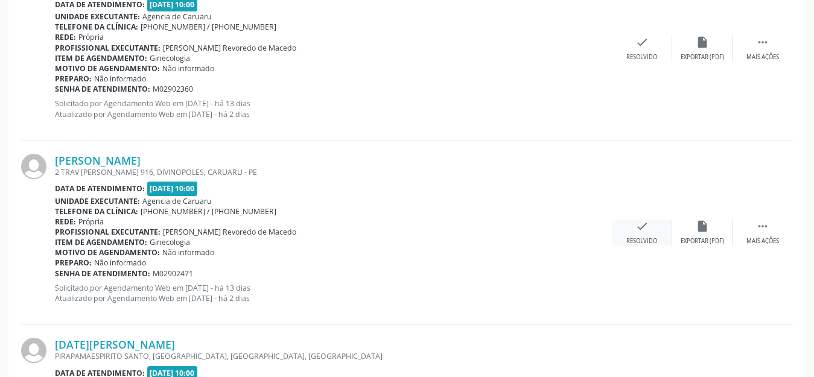
click at [642, 225] on icon "check" at bounding box center [642, 226] width 13 height 13
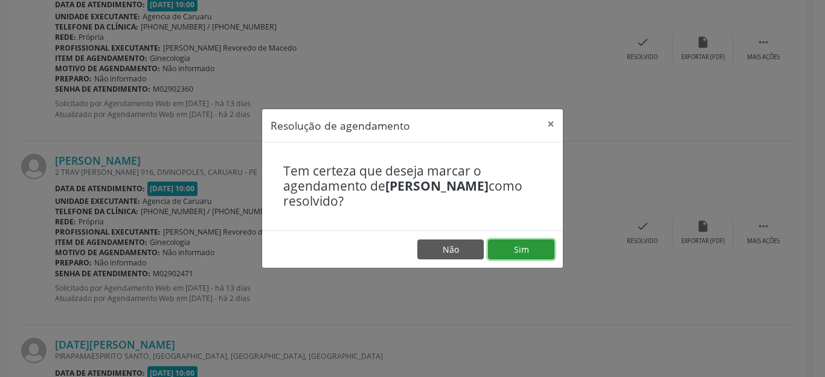
click at [525, 255] on button "Sim" at bounding box center [521, 250] width 66 height 21
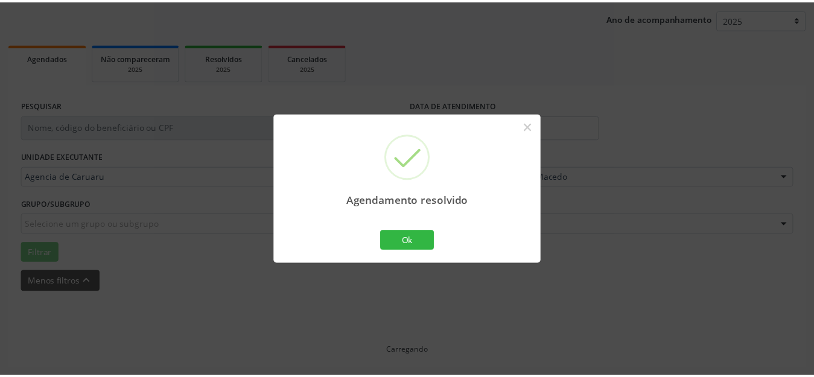
scroll to position [150, 0]
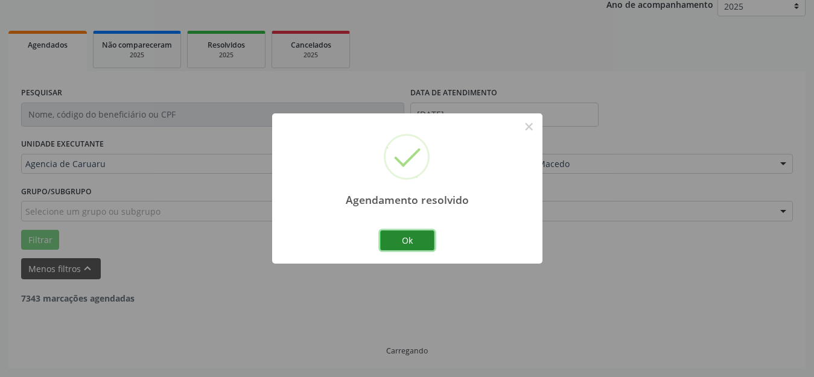
click at [412, 240] on button "Ok" at bounding box center [407, 241] width 54 height 21
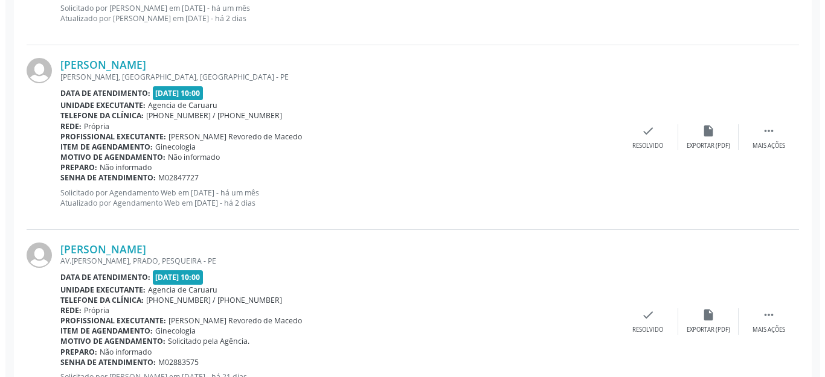
scroll to position [1235, 0]
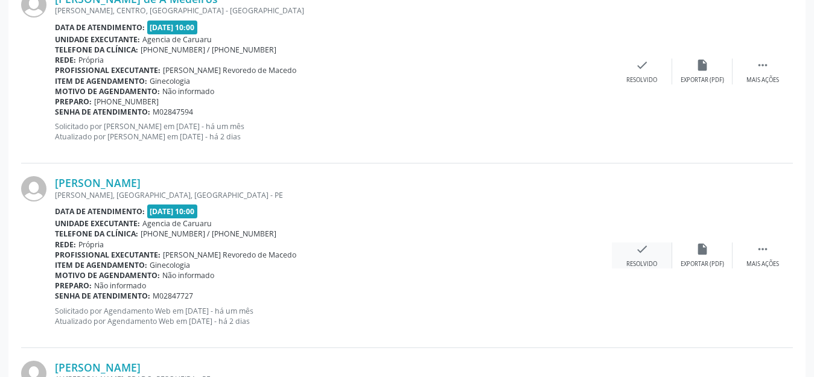
click at [640, 247] on icon "check" at bounding box center [642, 249] width 13 height 13
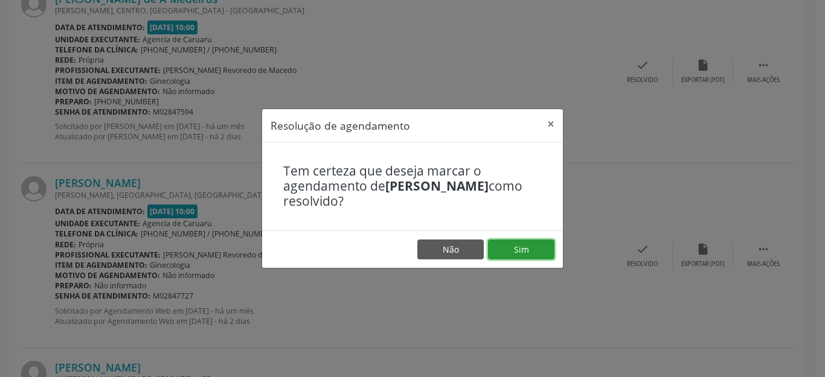
click at [509, 252] on button "Sim" at bounding box center [521, 250] width 66 height 21
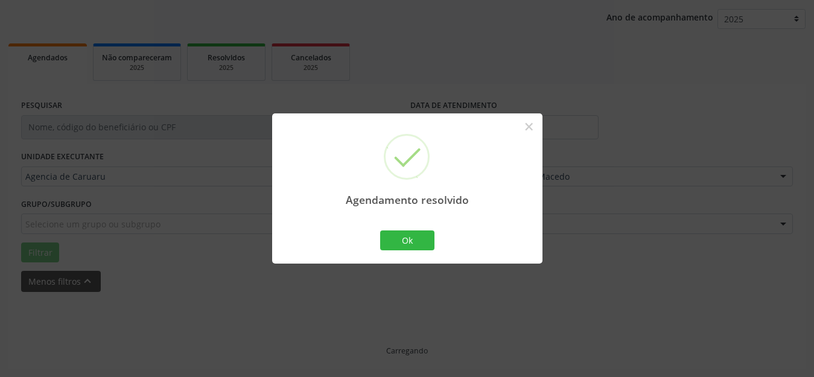
scroll to position [150, 0]
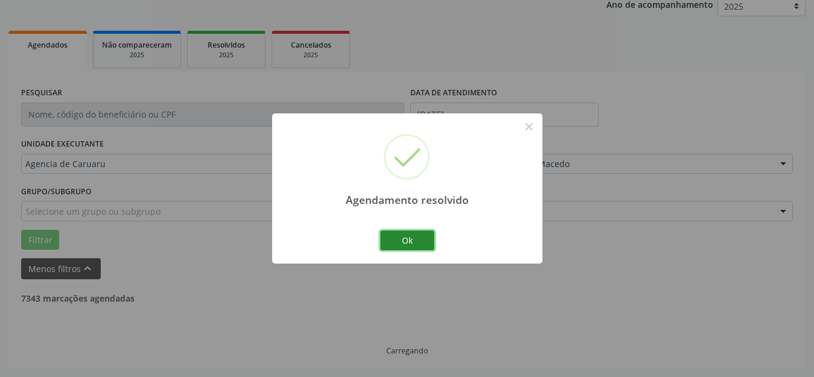
click at [421, 243] on button "Ok" at bounding box center [407, 241] width 54 height 21
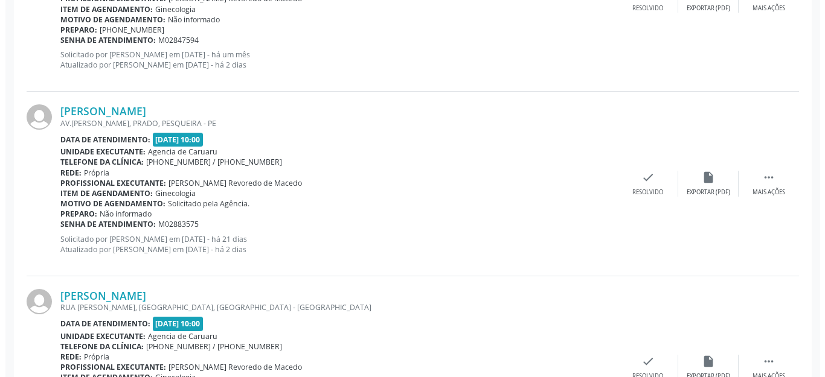
scroll to position [1416, 0]
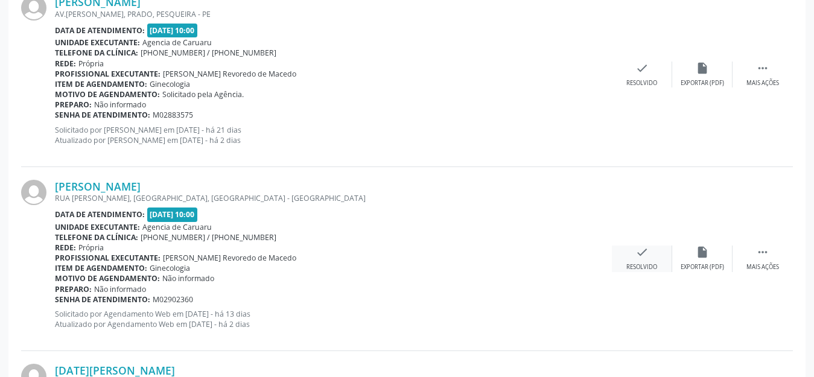
click at [642, 254] on icon "check" at bounding box center [642, 252] width 13 height 13
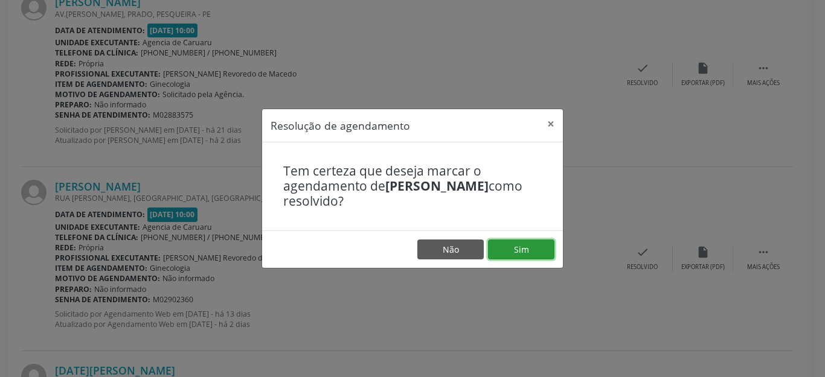
click at [506, 246] on button "Sim" at bounding box center [521, 250] width 66 height 21
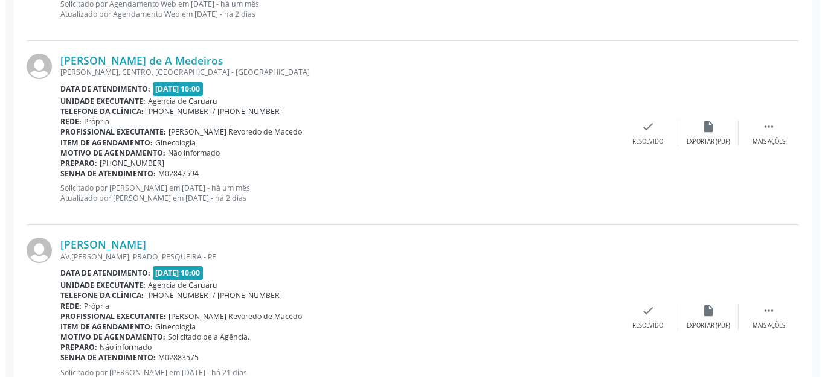
scroll to position [1169, 0]
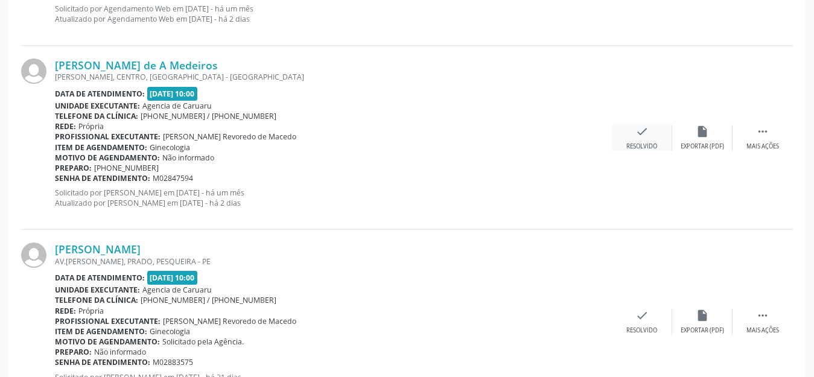
click at [641, 138] on div "check Resolvido" at bounding box center [642, 138] width 60 height 26
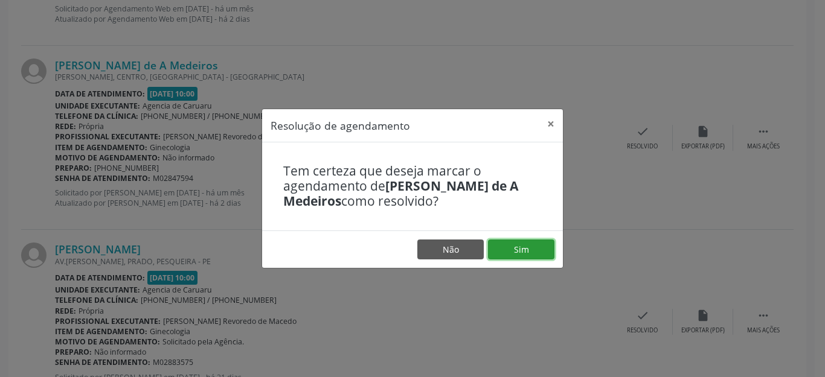
click at [515, 247] on button "Sim" at bounding box center [521, 250] width 66 height 21
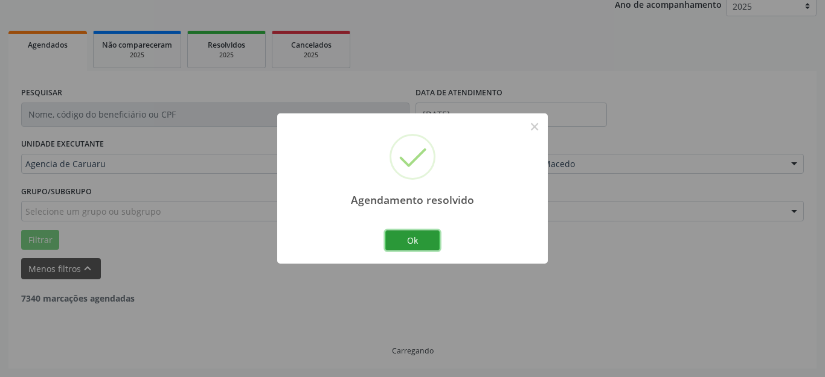
click at [407, 240] on button "Ok" at bounding box center [412, 241] width 54 height 21
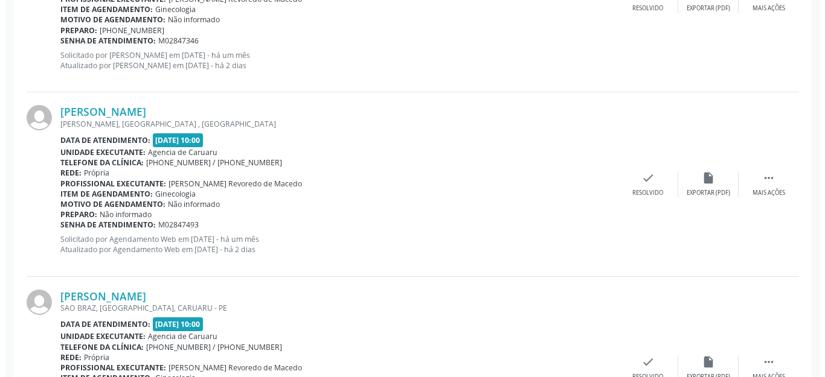
scroll to position [995, 0]
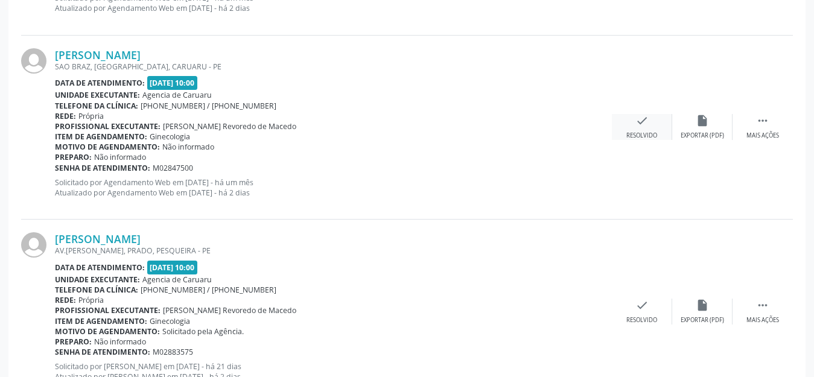
click at [642, 123] on icon "check" at bounding box center [642, 120] width 13 height 13
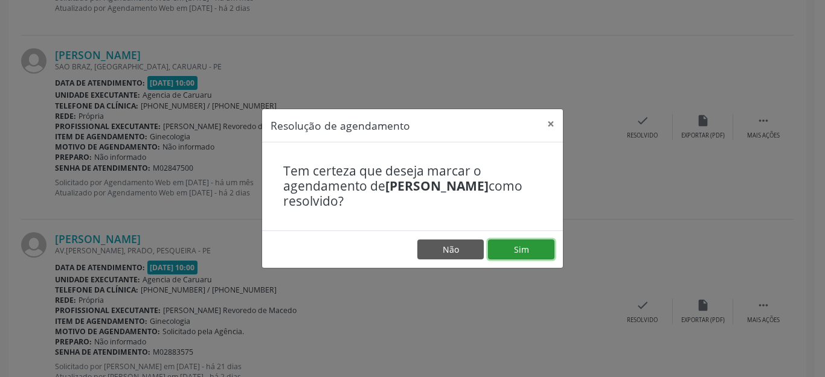
click at [522, 247] on button "Sim" at bounding box center [521, 250] width 66 height 21
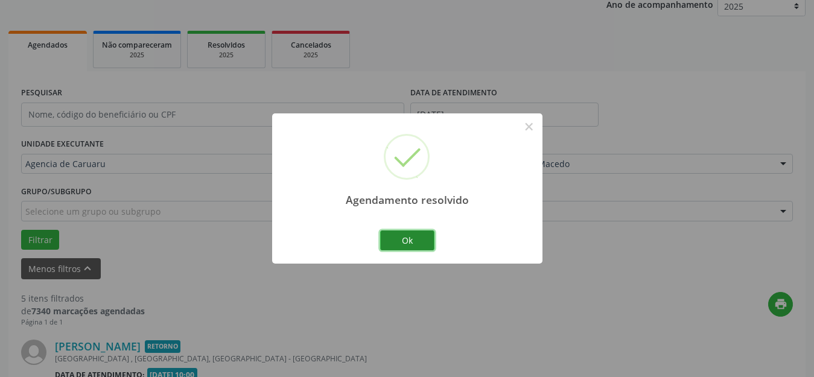
click at [418, 242] on button "Ok" at bounding box center [407, 241] width 54 height 21
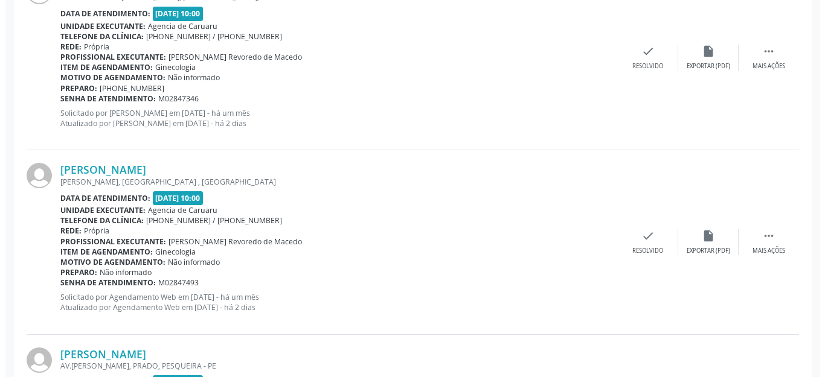
scroll to position [619, 0]
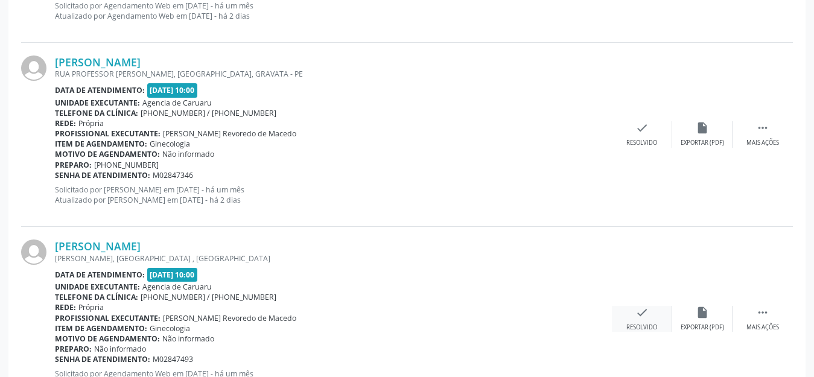
click at [643, 314] on icon "check" at bounding box center [642, 312] width 13 height 13
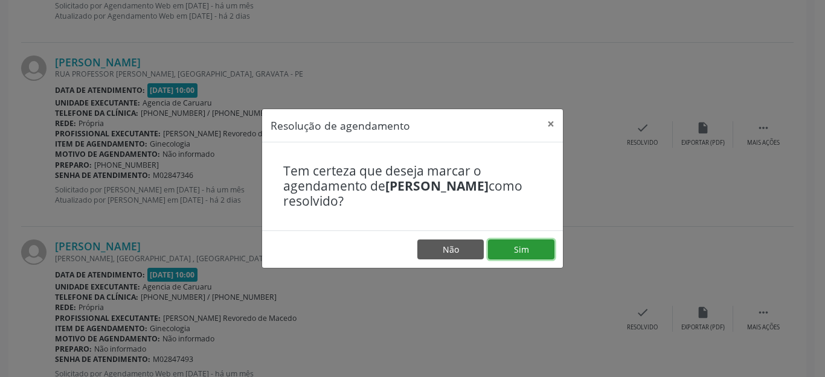
click at [522, 252] on button "Sim" at bounding box center [521, 250] width 66 height 21
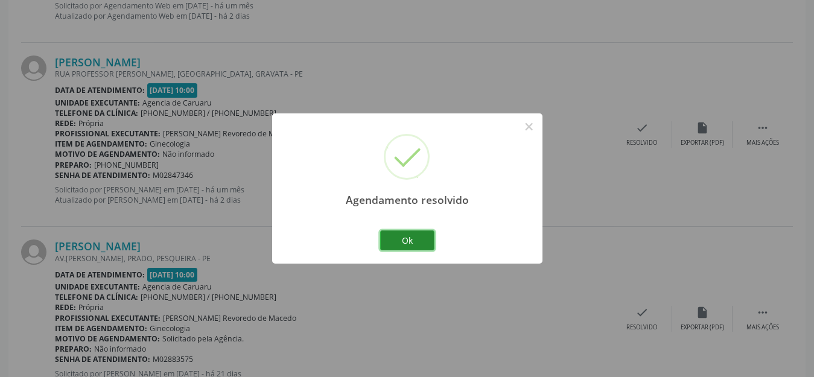
click at [417, 240] on button "Ok" at bounding box center [407, 241] width 54 height 21
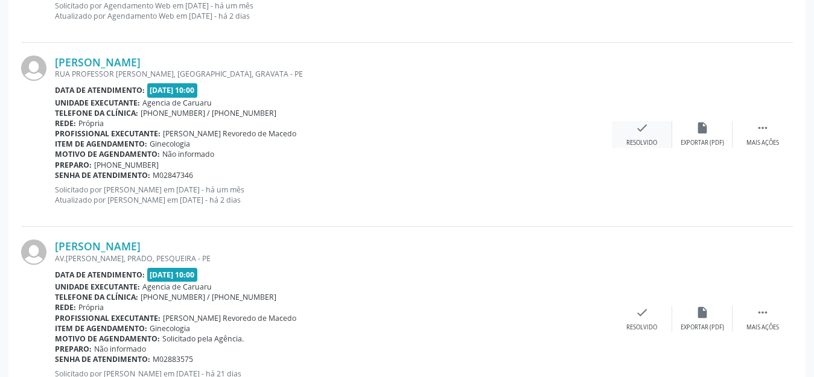
click at [640, 132] on icon "check" at bounding box center [642, 127] width 13 height 13
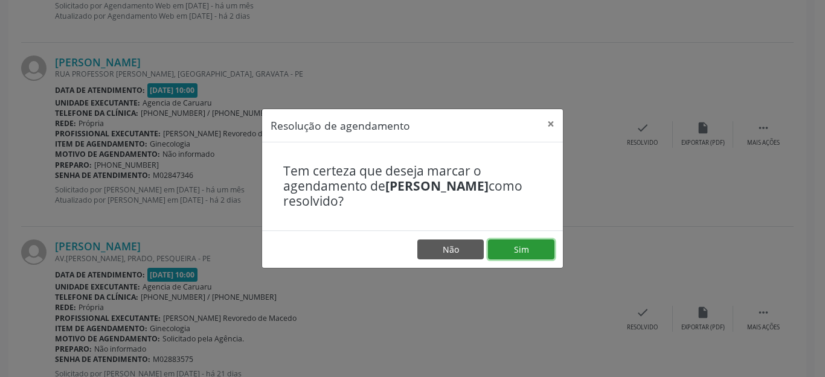
click at [519, 247] on button "Sim" at bounding box center [521, 250] width 66 height 21
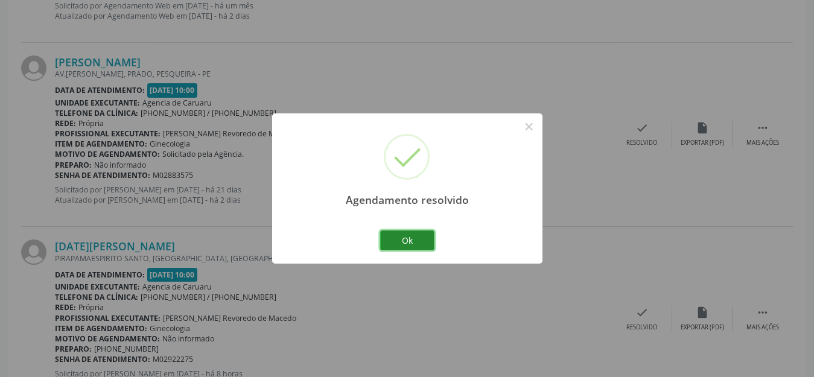
click at [411, 240] on button "Ok" at bounding box center [407, 241] width 54 height 21
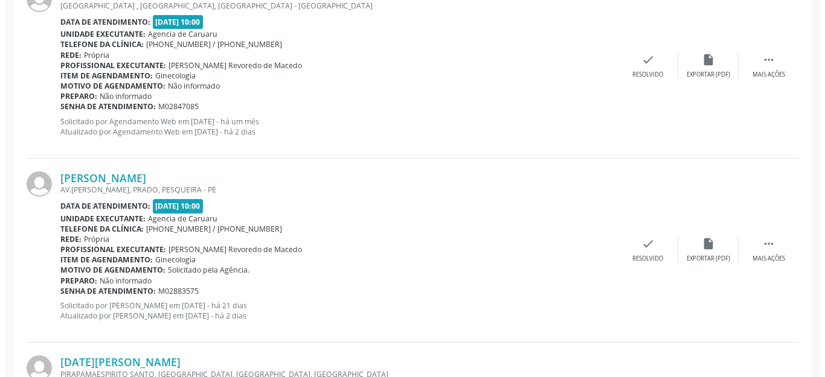
scroll to position [432, 0]
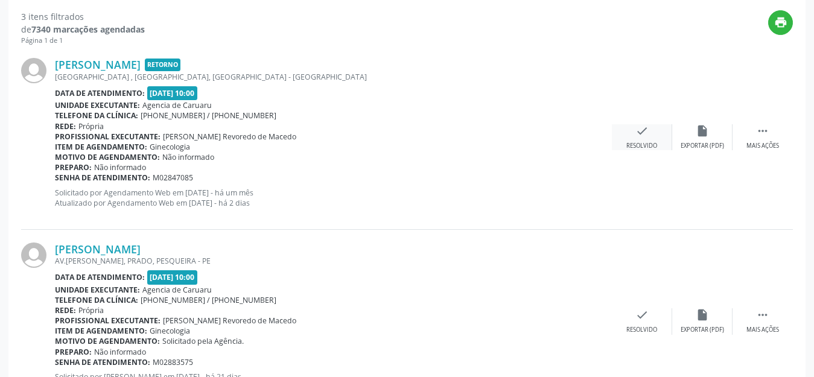
click at [639, 133] on icon "check" at bounding box center [642, 130] width 13 height 13
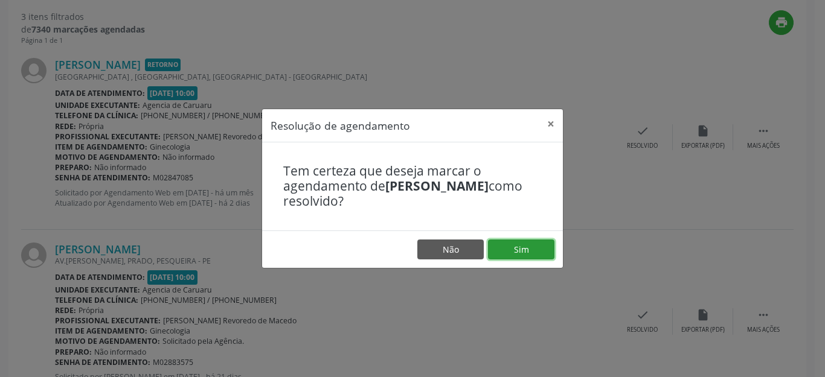
click at [525, 246] on button "Sim" at bounding box center [521, 250] width 66 height 21
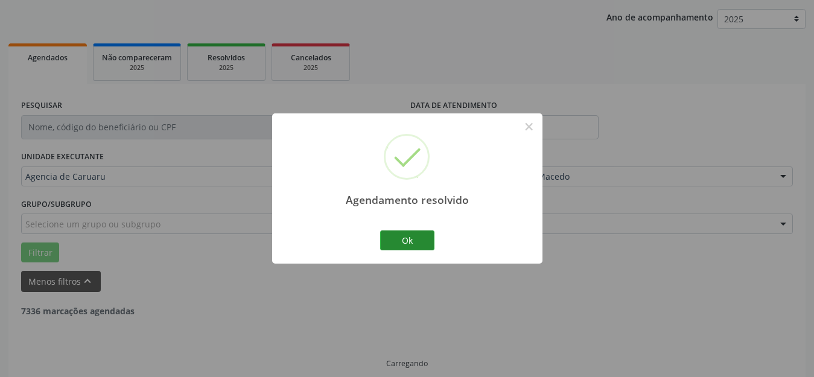
scroll to position [150, 0]
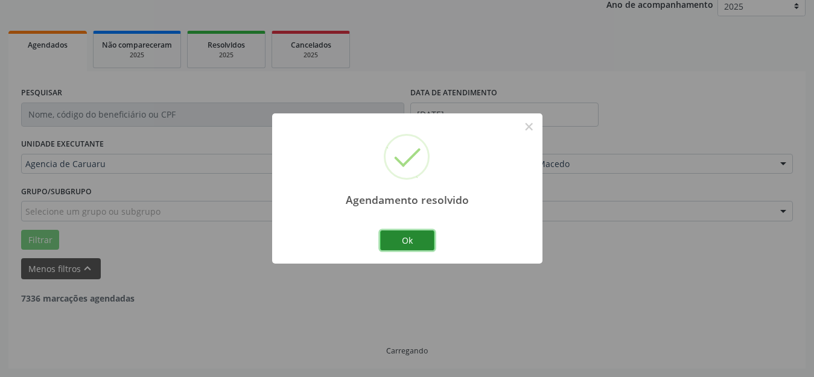
click at [391, 247] on button "Ok" at bounding box center [407, 241] width 54 height 21
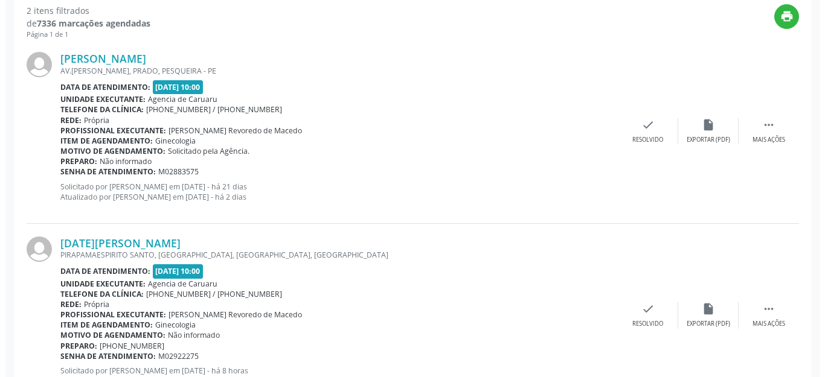
scroll to position [489, 0]
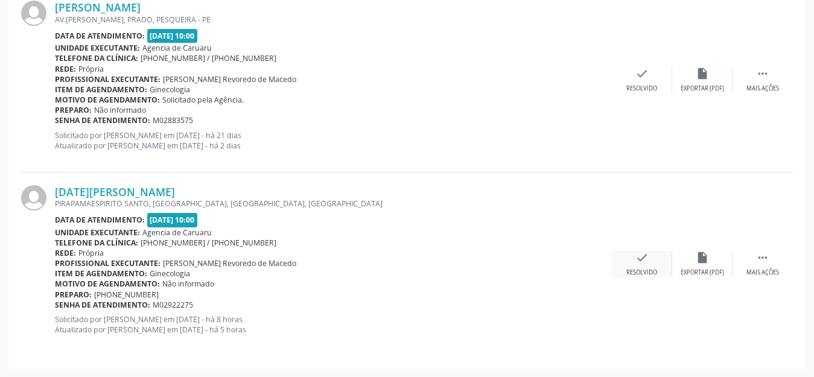
click at [643, 263] on icon "check" at bounding box center [642, 257] width 13 height 13
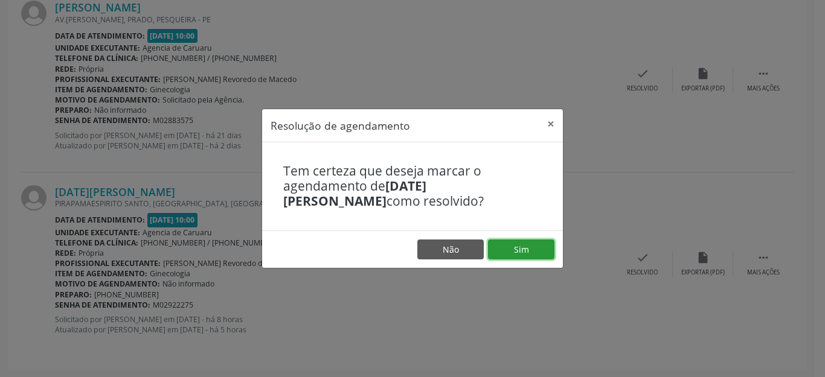
click at [528, 255] on button "Sim" at bounding box center [521, 250] width 66 height 21
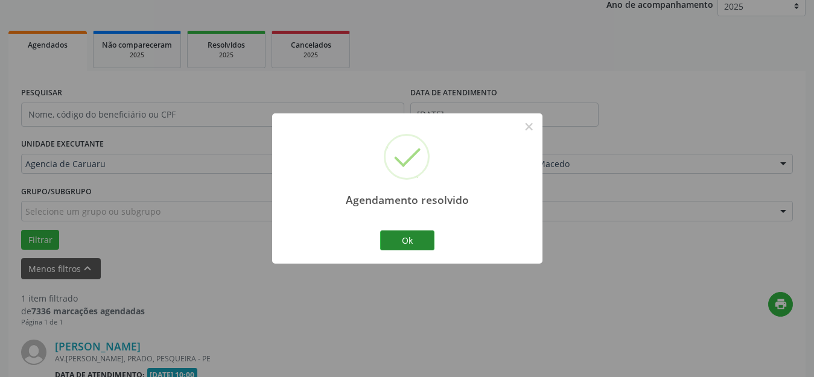
scroll to position [305, 0]
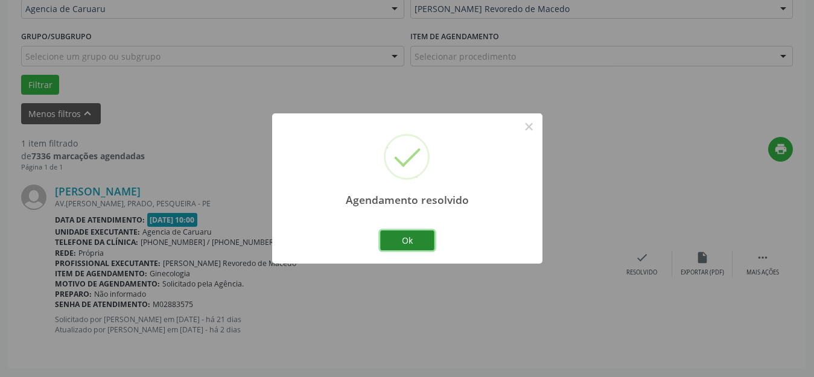
click at [410, 244] on button "Ok" at bounding box center [407, 241] width 54 height 21
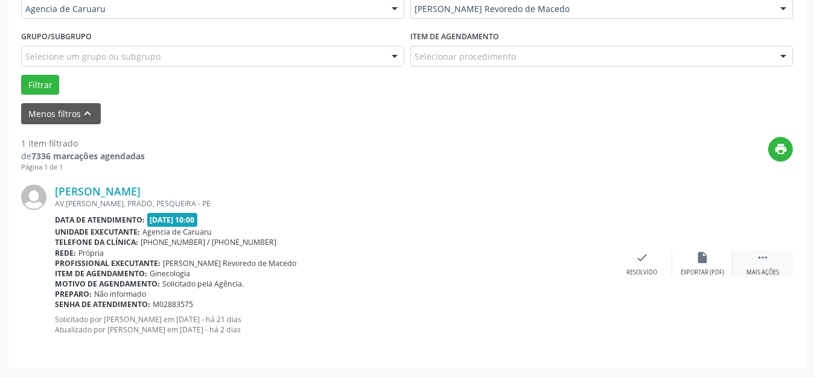
click at [762, 261] on icon "" at bounding box center [762, 257] width 13 height 13
click at [700, 255] on icon "alarm_off" at bounding box center [702, 257] width 13 height 13
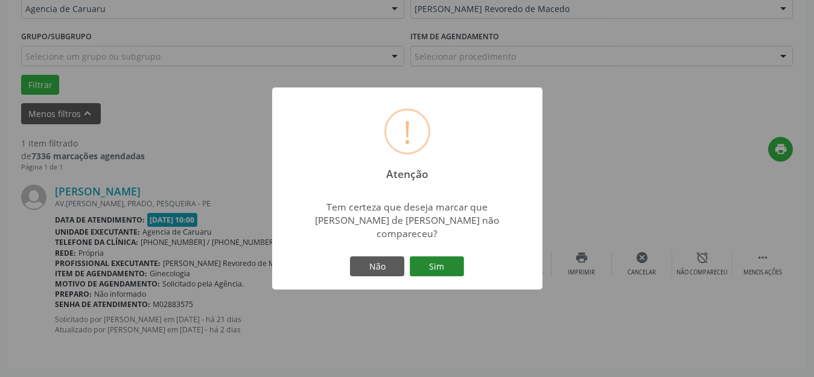
click at [421, 260] on button "Sim" at bounding box center [437, 267] width 54 height 21
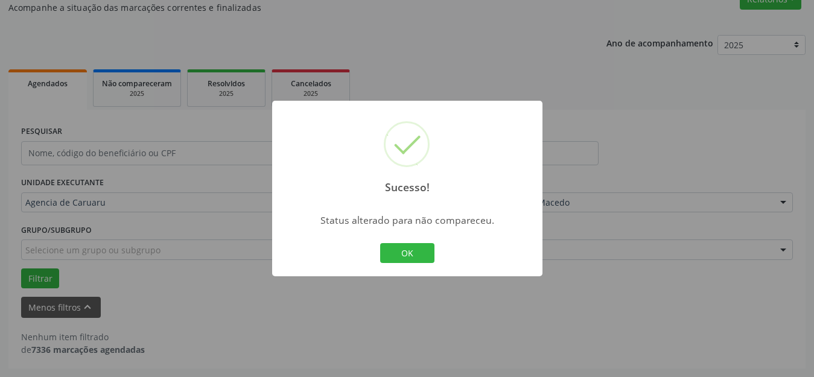
scroll to position [111, 0]
click at [418, 258] on button "OK" at bounding box center [407, 253] width 54 height 21
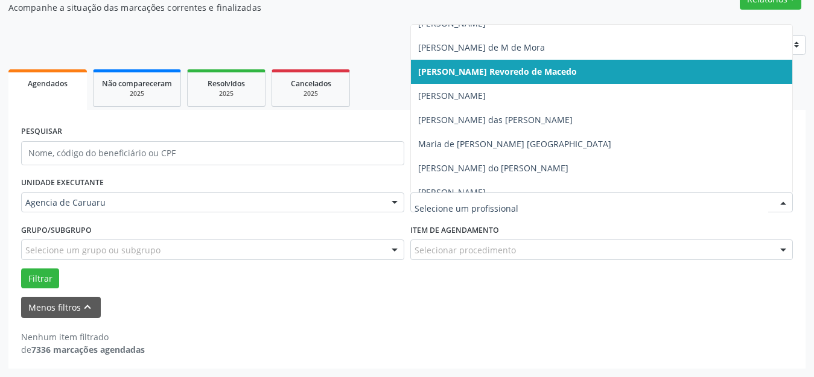
click at [785, 205] on div at bounding box center [783, 203] width 18 height 21
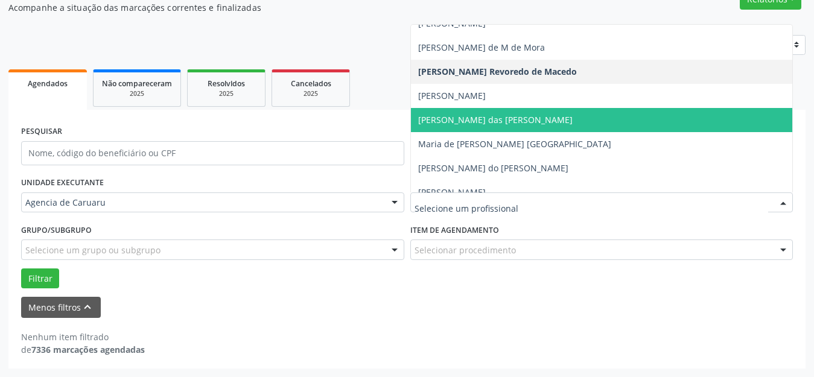
scroll to position [726, 0]
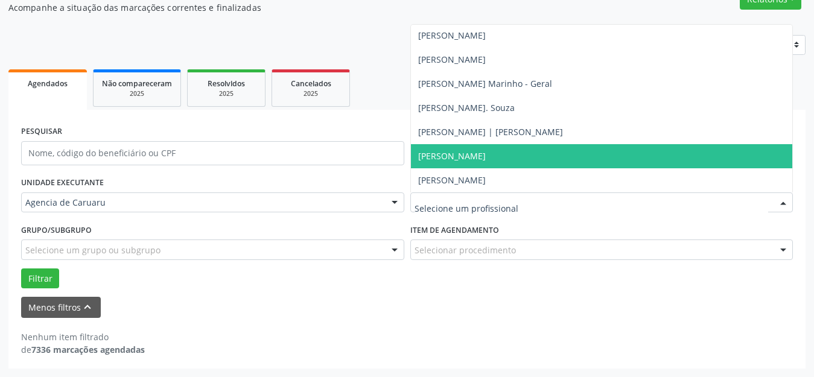
click at [505, 153] on span "[PERSON_NAME]" at bounding box center [602, 156] width 382 height 24
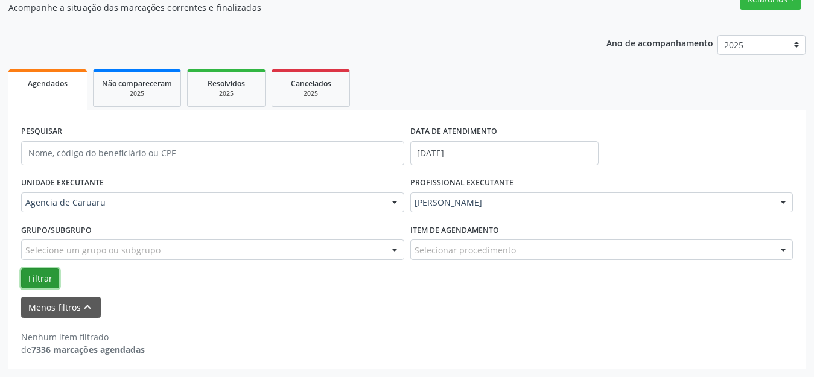
click at [47, 278] on button "Filtrar" at bounding box center [40, 279] width 38 height 21
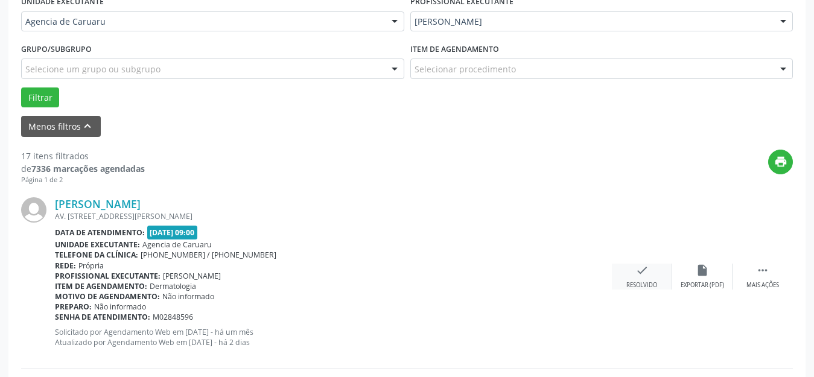
click at [643, 273] on icon "check" at bounding box center [642, 270] width 13 height 13
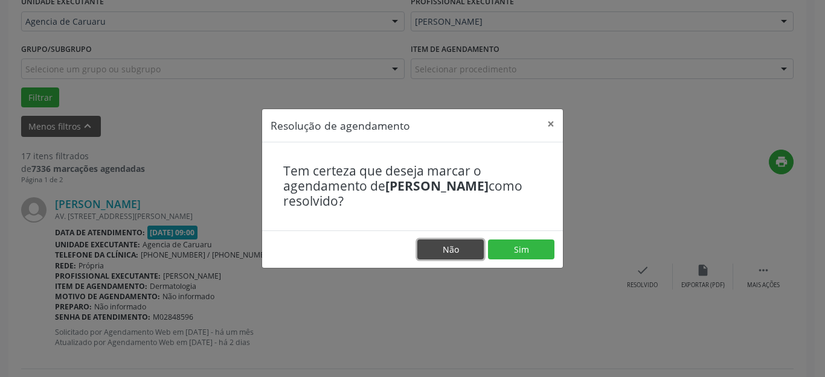
click at [456, 244] on button "Não" at bounding box center [450, 250] width 66 height 21
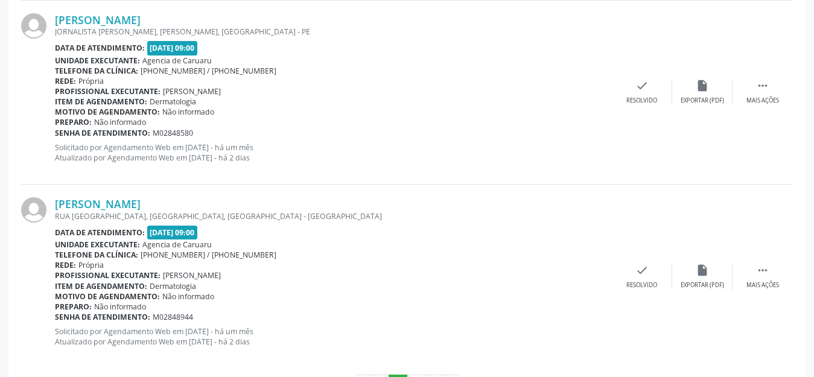
scroll to position [2919, 0]
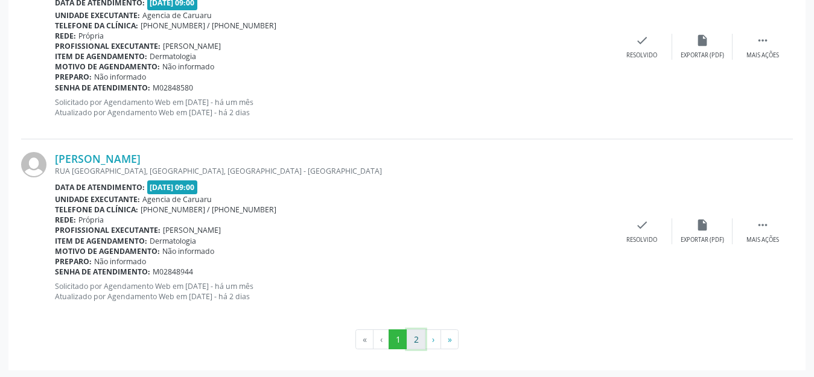
click at [411, 333] on button "2" at bounding box center [416, 340] width 19 height 21
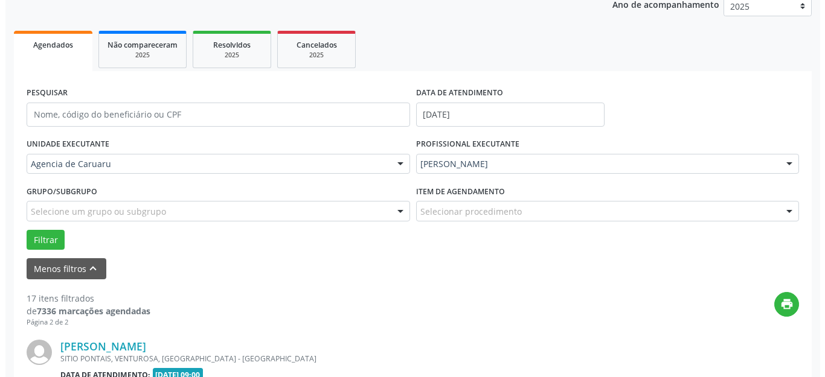
scroll to position [523, 0]
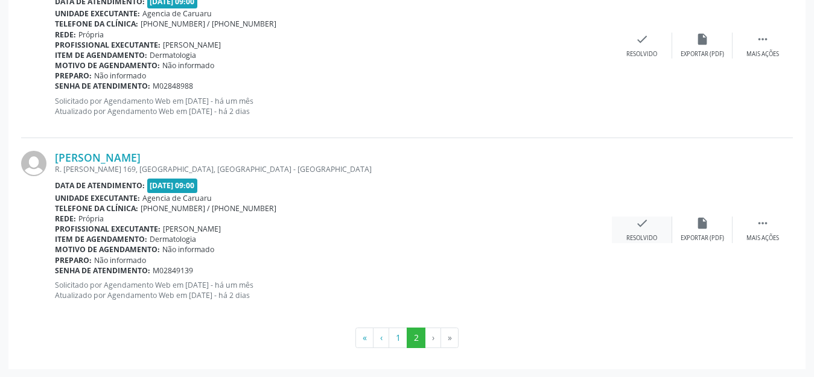
click at [641, 228] on icon "check" at bounding box center [642, 223] width 13 height 13
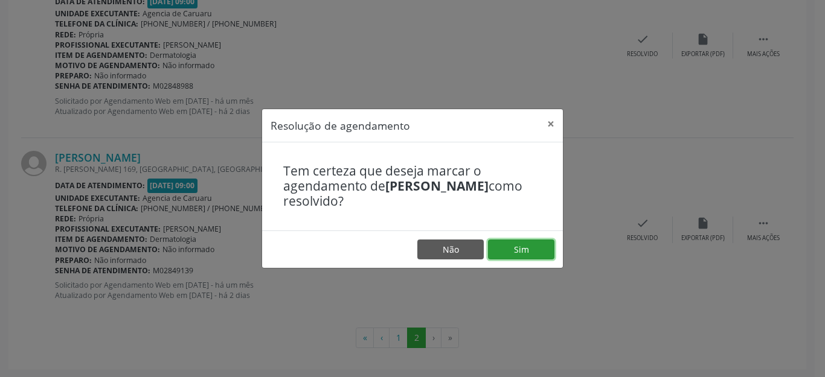
click at [512, 246] on button "Sim" at bounding box center [521, 250] width 66 height 21
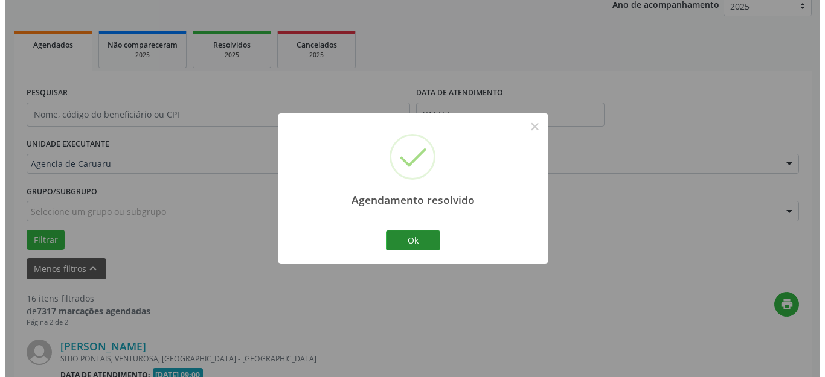
scroll to position [339, 0]
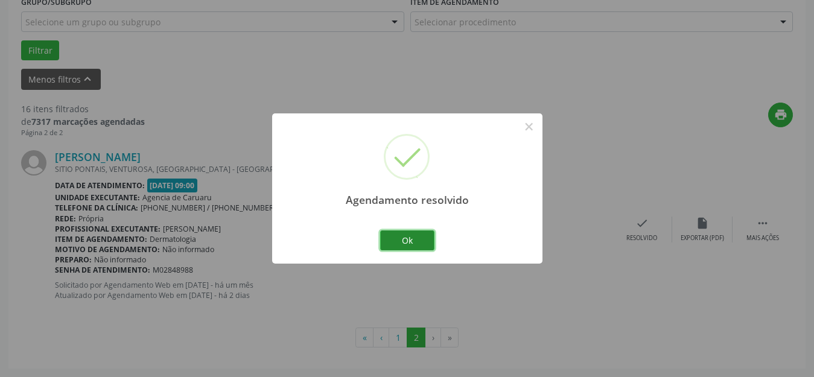
click at [418, 239] on button "Ok" at bounding box center [407, 241] width 54 height 21
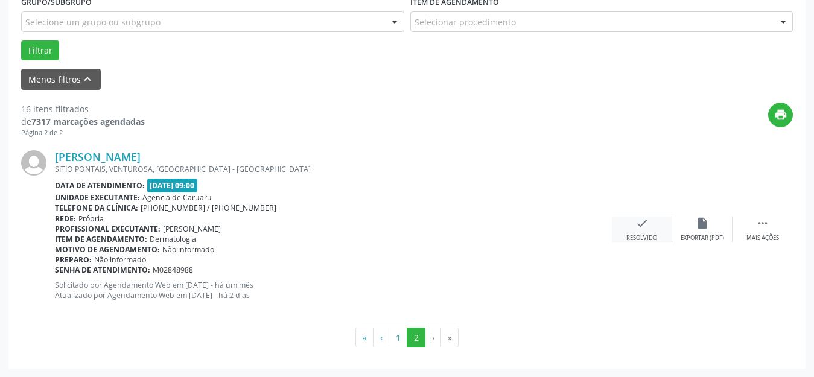
click at [637, 225] on icon "check" at bounding box center [642, 223] width 13 height 13
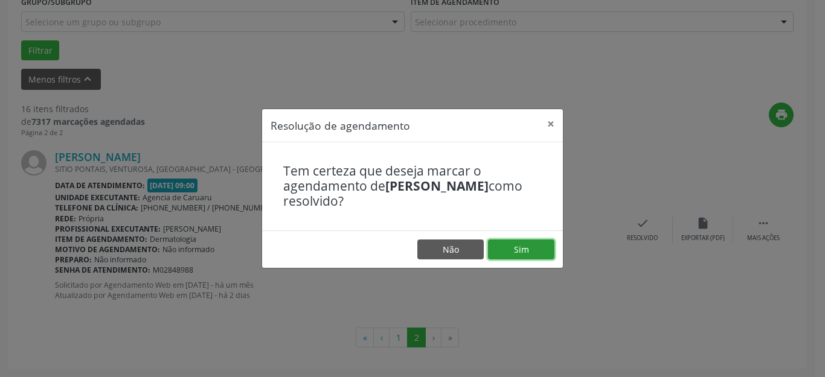
click at [532, 258] on button "Sim" at bounding box center [521, 250] width 66 height 21
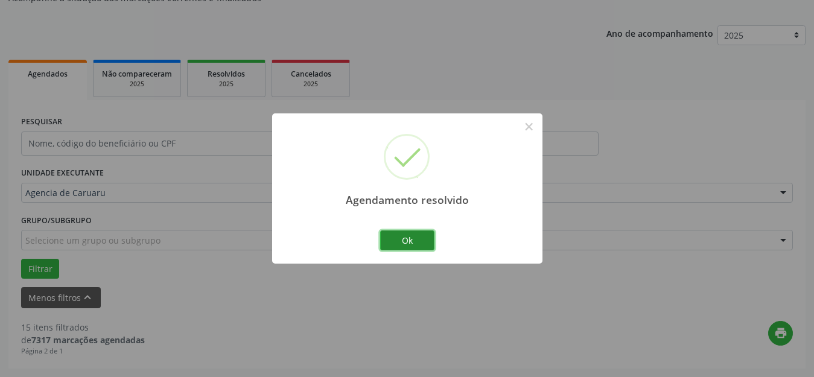
scroll to position [121, 0]
click at [403, 241] on button "Ok" at bounding box center [407, 241] width 54 height 21
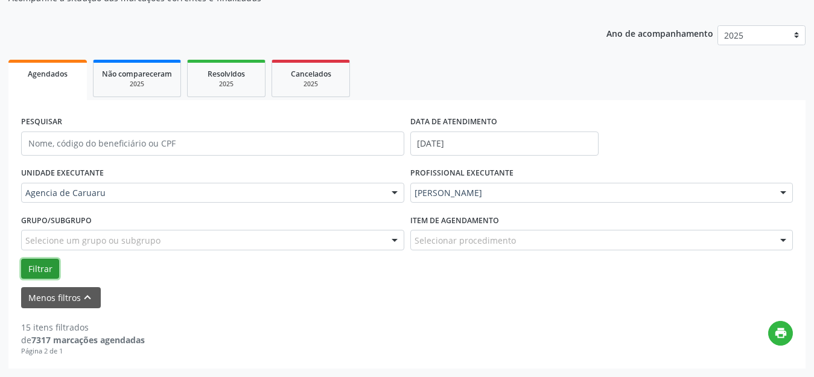
click at [39, 270] on button "Filtrar" at bounding box center [40, 269] width 38 height 21
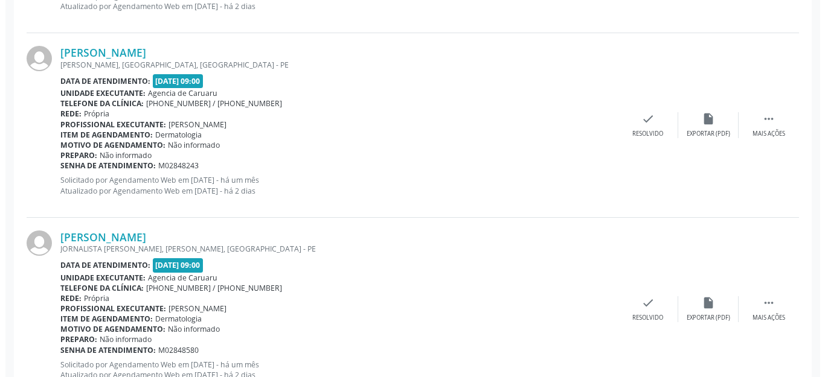
scroll to position [2884, 0]
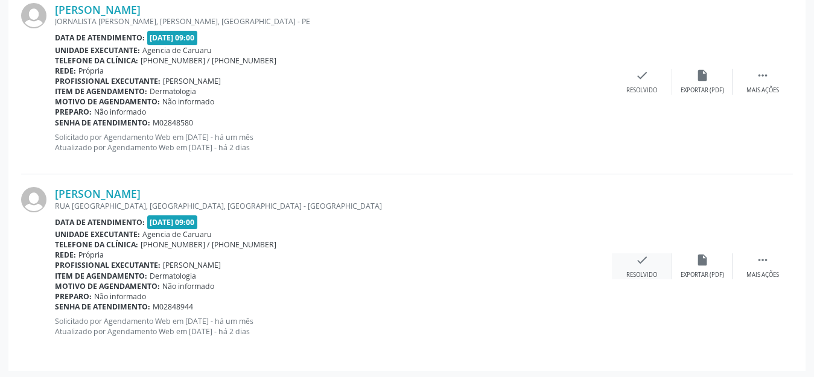
click at [640, 259] on icon "check" at bounding box center [642, 260] width 13 height 13
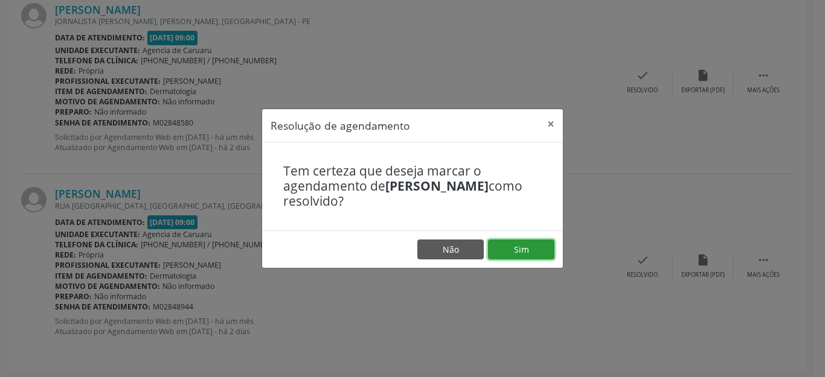
click at [508, 254] on button "Sim" at bounding box center [521, 250] width 66 height 21
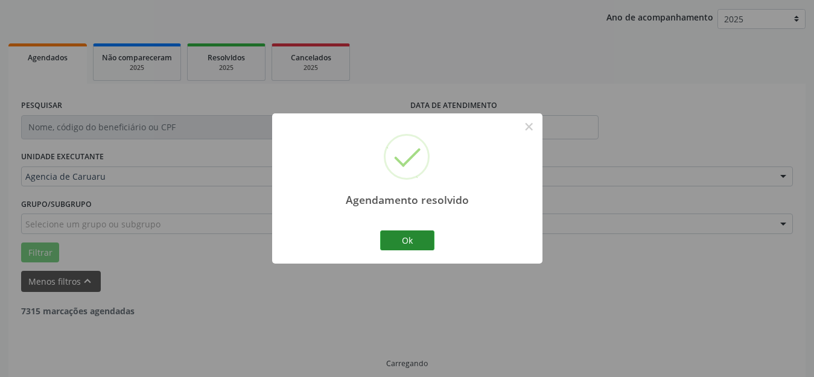
scroll to position [150, 0]
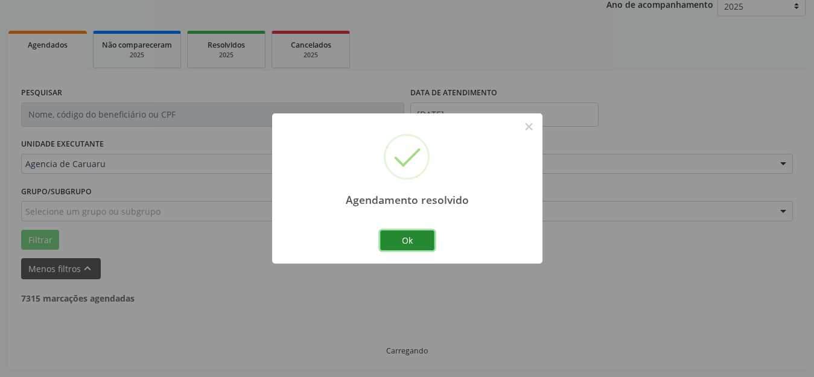
click at [400, 241] on button "Ok" at bounding box center [407, 241] width 54 height 21
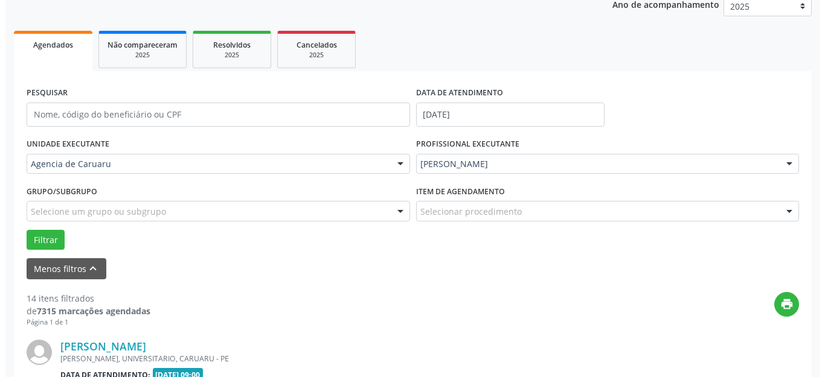
scroll to position [2699, 0]
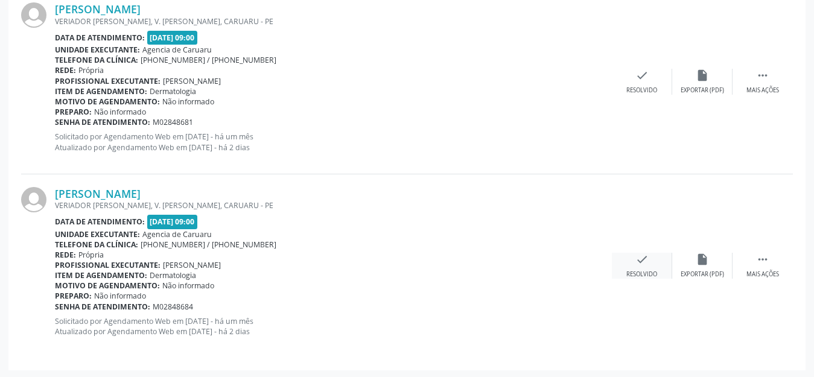
click at [642, 260] on icon "check" at bounding box center [642, 259] width 13 height 13
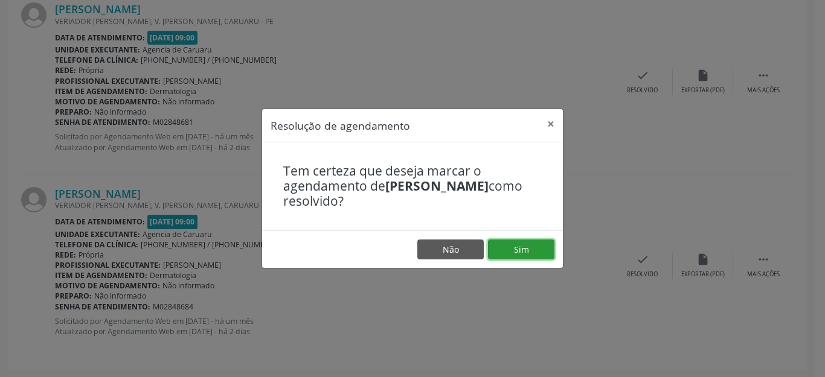
click at [506, 253] on button "Sim" at bounding box center [521, 250] width 66 height 21
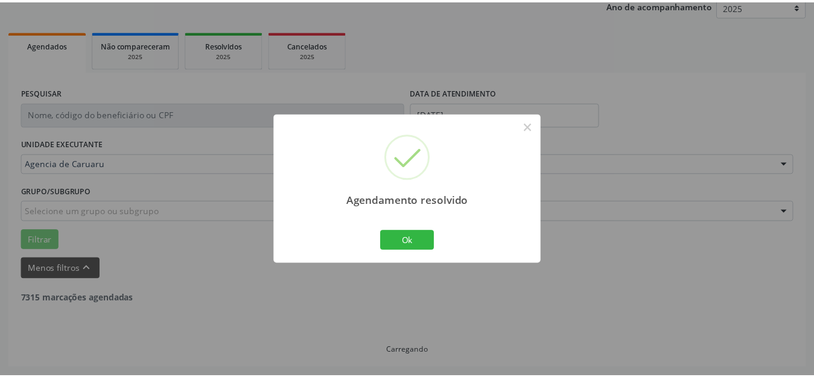
scroll to position [150, 0]
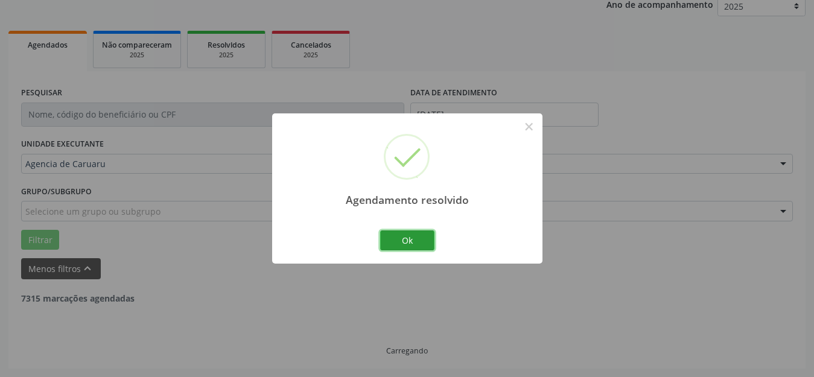
click at [420, 247] on button "Ok" at bounding box center [407, 241] width 54 height 21
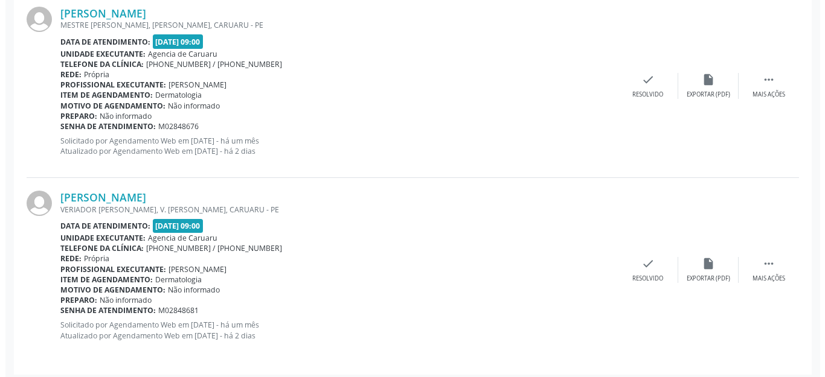
scroll to position [2515, 0]
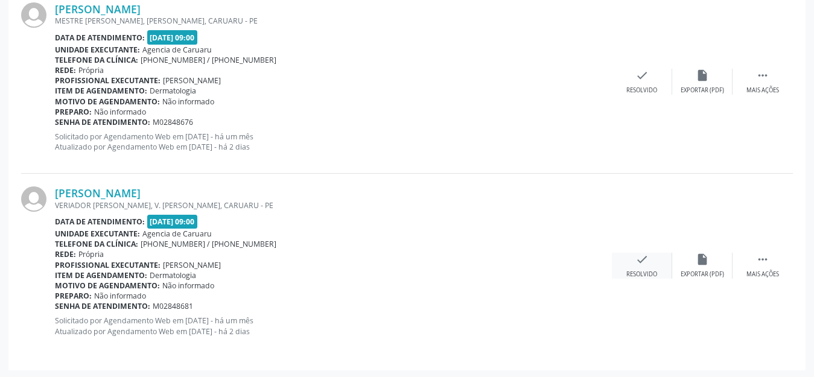
click at [639, 262] on icon "check" at bounding box center [642, 259] width 13 height 13
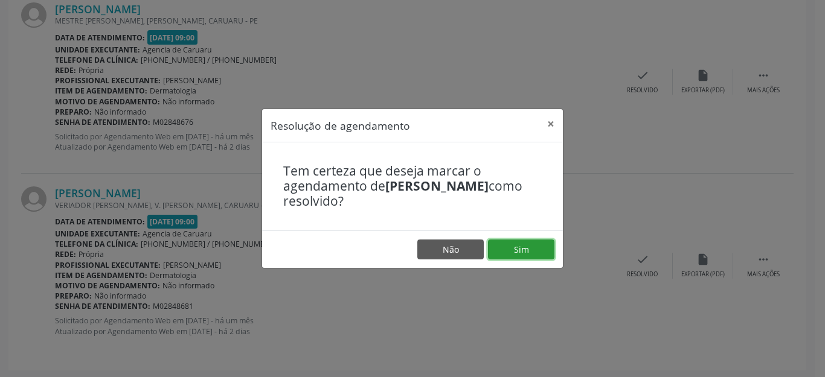
click at [522, 250] on button "Sim" at bounding box center [521, 250] width 66 height 21
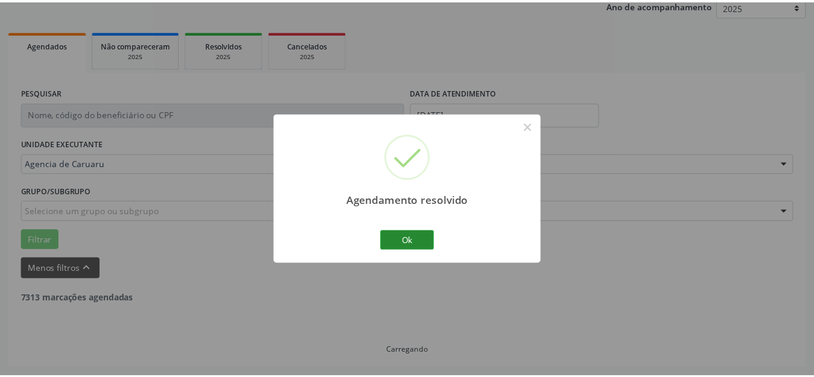
scroll to position [150, 0]
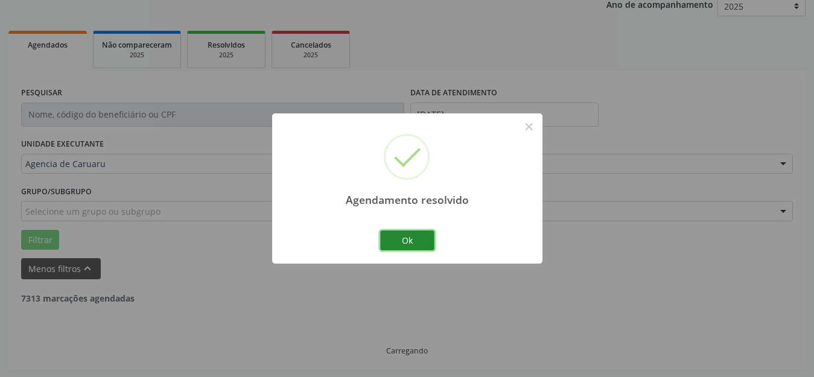
click at [414, 246] on button "Ok" at bounding box center [407, 241] width 54 height 21
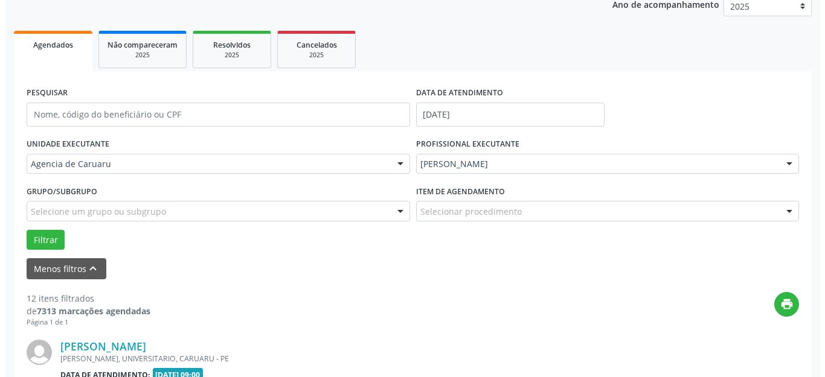
scroll to position [2331, 0]
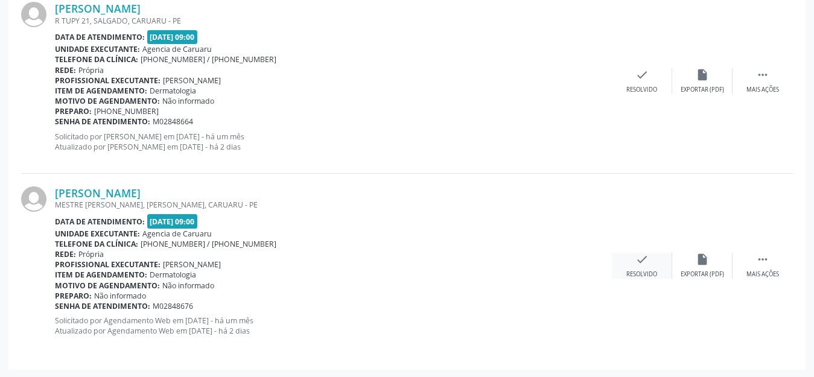
click at [642, 260] on icon "check" at bounding box center [642, 259] width 13 height 13
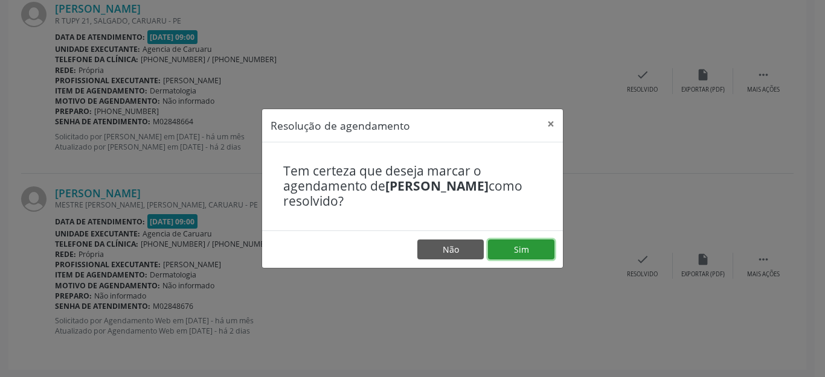
click at [517, 249] on button "Sim" at bounding box center [521, 250] width 66 height 21
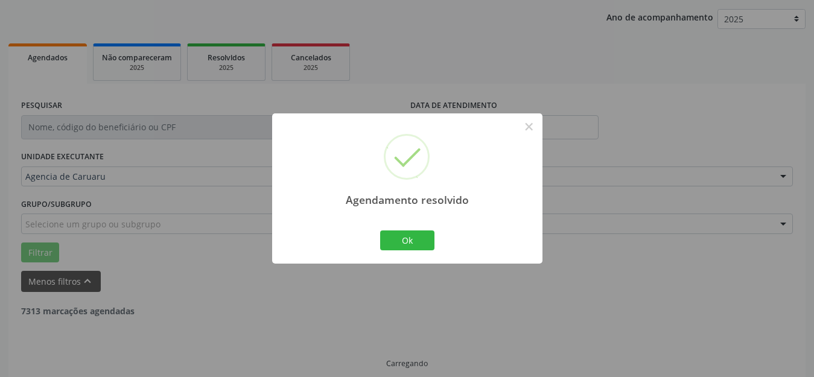
scroll to position [150, 0]
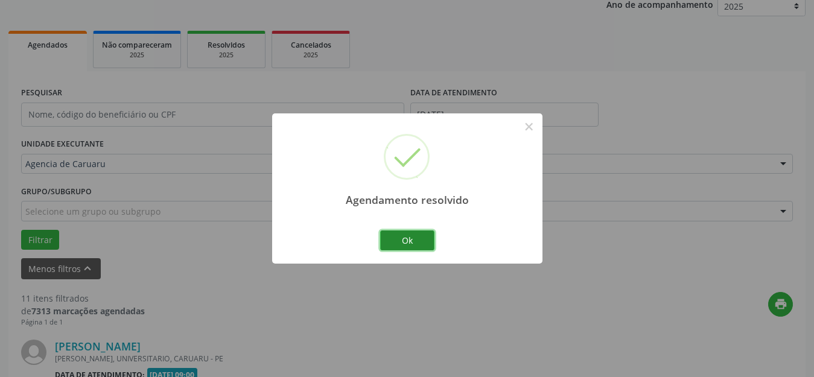
click at [415, 243] on button "Ok" at bounding box center [407, 241] width 54 height 21
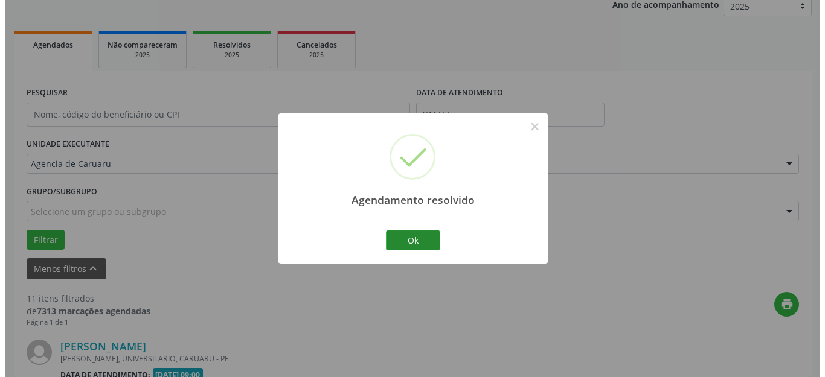
scroll to position [2147, 0]
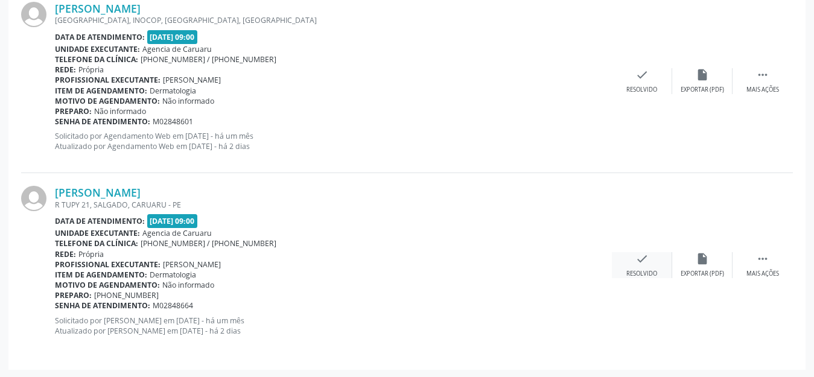
click at [642, 258] on icon "check" at bounding box center [642, 258] width 13 height 13
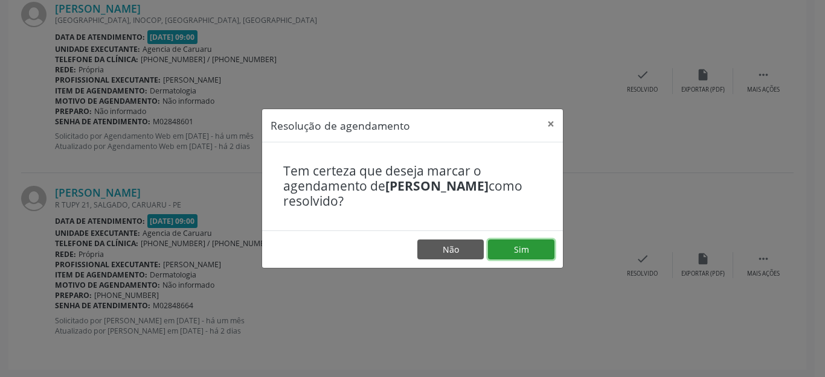
click at [513, 255] on button "Sim" at bounding box center [521, 250] width 66 height 21
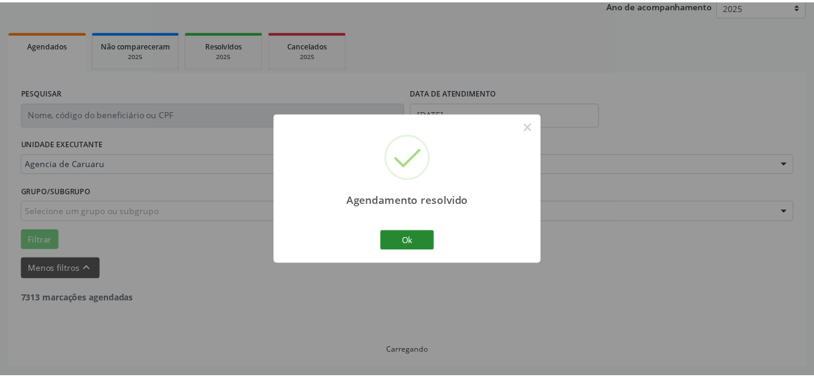
scroll to position [150, 0]
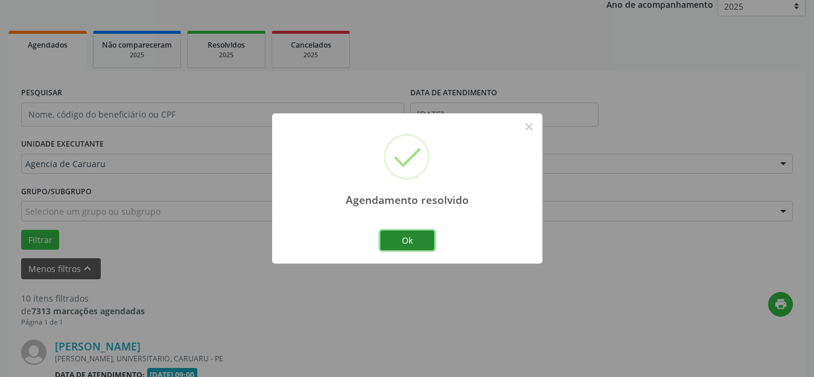
click at [415, 246] on button "Ok" at bounding box center [407, 241] width 54 height 21
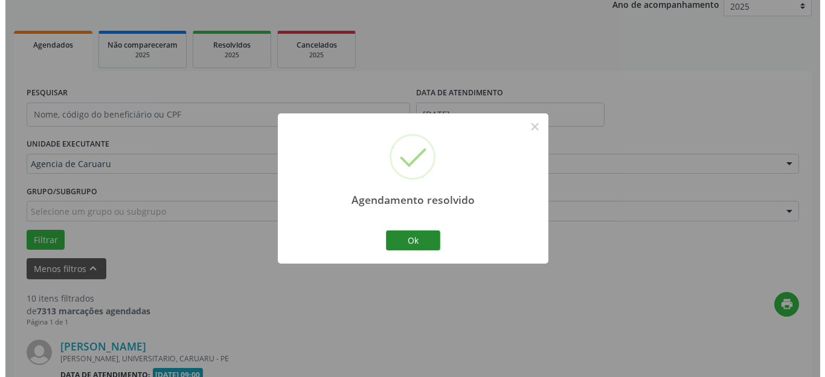
scroll to position [1962, 0]
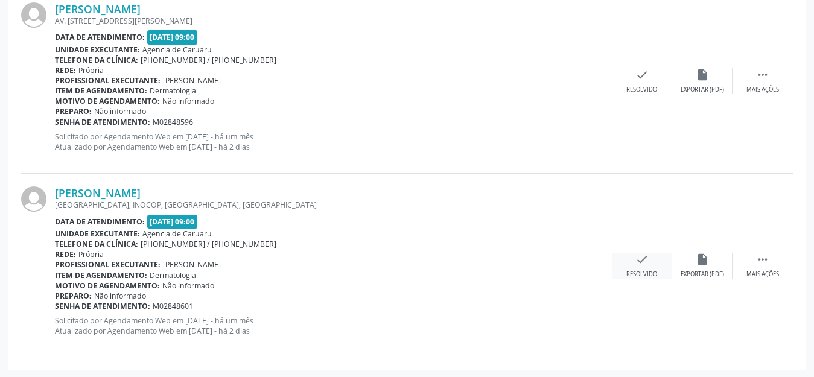
click at [641, 256] on icon "check" at bounding box center [642, 259] width 13 height 13
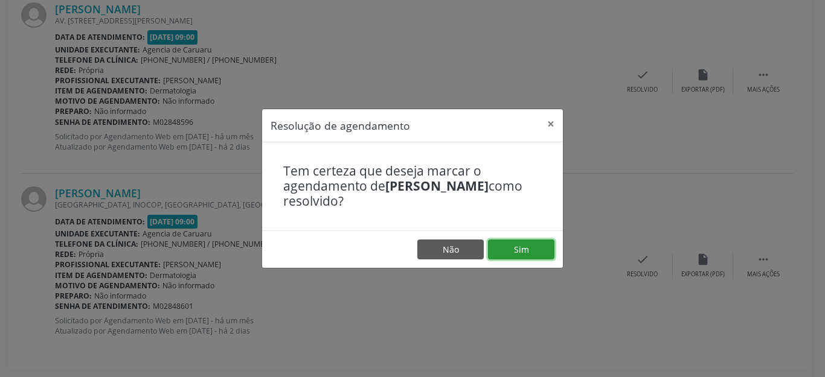
click at [509, 249] on button "Sim" at bounding box center [521, 250] width 66 height 21
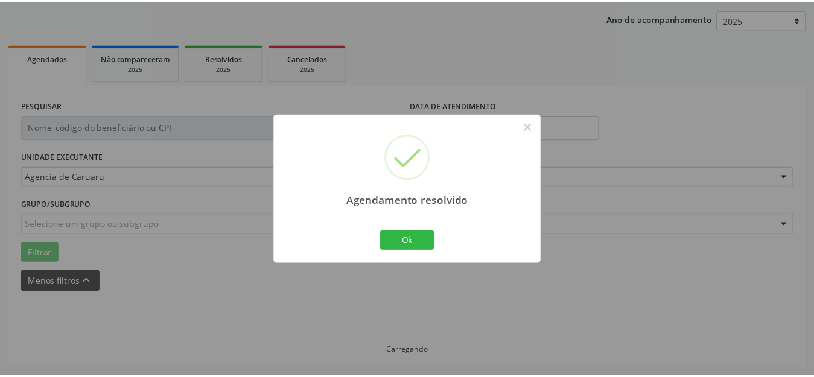
scroll to position [150, 0]
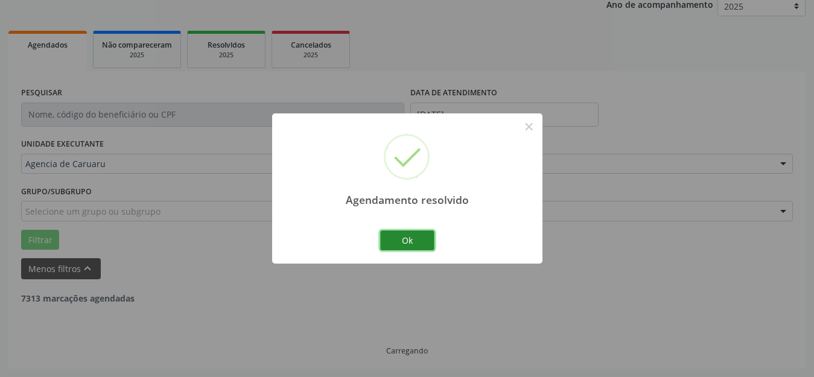
click at [410, 240] on button "Ok" at bounding box center [407, 241] width 54 height 21
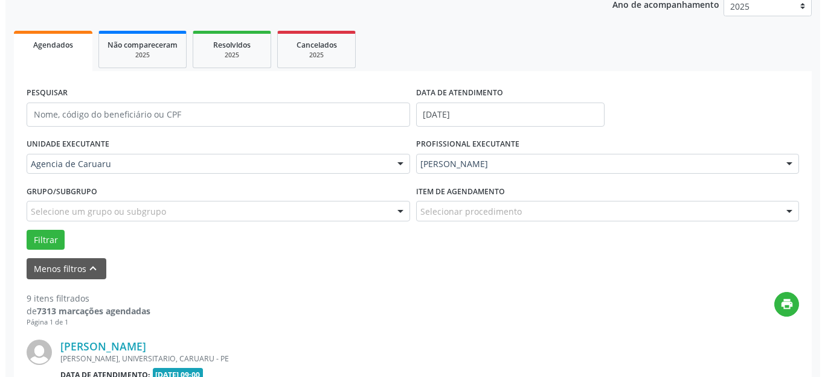
scroll to position [1778, 0]
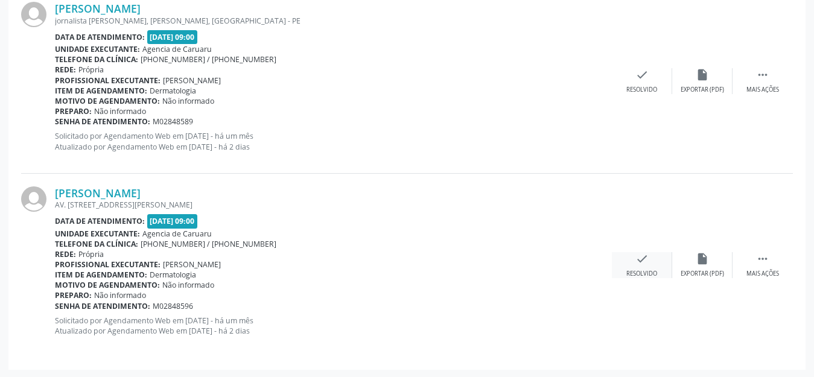
click at [639, 259] on icon "check" at bounding box center [642, 258] width 13 height 13
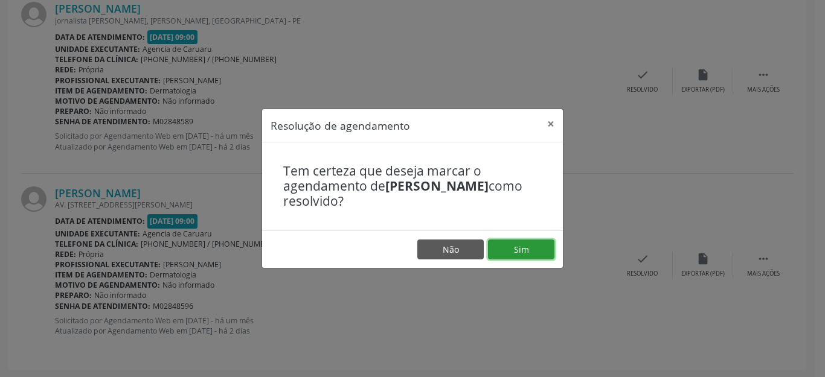
click at [526, 249] on button "Sim" at bounding box center [521, 250] width 66 height 21
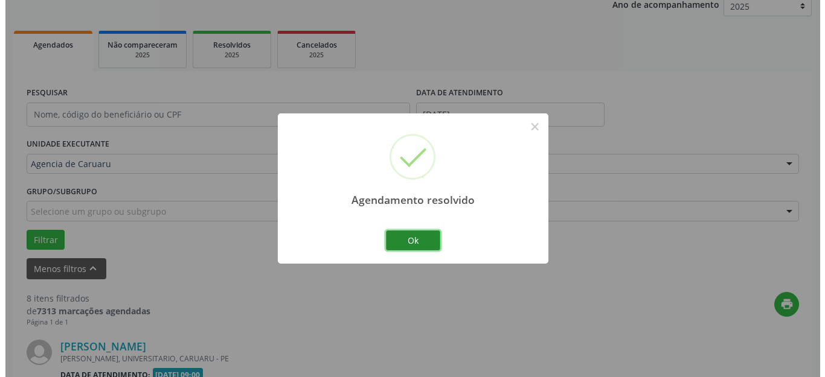
scroll to position [1594, 0]
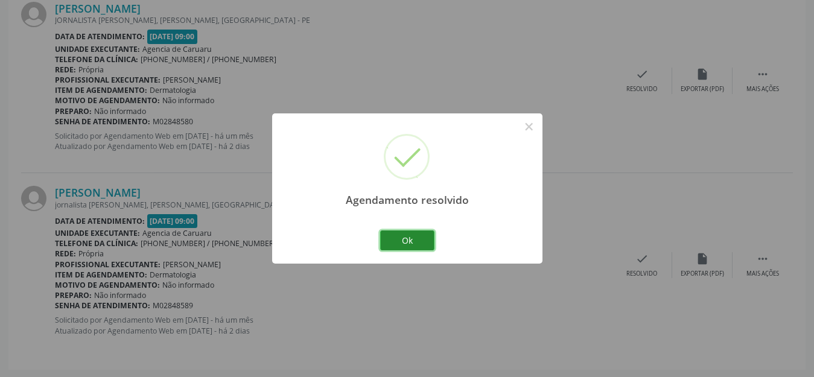
click at [426, 243] on button "Ok" at bounding box center [407, 241] width 54 height 21
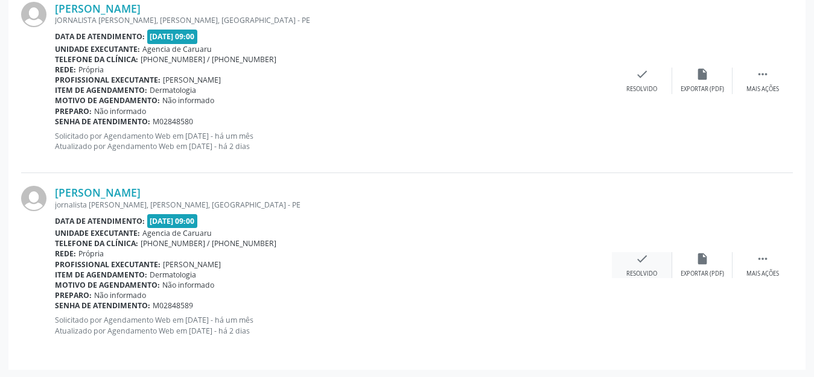
click at [646, 261] on icon "check" at bounding box center [642, 258] width 13 height 13
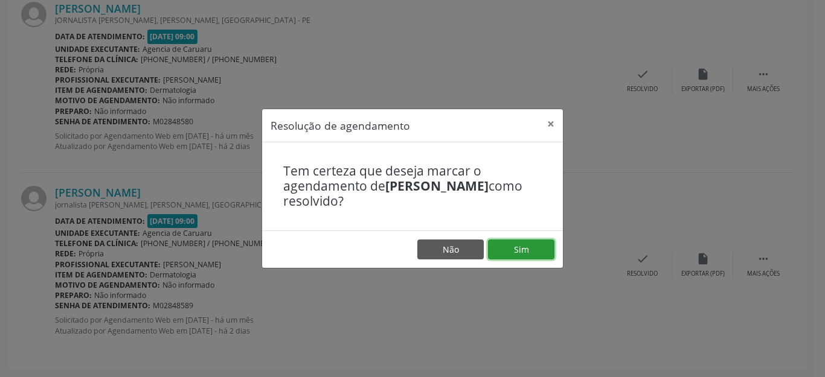
click at [537, 250] on button "Sim" at bounding box center [521, 250] width 66 height 21
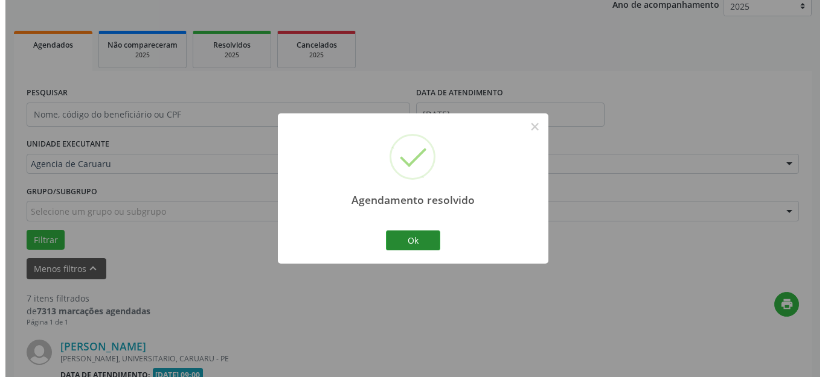
scroll to position [1410, 0]
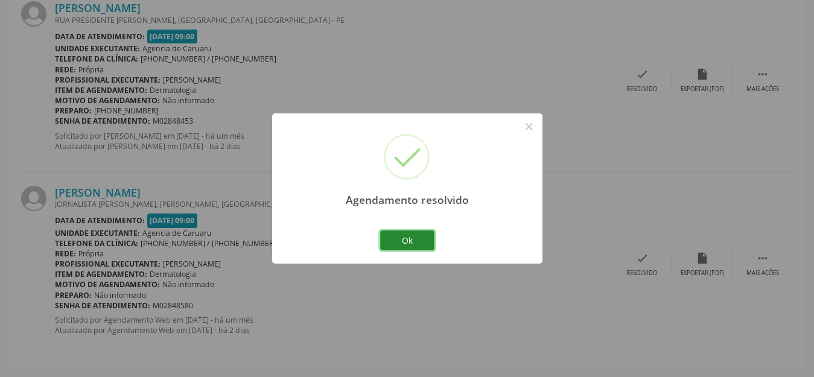
click at [408, 246] on button "Ok" at bounding box center [407, 241] width 54 height 21
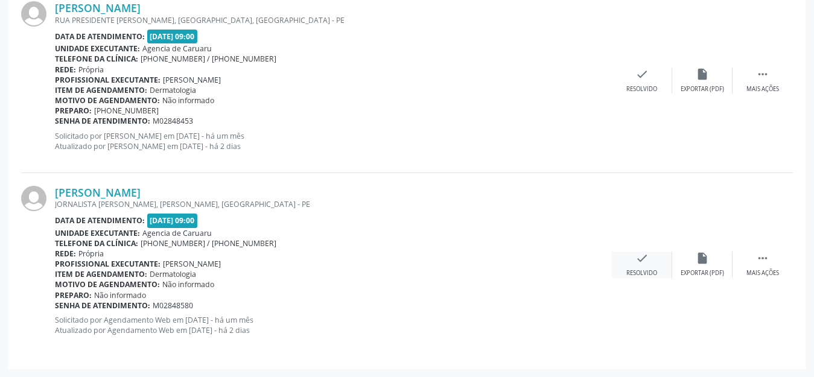
click at [641, 259] on icon "check" at bounding box center [642, 258] width 13 height 13
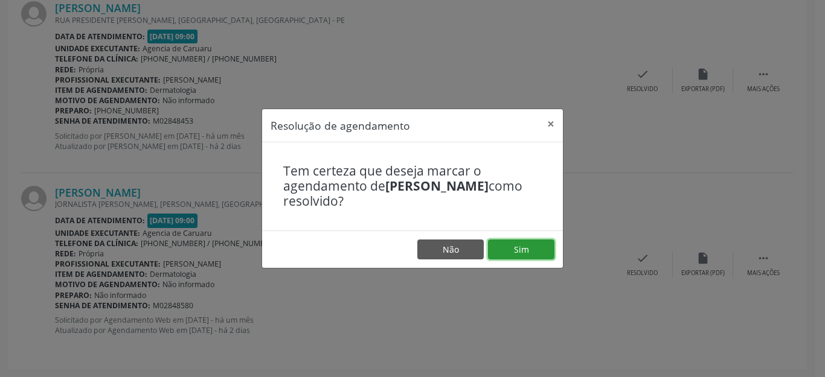
click at [526, 251] on button "Sim" at bounding box center [521, 250] width 66 height 21
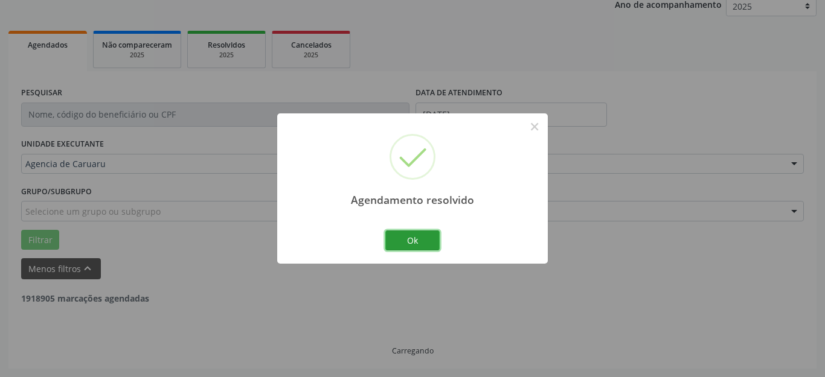
click at [417, 240] on button "Ok" at bounding box center [412, 241] width 54 height 21
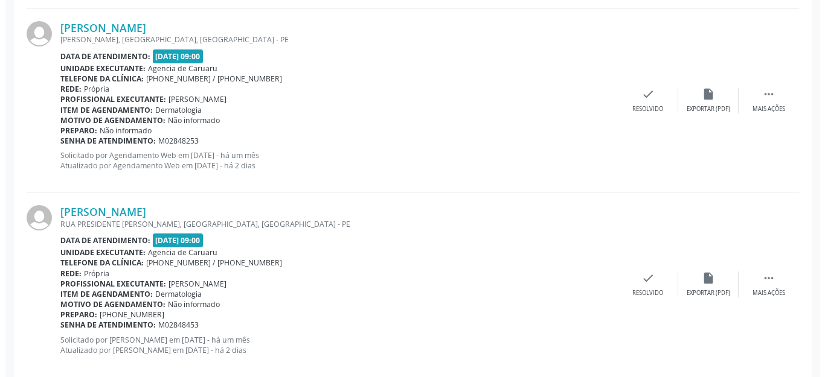
scroll to position [1226, 0]
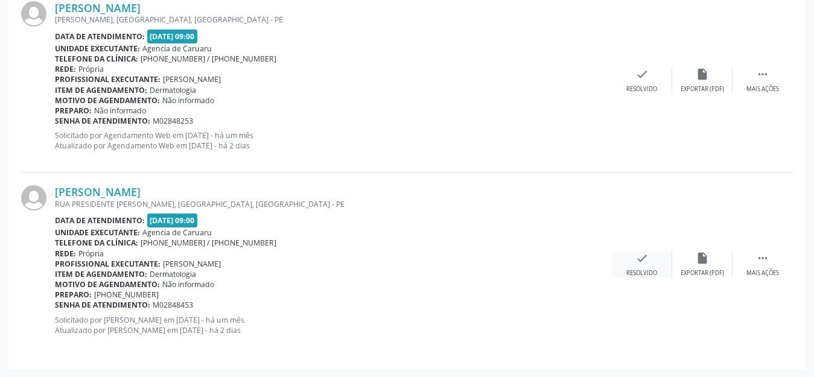
click at [638, 260] on icon "check" at bounding box center [642, 258] width 13 height 13
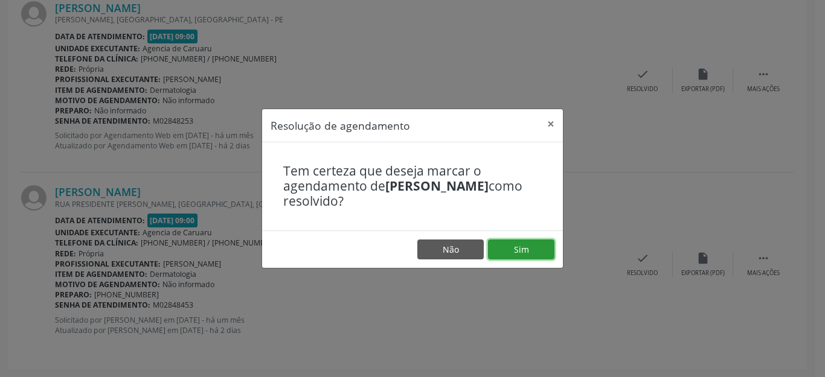
click at [508, 244] on button "Sim" at bounding box center [521, 250] width 66 height 21
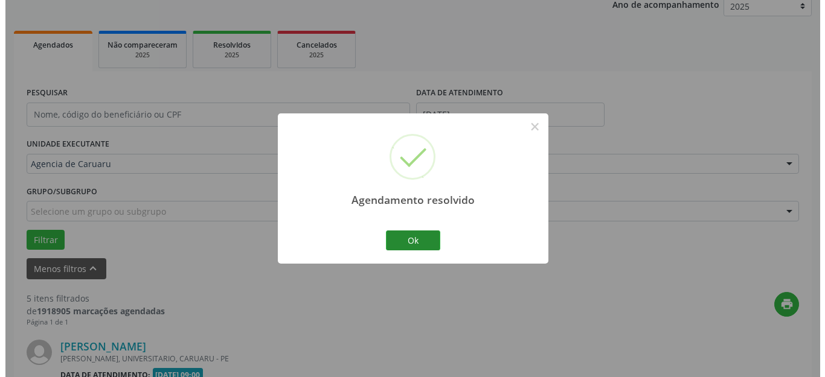
scroll to position [1041, 0]
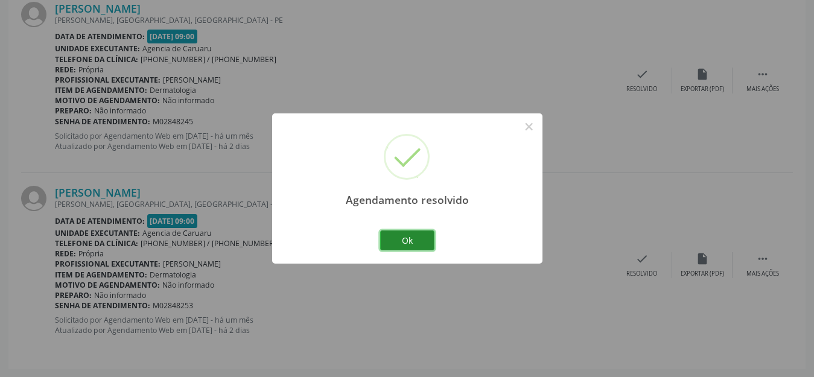
click at [433, 241] on button "Ok" at bounding box center [407, 241] width 54 height 21
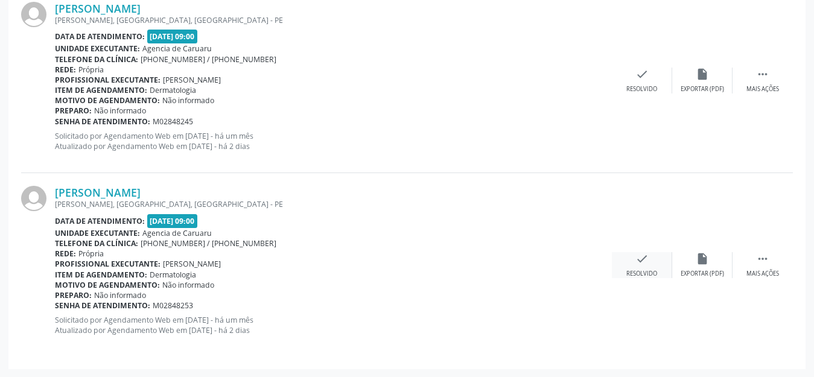
click at [640, 260] on icon "check" at bounding box center [642, 258] width 13 height 13
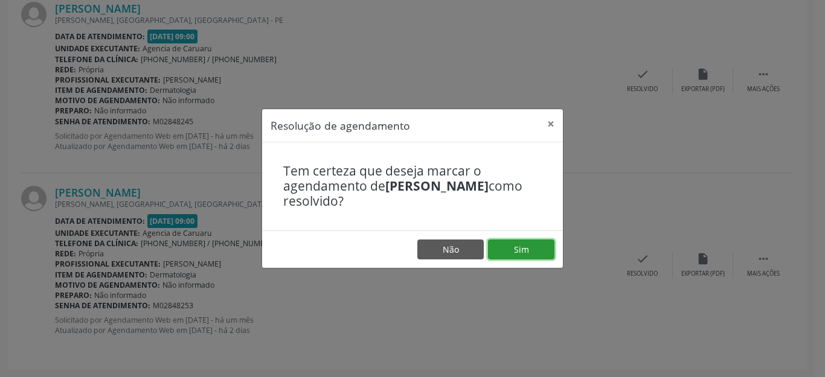
click at [521, 252] on button "Sim" at bounding box center [521, 250] width 66 height 21
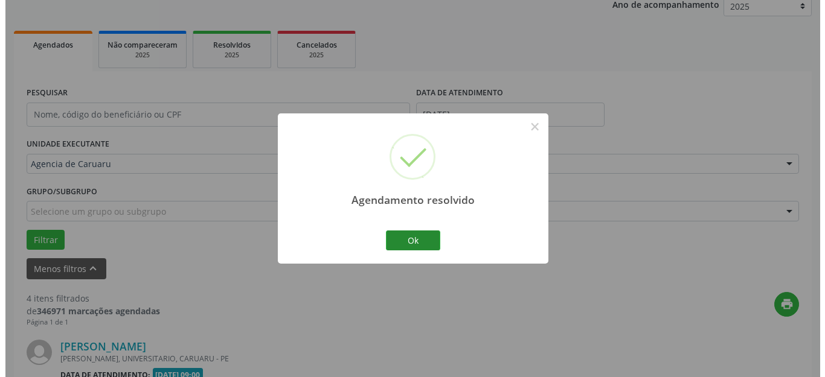
scroll to position [857, 0]
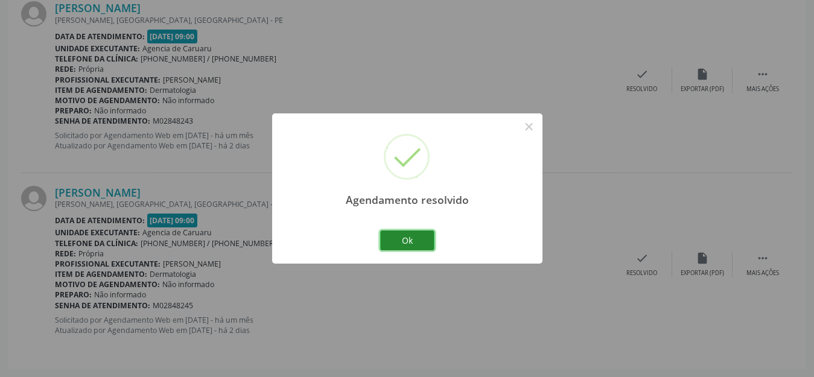
click at [412, 243] on button "Ok" at bounding box center [407, 241] width 54 height 21
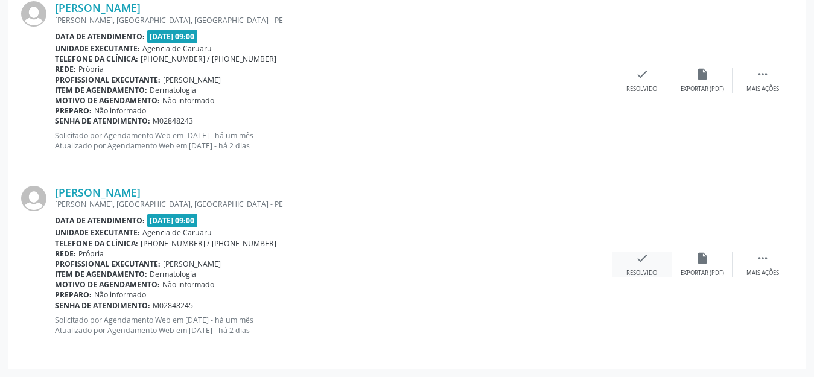
click at [639, 261] on icon "check" at bounding box center [642, 258] width 13 height 13
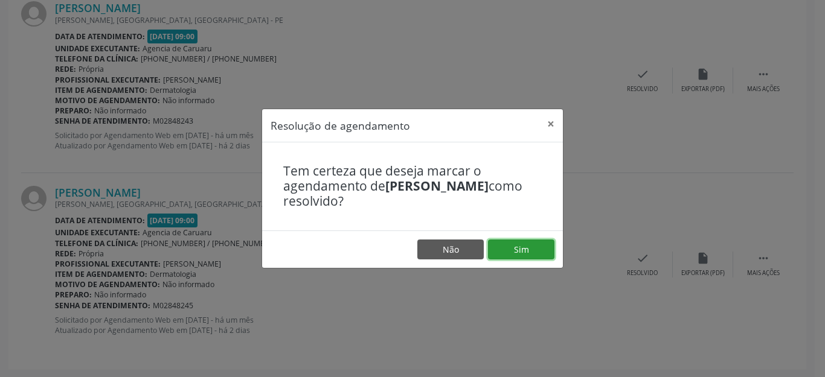
click at [534, 253] on button "Sim" at bounding box center [521, 250] width 66 height 21
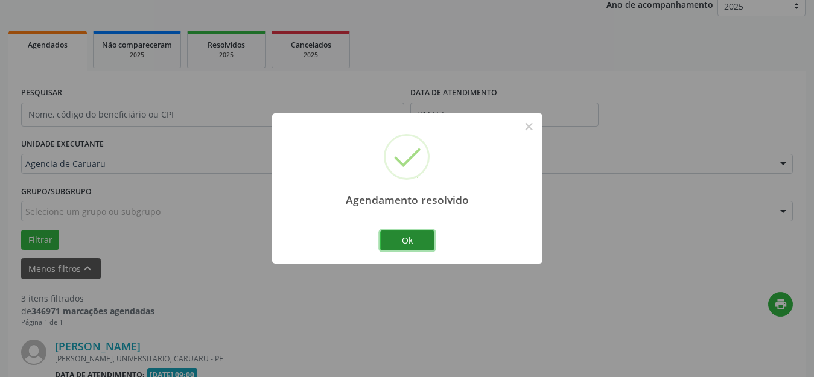
click at [409, 243] on button "Ok" at bounding box center [407, 241] width 54 height 21
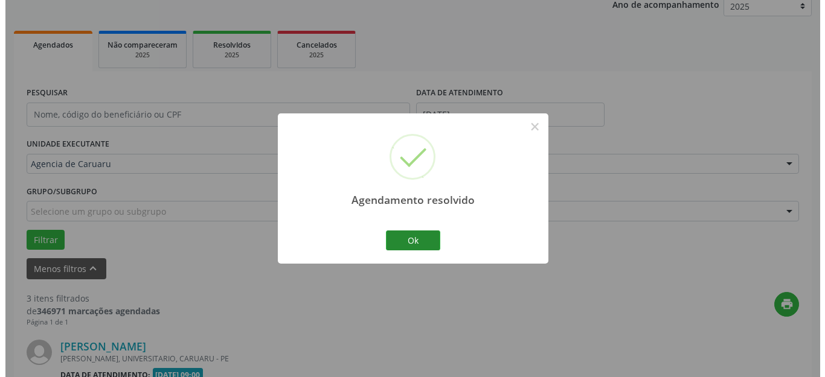
scroll to position [673, 0]
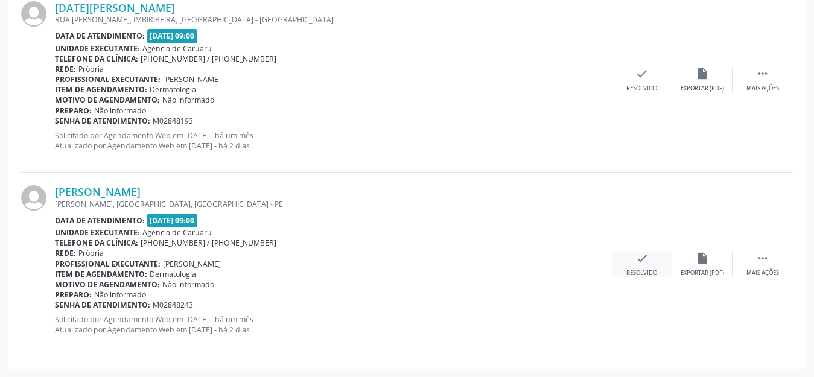
click at [639, 261] on icon "check" at bounding box center [642, 258] width 13 height 13
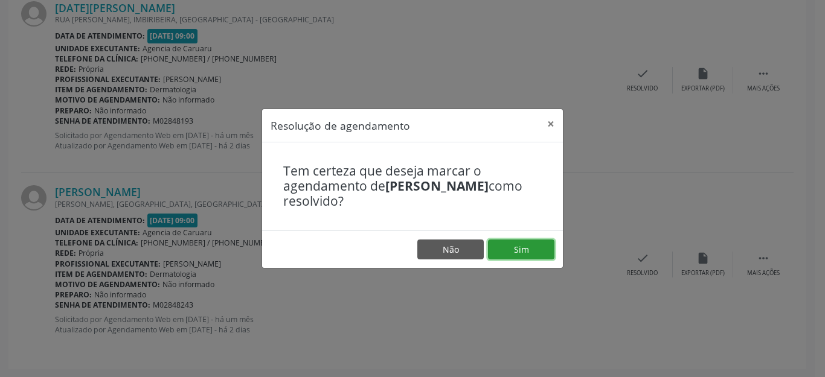
click at [532, 245] on button "Sim" at bounding box center [521, 250] width 66 height 21
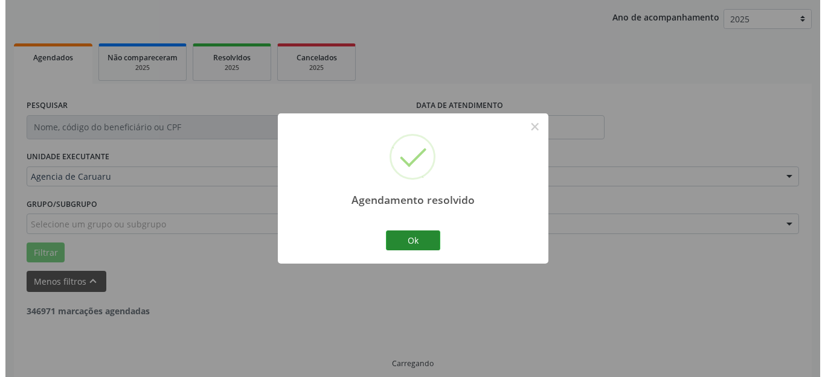
scroll to position [489, 0]
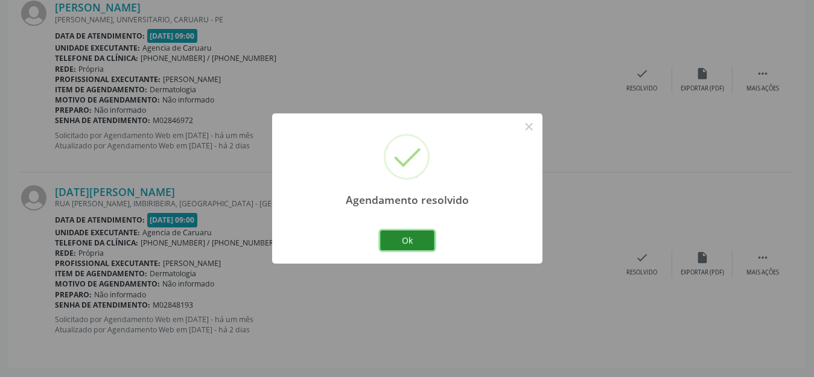
click at [423, 235] on button "Ok" at bounding box center [407, 241] width 54 height 21
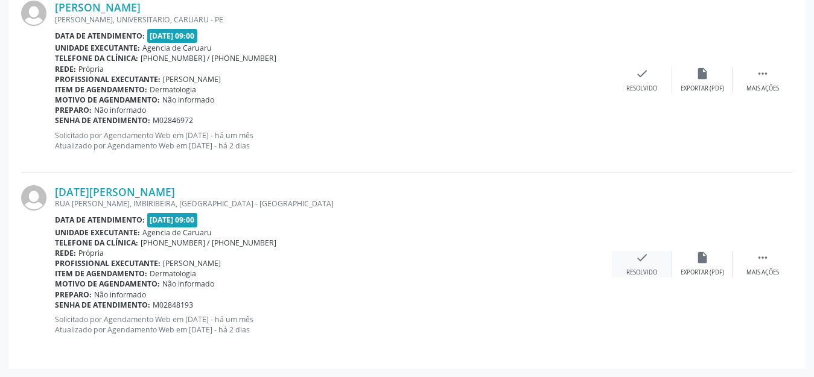
click at [639, 260] on icon "check" at bounding box center [642, 257] width 13 height 13
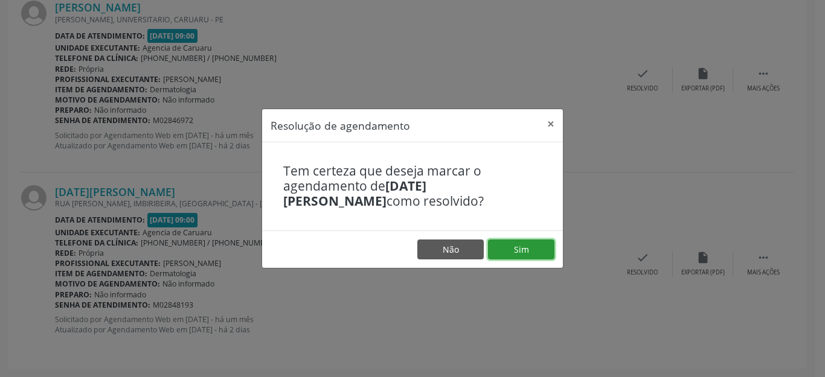
click at [507, 240] on button "Sim" at bounding box center [521, 250] width 66 height 21
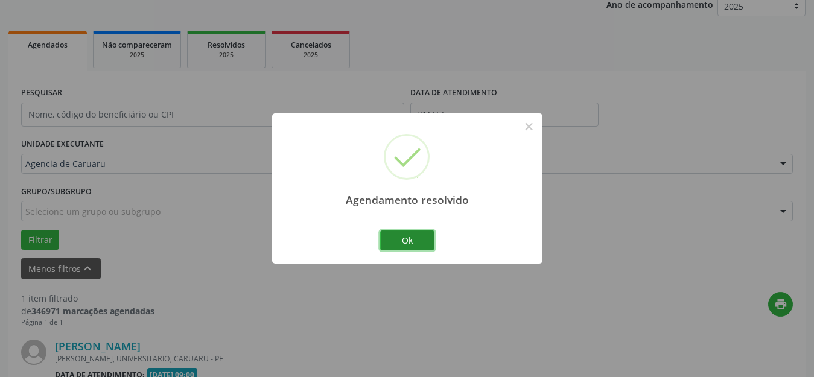
click at [407, 244] on button "Ok" at bounding box center [407, 241] width 54 height 21
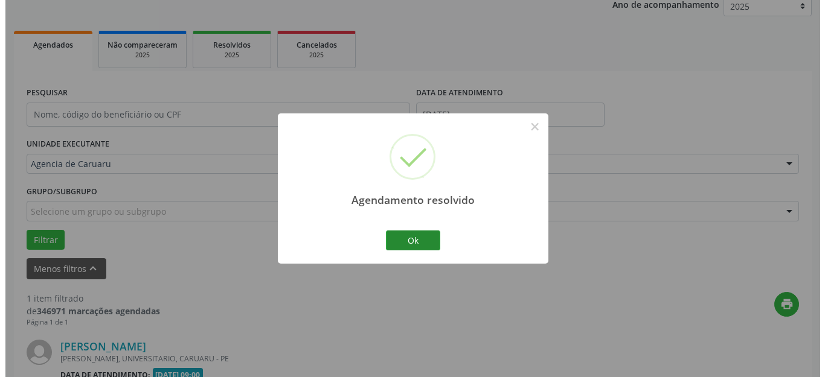
scroll to position [305, 0]
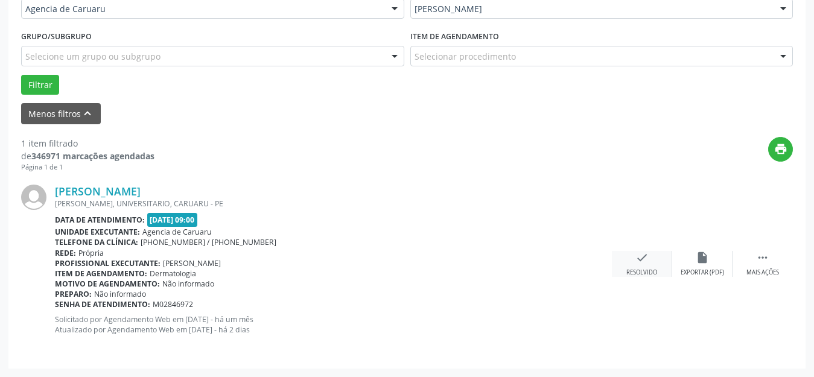
click at [642, 258] on icon "check" at bounding box center [642, 257] width 13 height 13
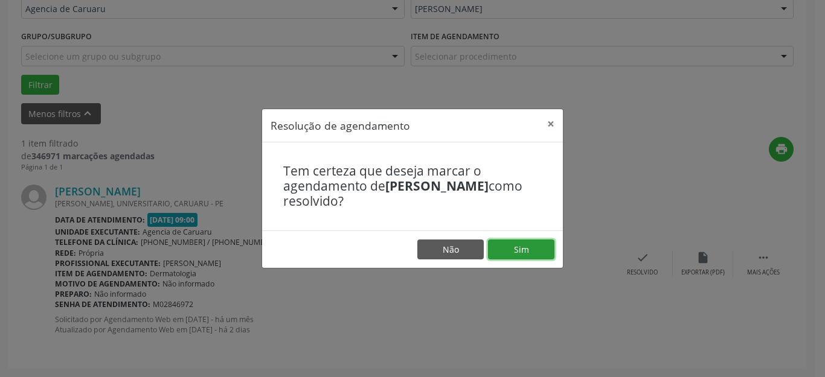
click at [537, 256] on button "Sim" at bounding box center [521, 250] width 66 height 21
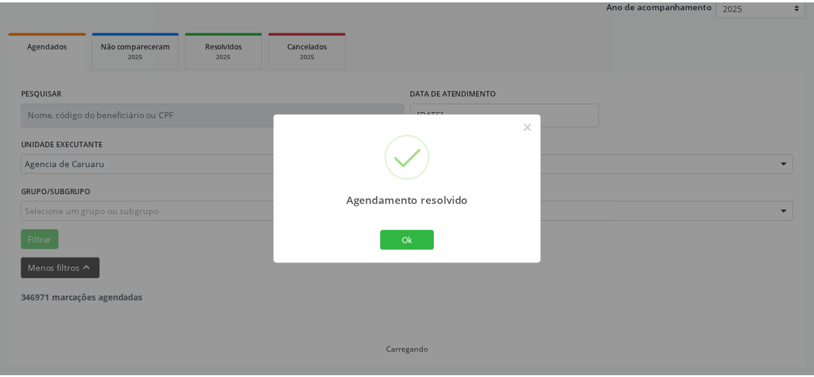
scroll to position [111, 0]
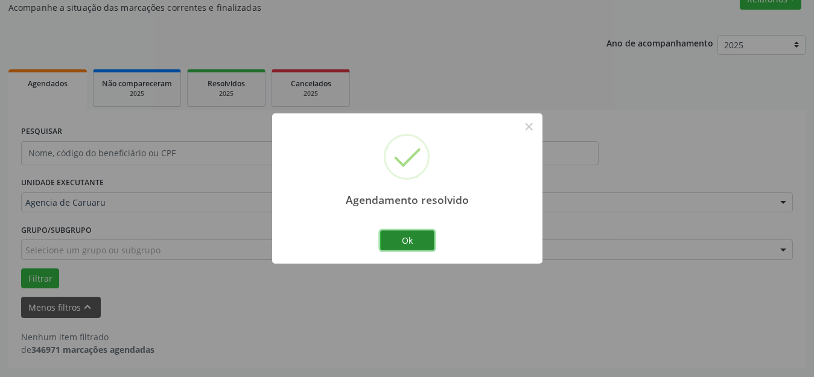
click at [389, 247] on button "Ok" at bounding box center [407, 241] width 54 height 21
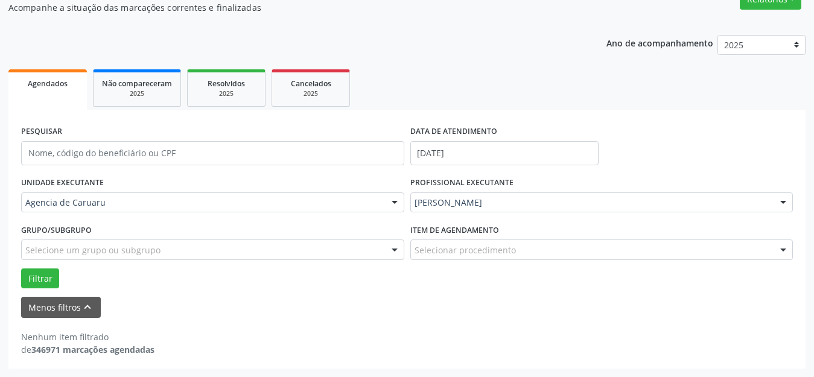
click at [37, 293] on form "PESQUISAR DATA DE ATENDIMENTO [DATE] UNIDADE EXECUTANTE Agencia de Caruaru Todo…" at bounding box center [407, 221] width 772 height 196
click at [42, 301] on button "Menos filtros keyboard_arrow_up" at bounding box center [61, 307] width 80 height 21
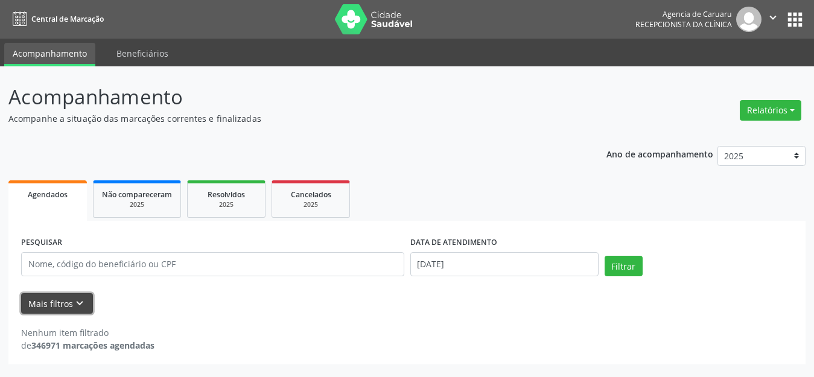
scroll to position [0, 0]
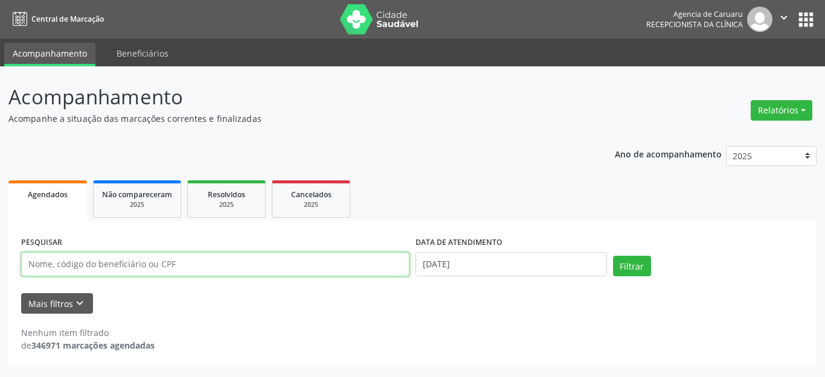
click at [137, 265] on input "text" at bounding box center [215, 264] width 388 height 24
type input "LIKPÇO0KI9K"
drag, startPoint x: 132, startPoint y: 267, endPoint x: 0, endPoint y: 261, distance: 132.3
click at [0, 261] on div "Acompanhamento Acompanhe a situação das marcações correntes e finalizadas Relat…" at bounding box center [412, 221] width 825 height 311
click at [761, 104] on button "Relatórios" at bounding box center [781, 110] width 62 height 21
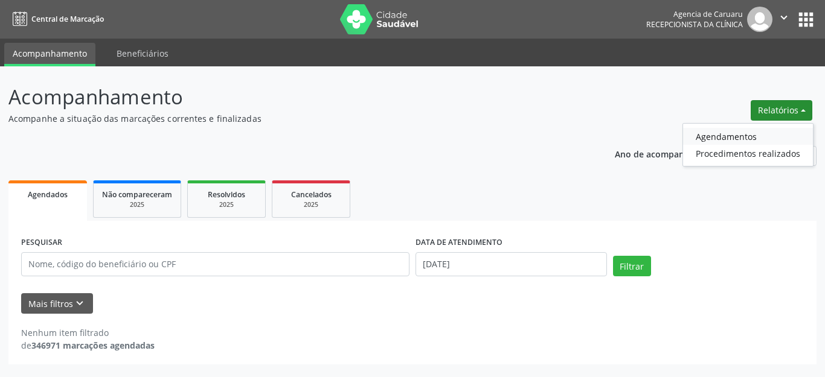
click at [747, 140] on link "Agendamentos" at bounding box center [748, 136] width 130 height 17
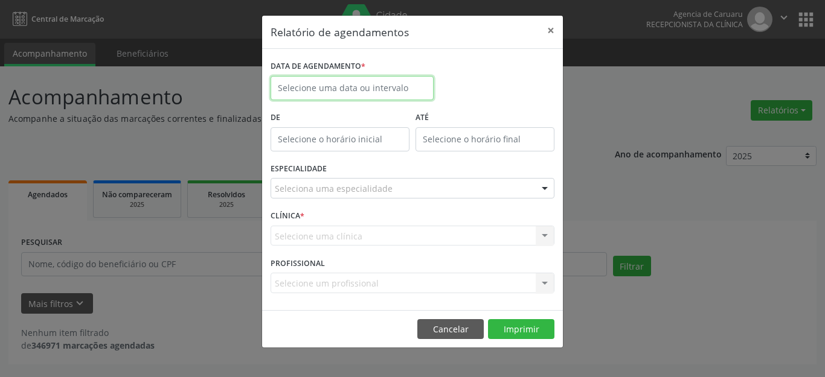
click at [410, 88] on input "text" at bounding box center [351, 88] width 163 height 24
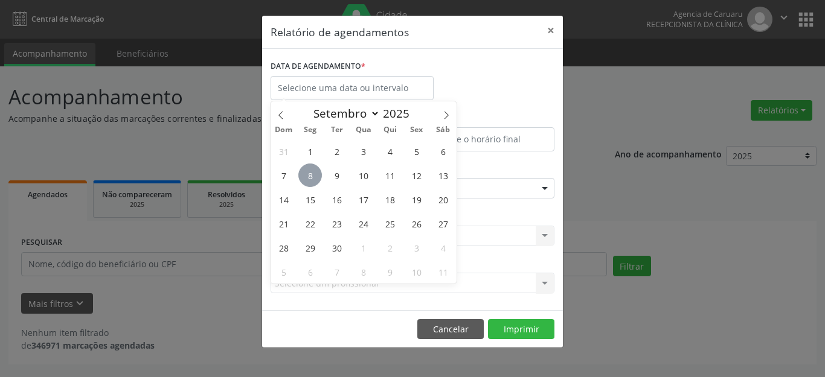
click at [316, 177] on span "8" at bounding box center [310, 176] width 24 height 24
type input "[DATE]"
click at [308, 180] on span "8" at bounding box center [310, 176] width 24 height 24
click at [308, 179] on div "Seleciona uma especialidade" at bounding box center [412, 188] width 284 height 21
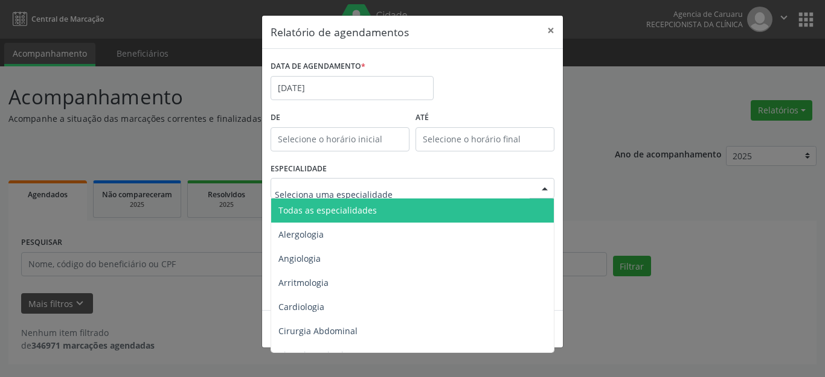
click at [326, 215] on span "Todas as especialidades" at bounding box center [327, 210] width 98 height 11
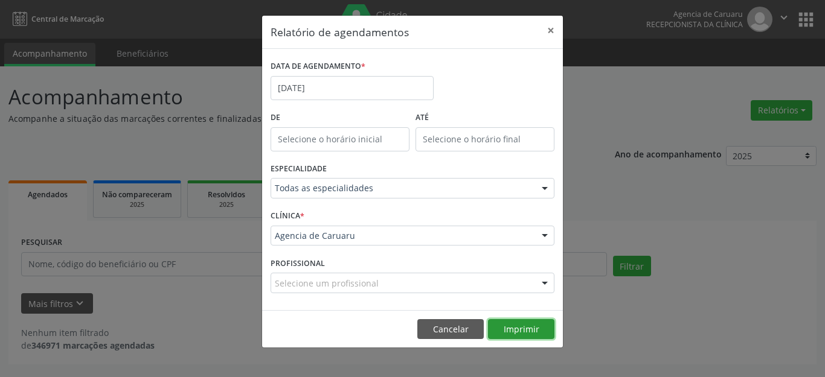
click at [525, 330] on button "Imprimir" at bounding box center [521, 329] width 66 height 21
click at [548, 31] on button "×" at bounding box center [550, 31] width 24 height 30
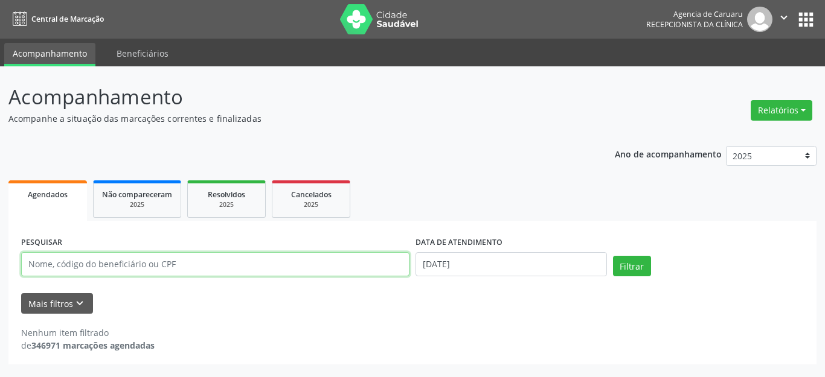
click at [194, 264] on input "text" at bounding box center [215, 264] width 388 height 24
type input "[PERSON_NAME]"
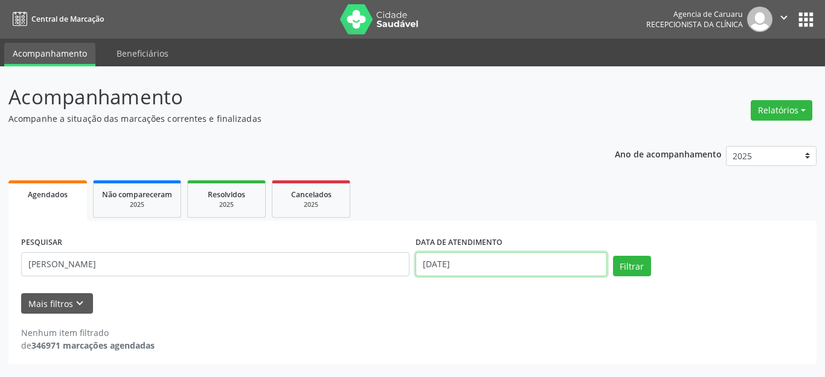
click at [528, 275] on input "[DATE]" at bounding box center [510, 264] width 191 height 24
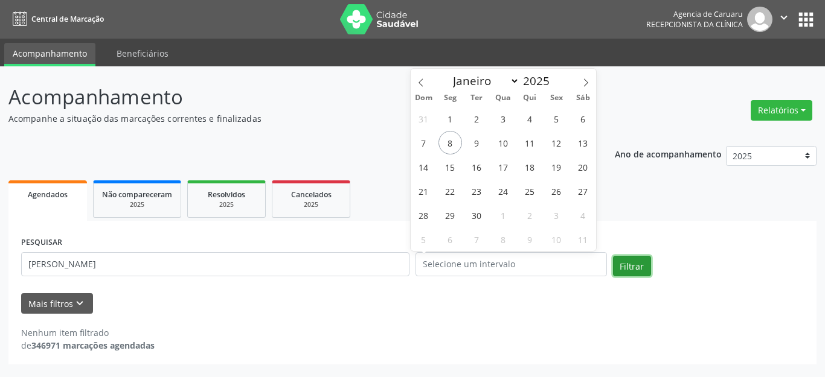
click at [628, 271] on button "Filtrar" at bounding box center [632, 266] width 38 height 21
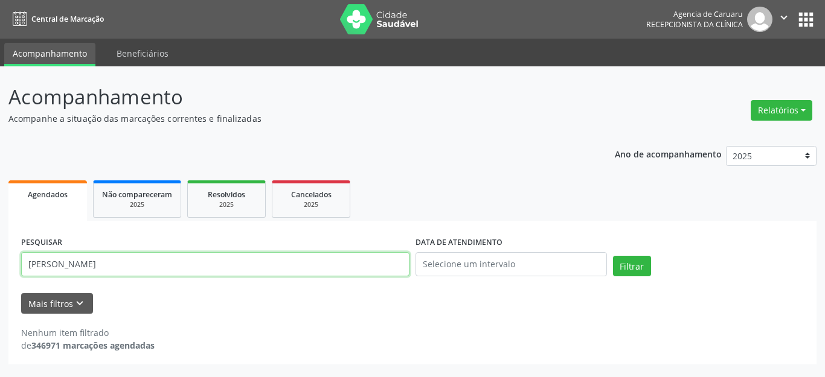
click at [179, 268] on input "[PERSON_NAME]" at bounding box center [215, 264] width 388 height 24
drag, startPoint x: 190, startPoint y: 265, endPoint x: 0, endPoint y: 279, distance: 190.1
click at [0, 279] on div "Acompanhamento Acompanhe a situação das marcações correntes e finalizadas Relat…" at bounding box center [412, 221] width 825 height 311
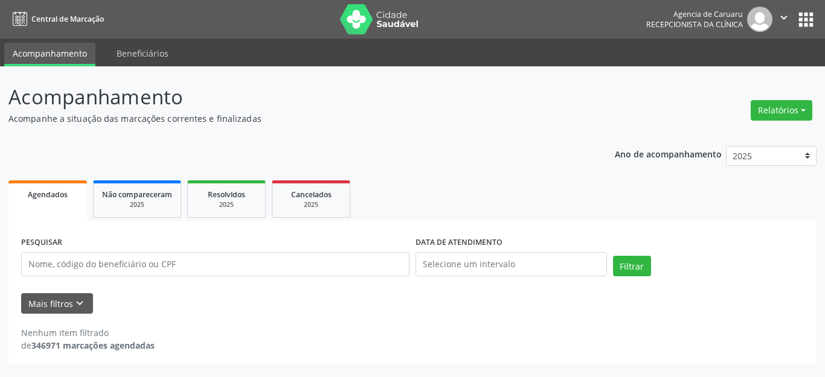
click at [360, 292] on form "PESQUISAR DATA DE ATENDIMENTO Filtrar UNIDADE EXECUTANTE Selecione uma unidade …" at bounding box center [412, 274] width 782 height 80
